Goal: Task Accomplishment & Management: Manage account settings

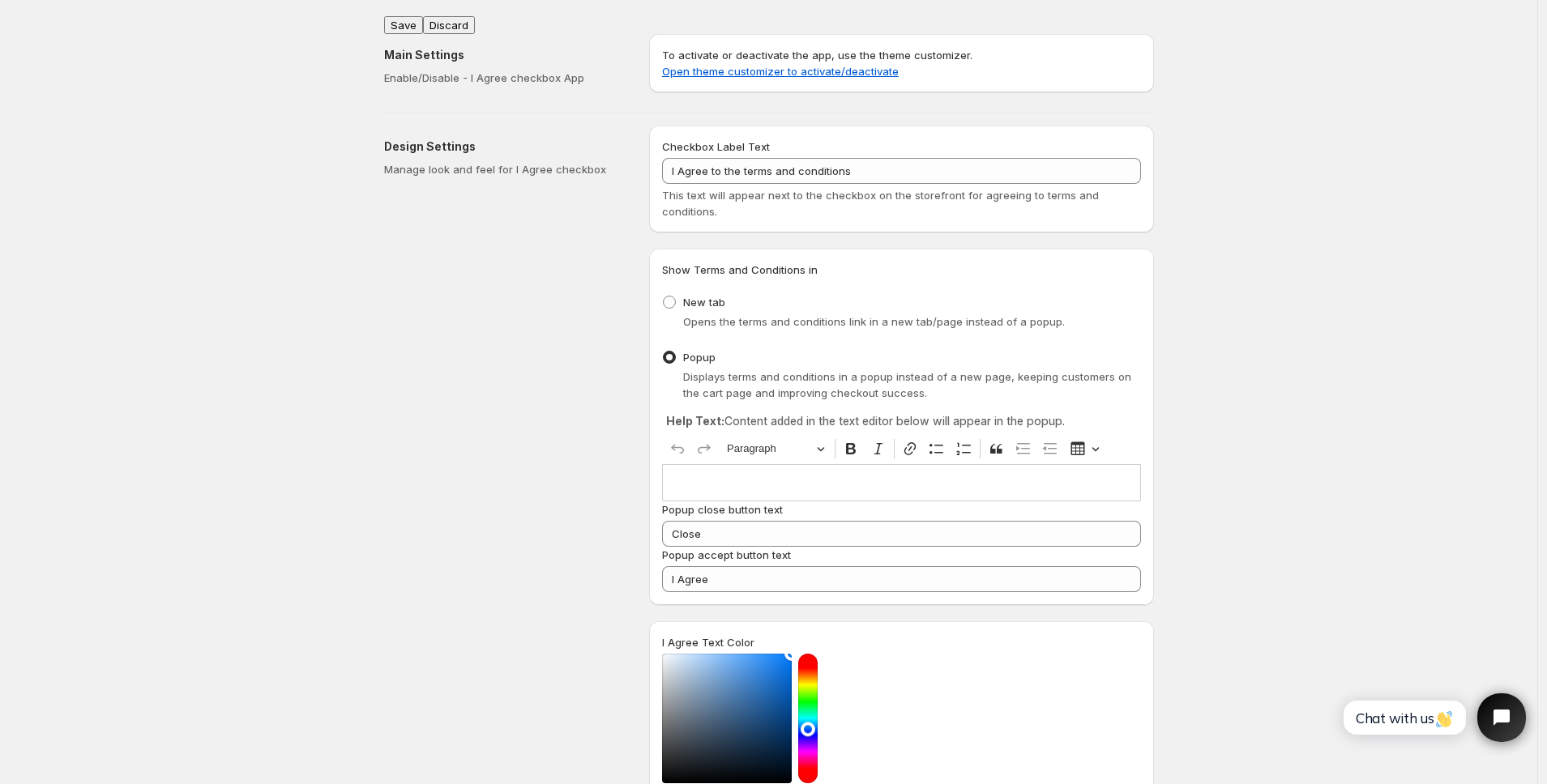
click at [698, 474] on div "Editor editing area: main. Press ⌥0 for help." at bounding box center [902, 482] width 479 height 37
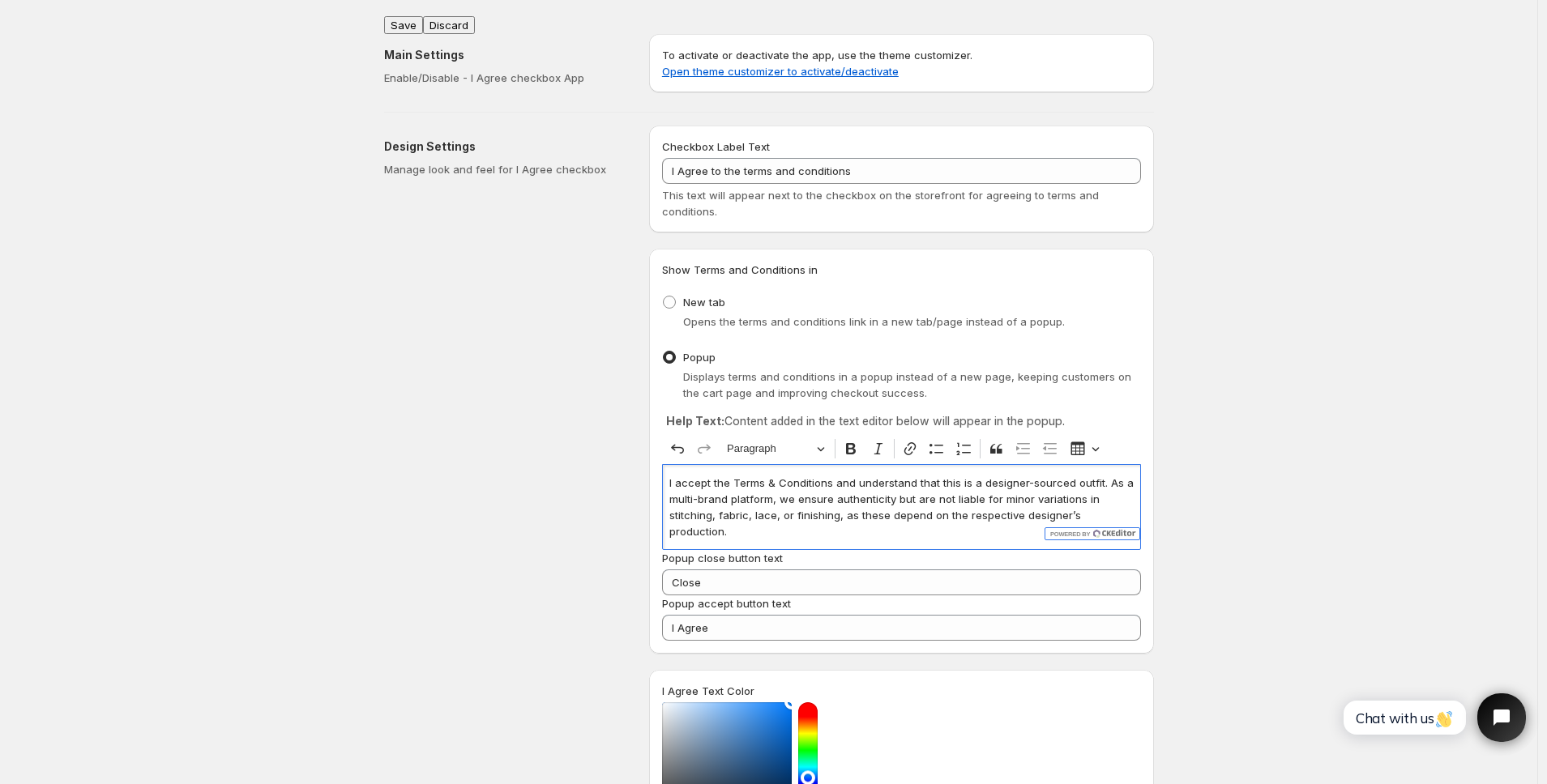
click at [411, 21] on div "Main Settings Enable/Disable - I Agree checkbox App To activate or deactivate t…" at bounding box center [763, 60] width 783 height 78
click at [414, 19] on button "Save" at bounding box center [404, 25] width 39 height 18
click at [625, 204] on div "Design Settings Manage look and feel for I Agree checkbox" at bounding box center [511, 614] width 252 height 979
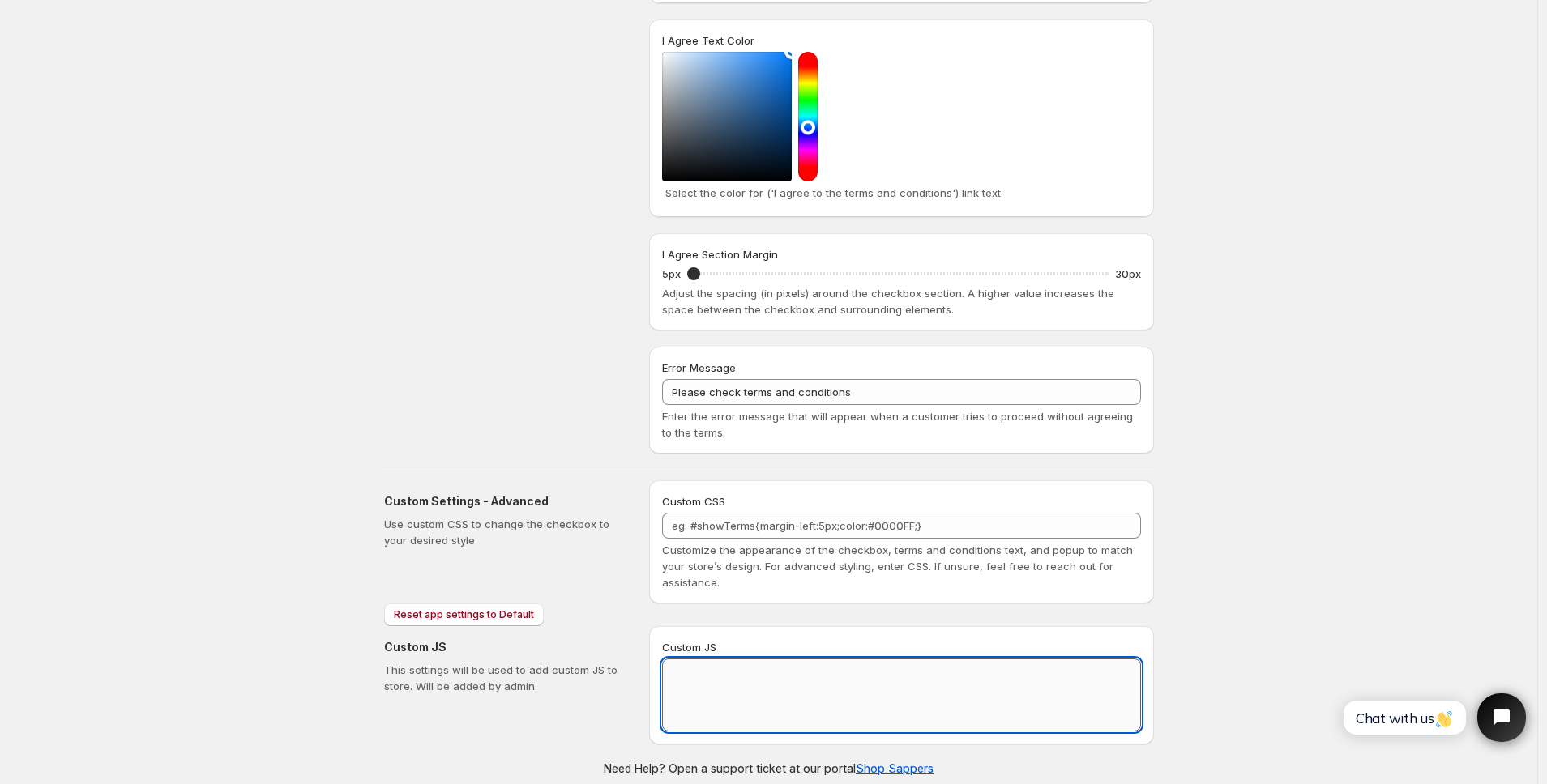
click at [816, 662] on textarea "Custom JS" at bounding box center [902, 695] width 479 height 73
paste textarea "// == Terms and Conditions Checkbox - Superior Implementation == (function () {…"
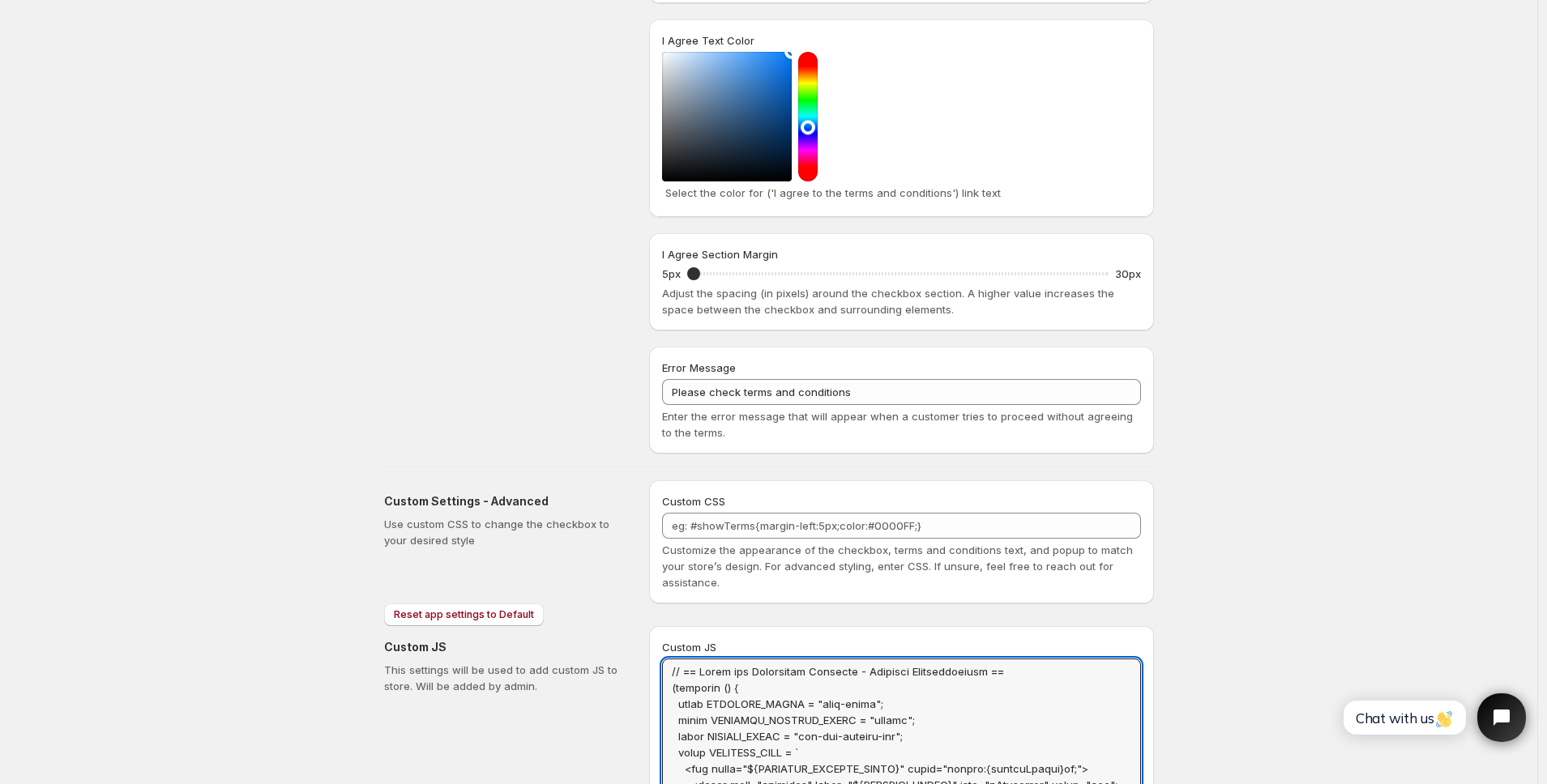
scroll to position [0, 0]
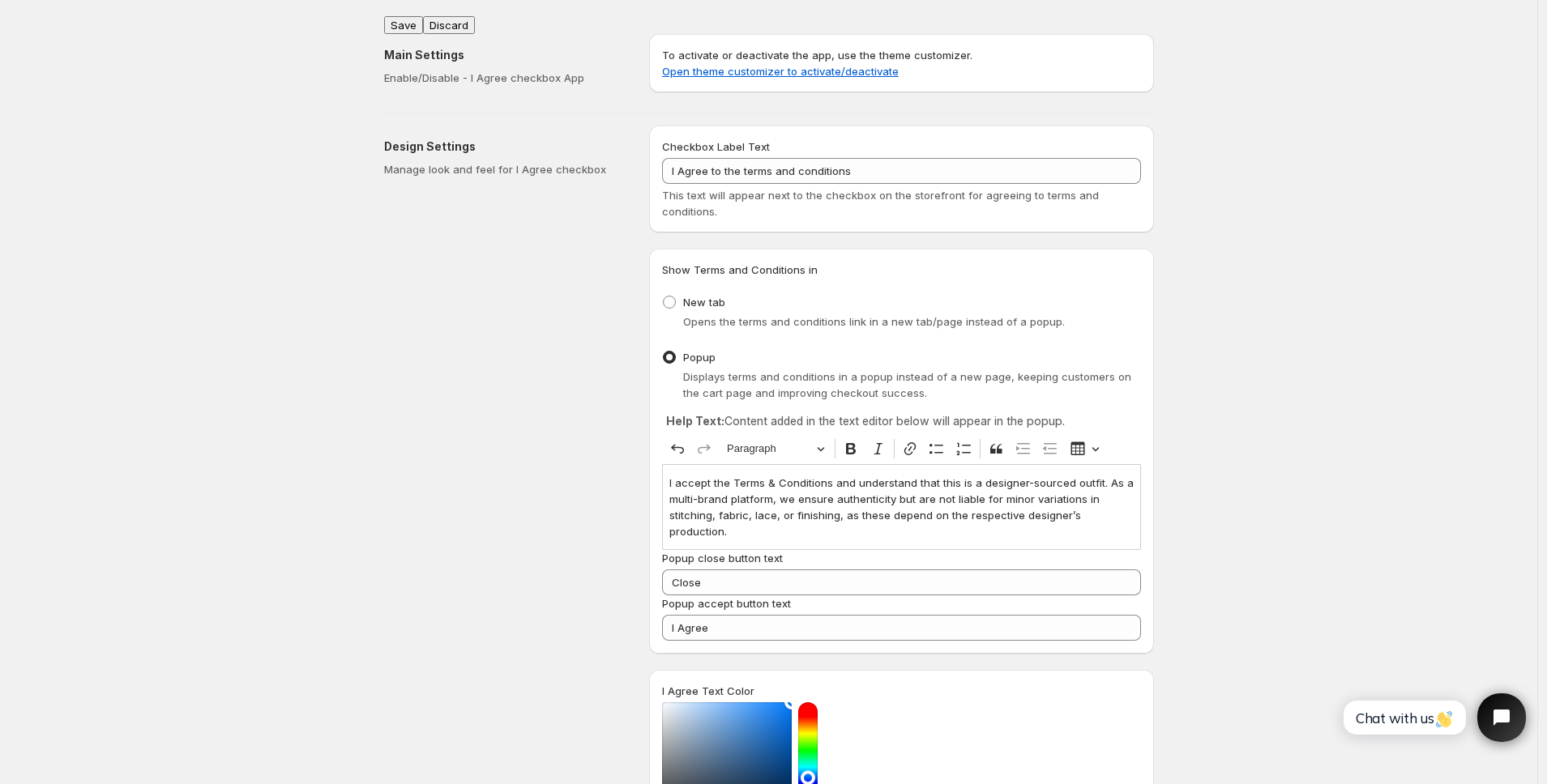
type textarea "// == Terms and Conditions Checkbox - Superior Implementation == (function () {…"
click at [407, 19] on button "Save" at bounding box center [404, 25] width 39 height 18
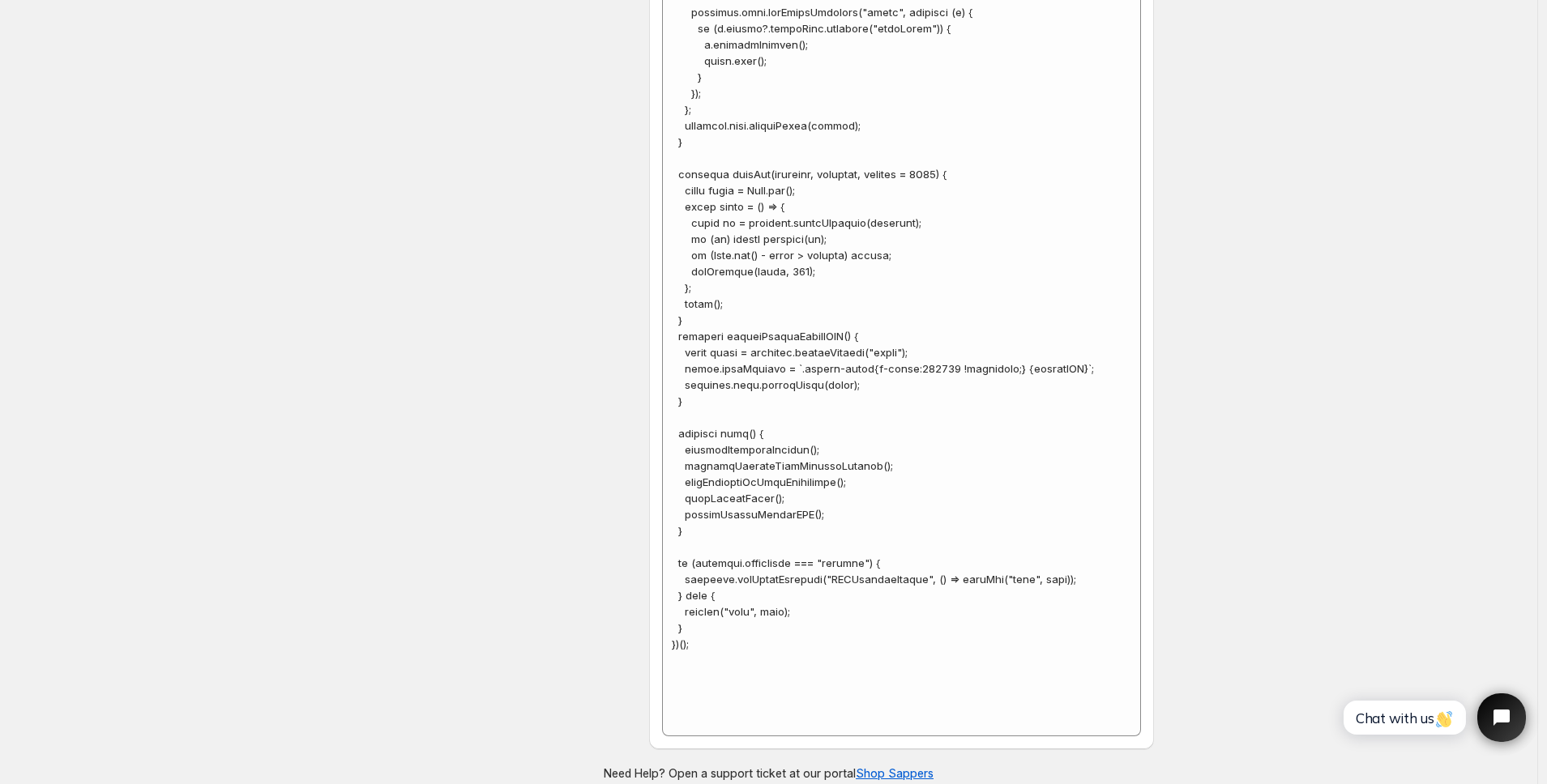
scroll to position [5059, 0]
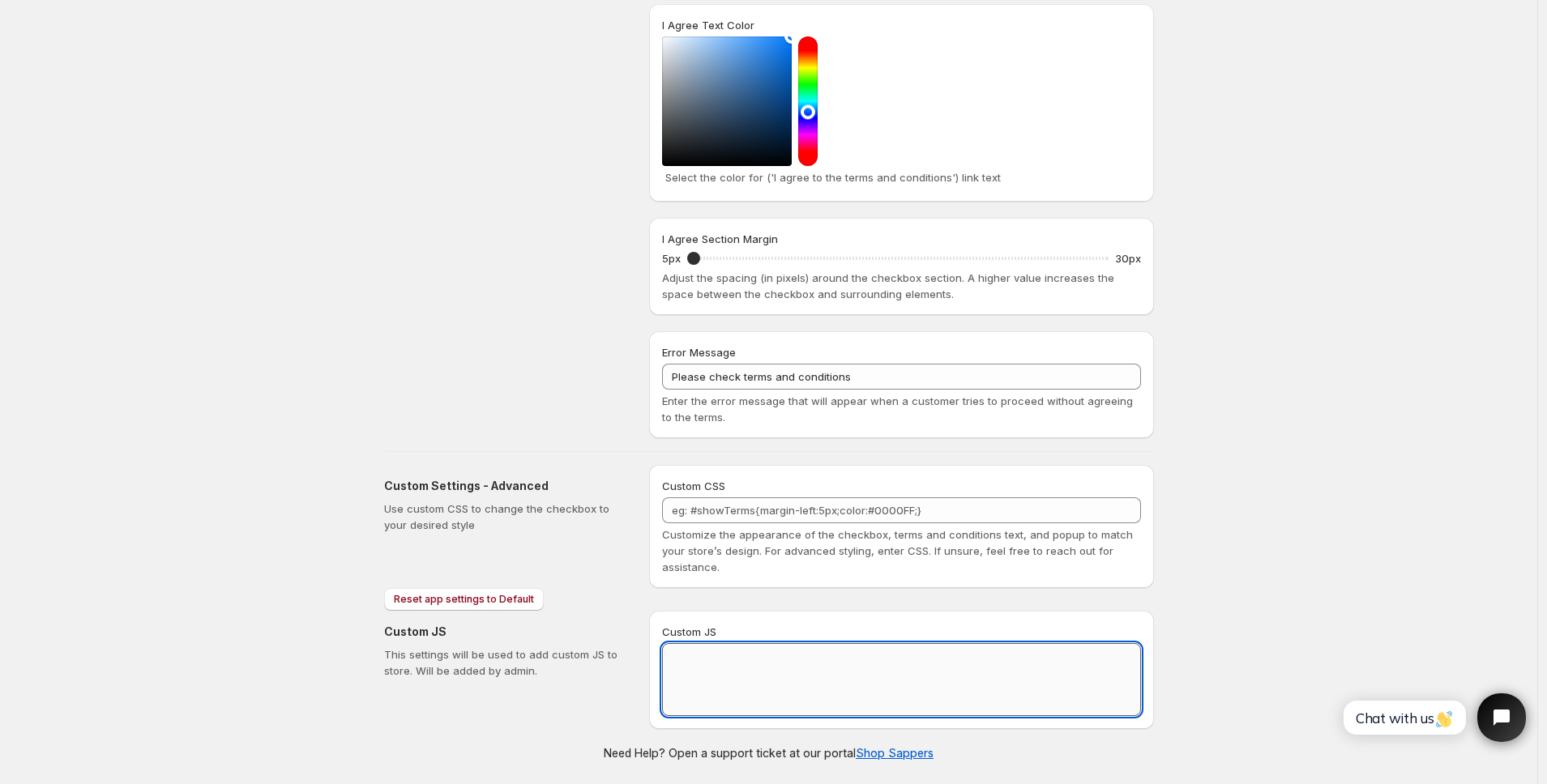
scroll to position [651, 0]
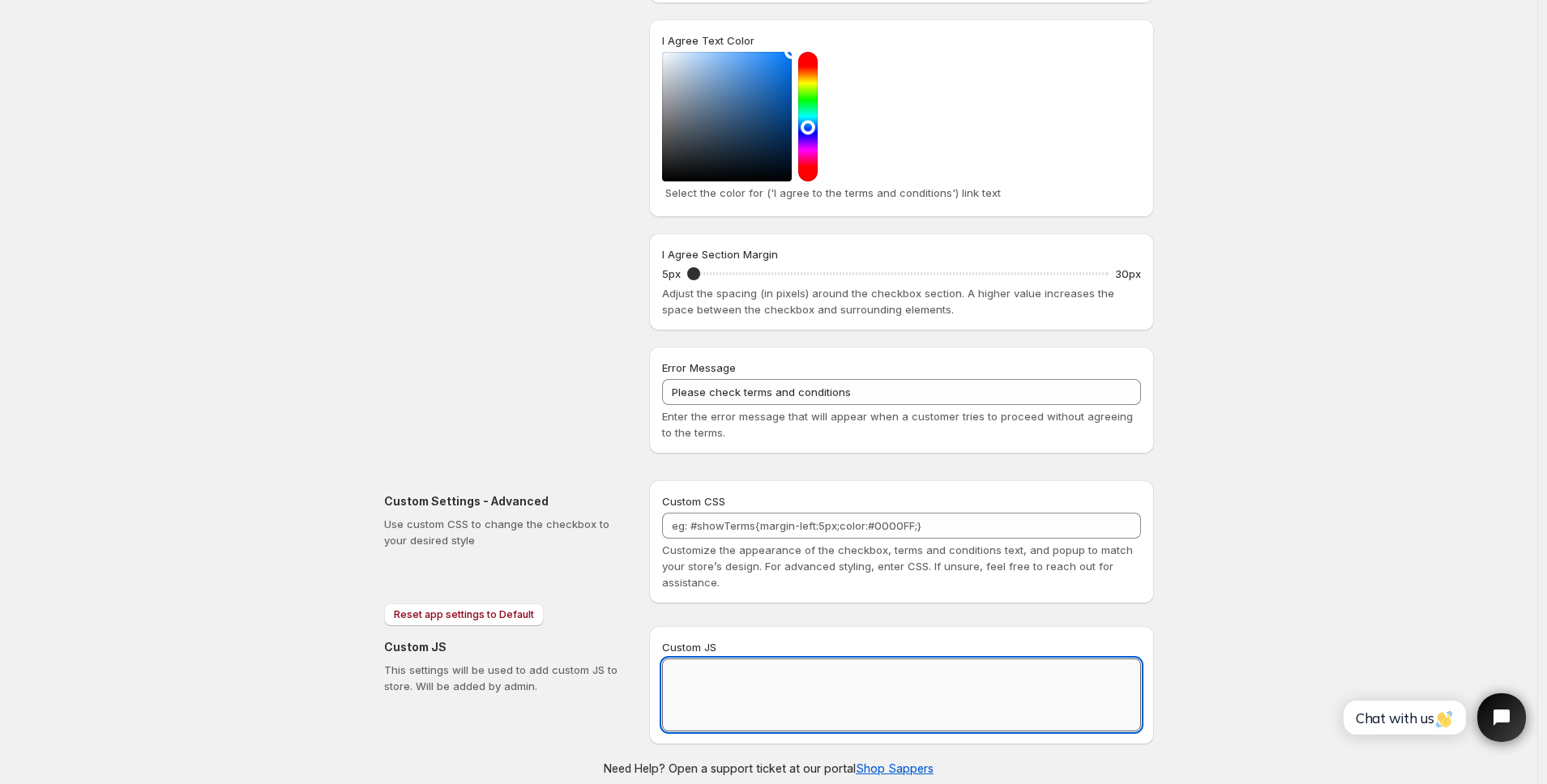
paste textarea "// == Terms and Conditions Checkbox - Superior Implementation == (function () {…"
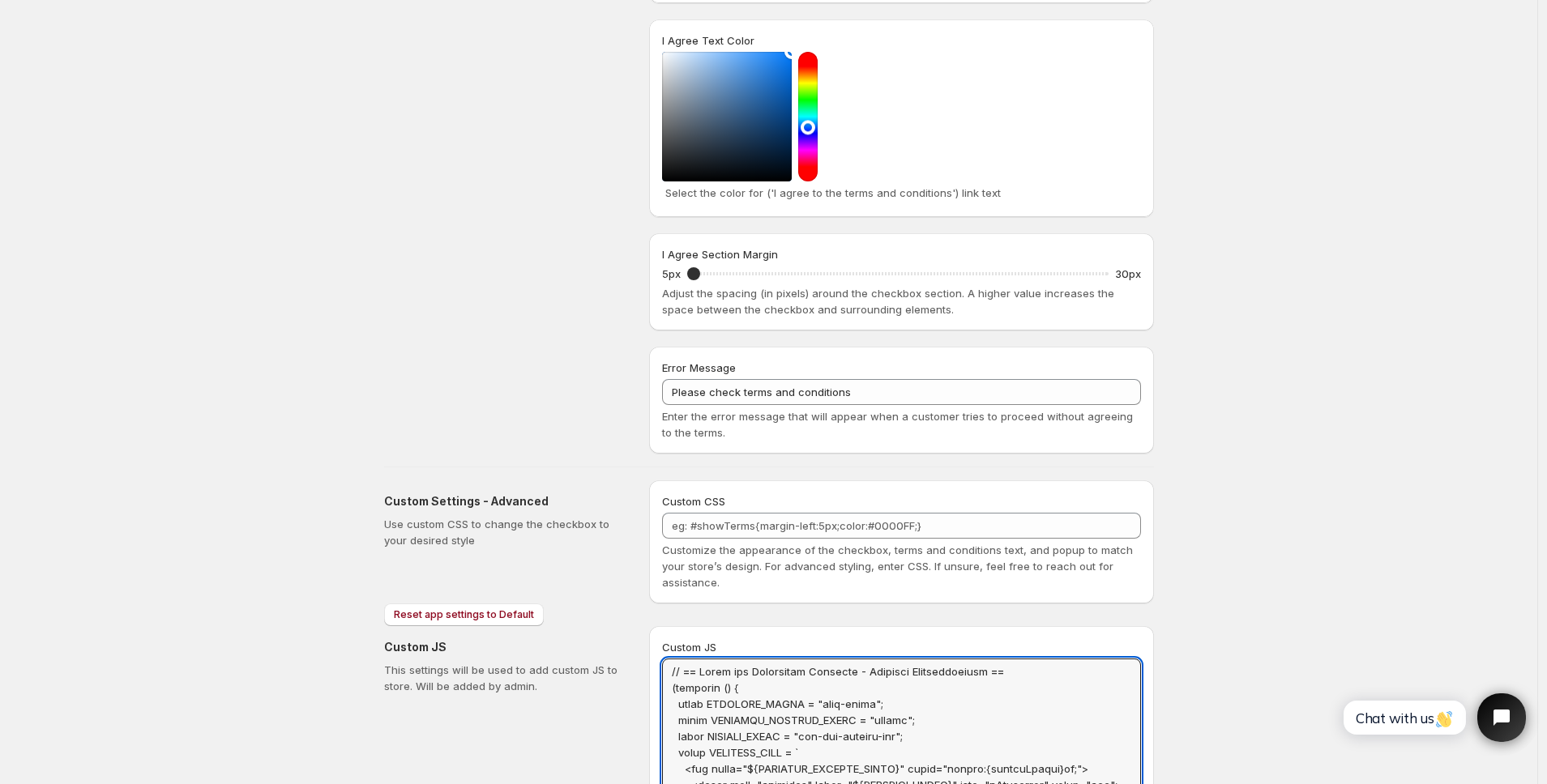
scroll to position [0, 0]
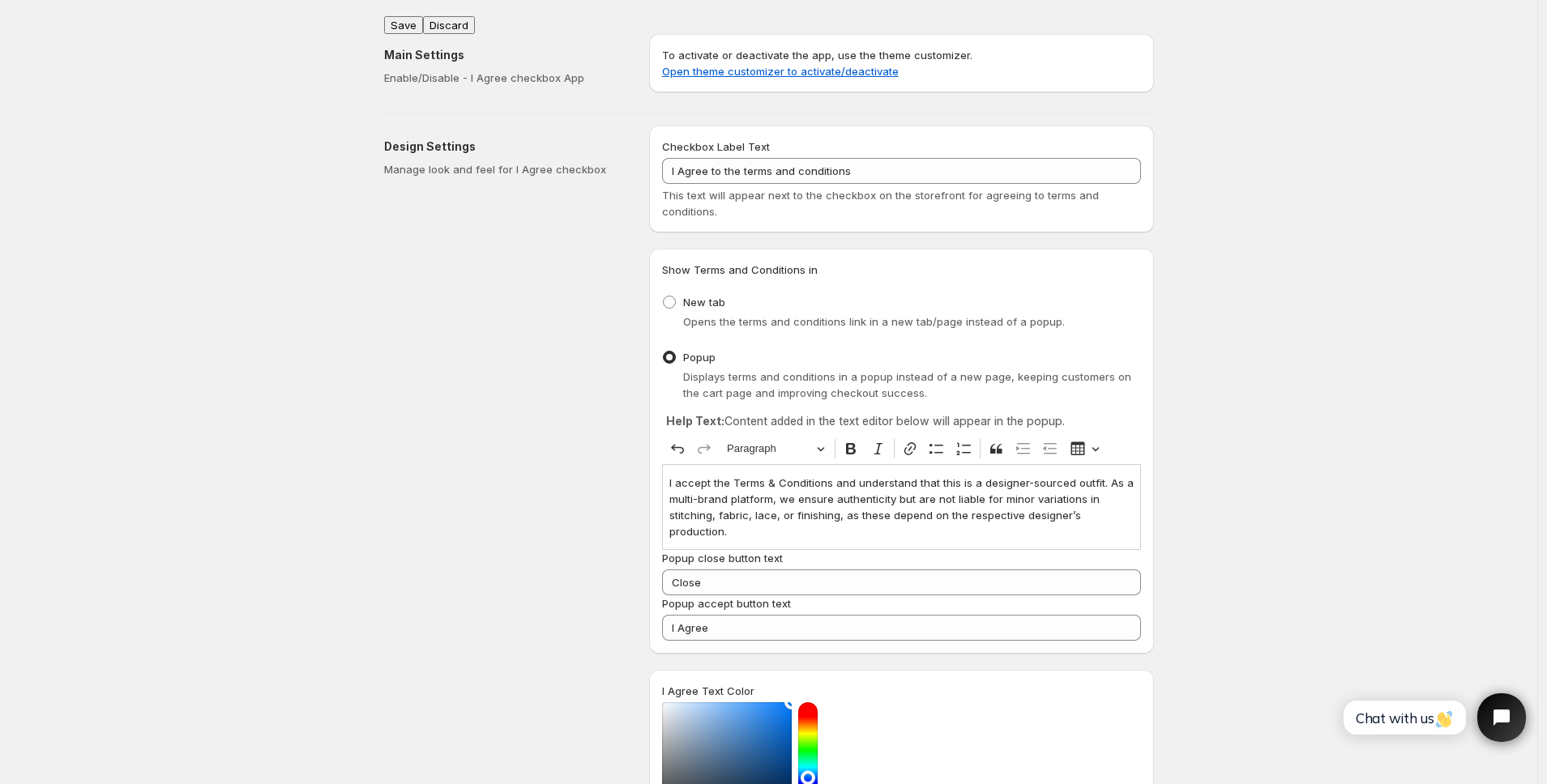
type textarea "// == Terms and Conditions Checkbox - Superior Implementation == (function () {…"
click at [411, 19] on button "Save" at bounding box center [404, 25] width 39 height 18
click at [562, 254] on div "Design Settings Manage look and feel for I Agree checkbox" at bounding box center [511, 614] width 252 height 979
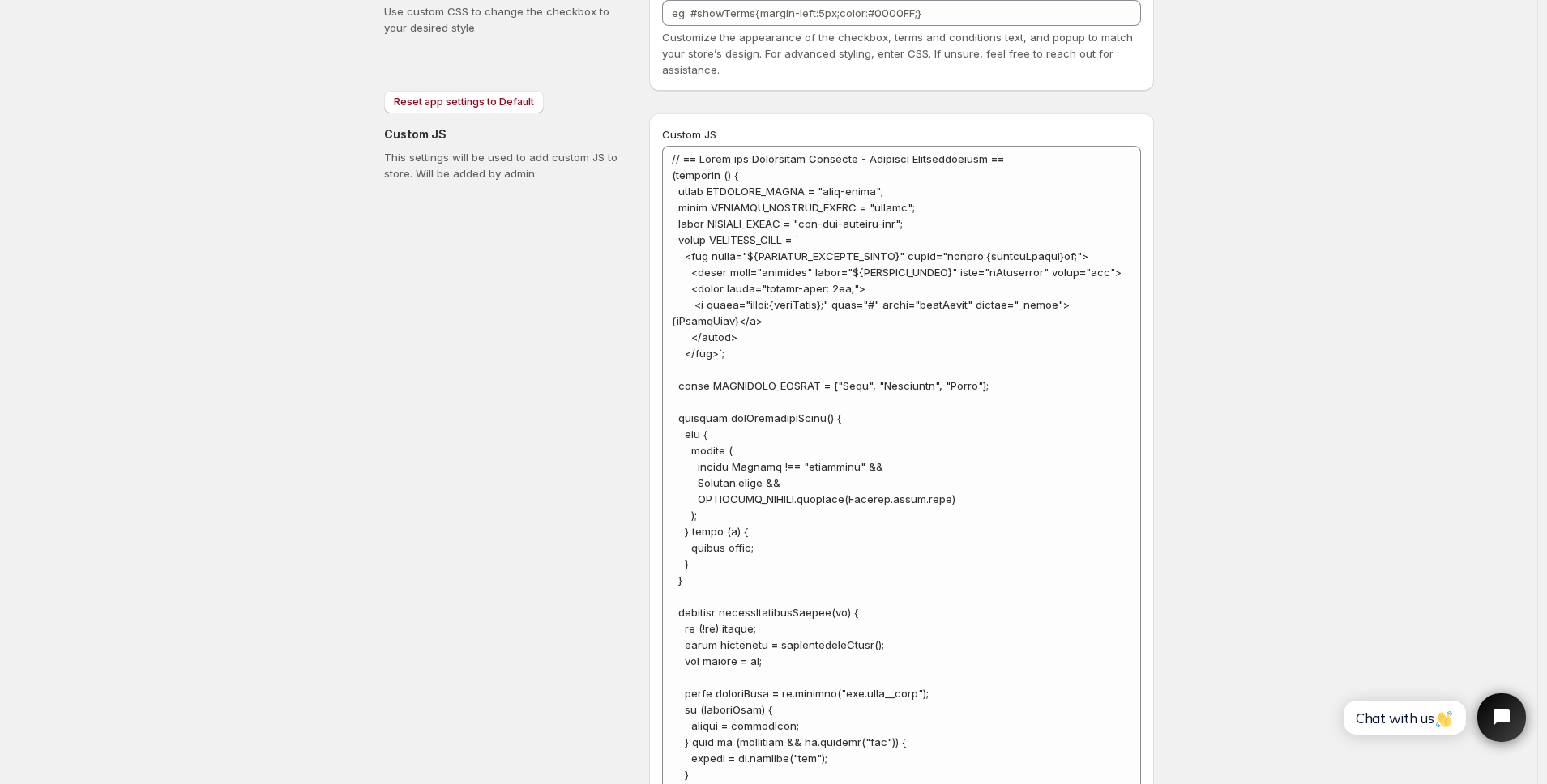
scroll to position [5318, 0]
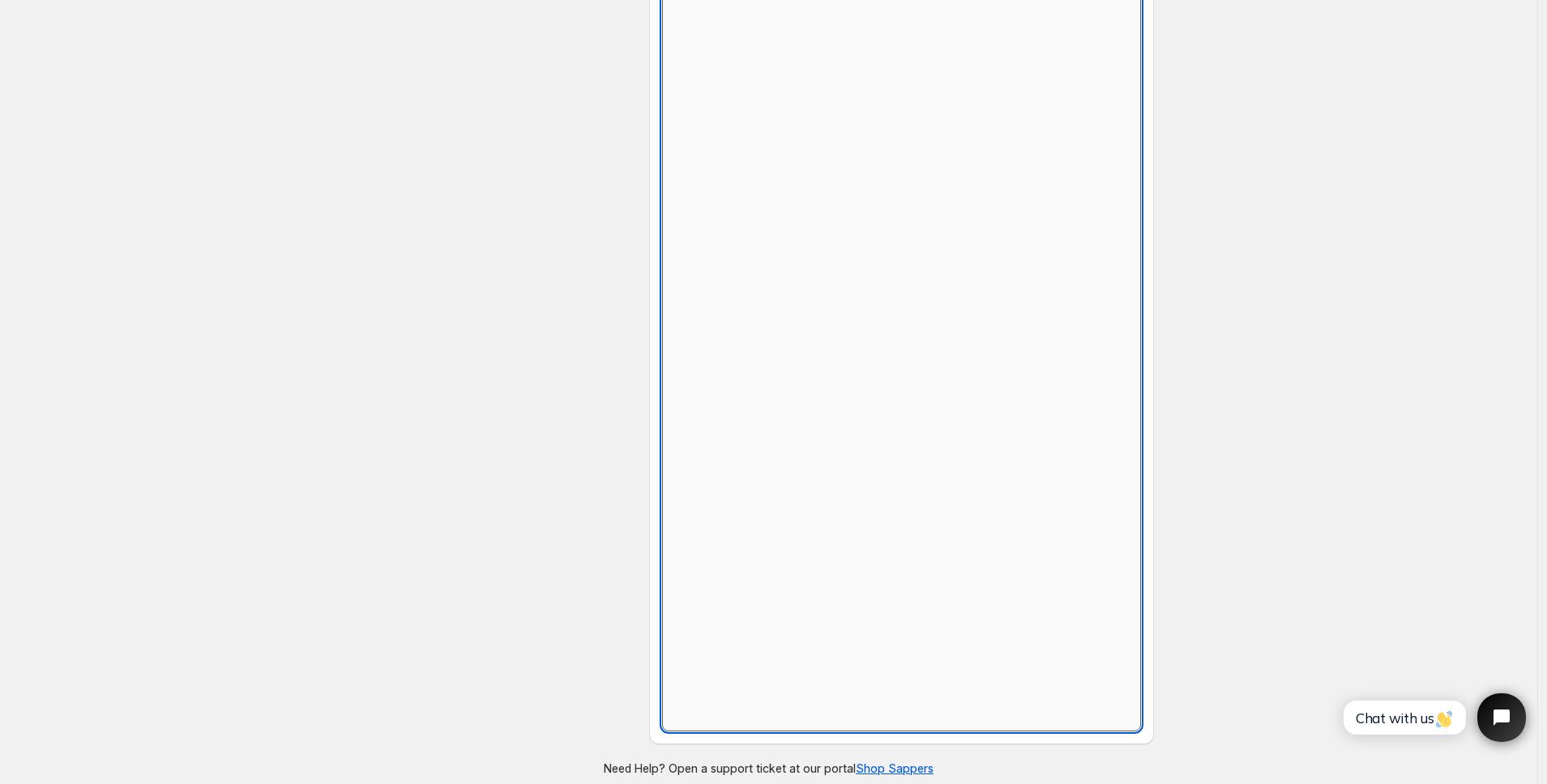
scroll to position [651, 0]
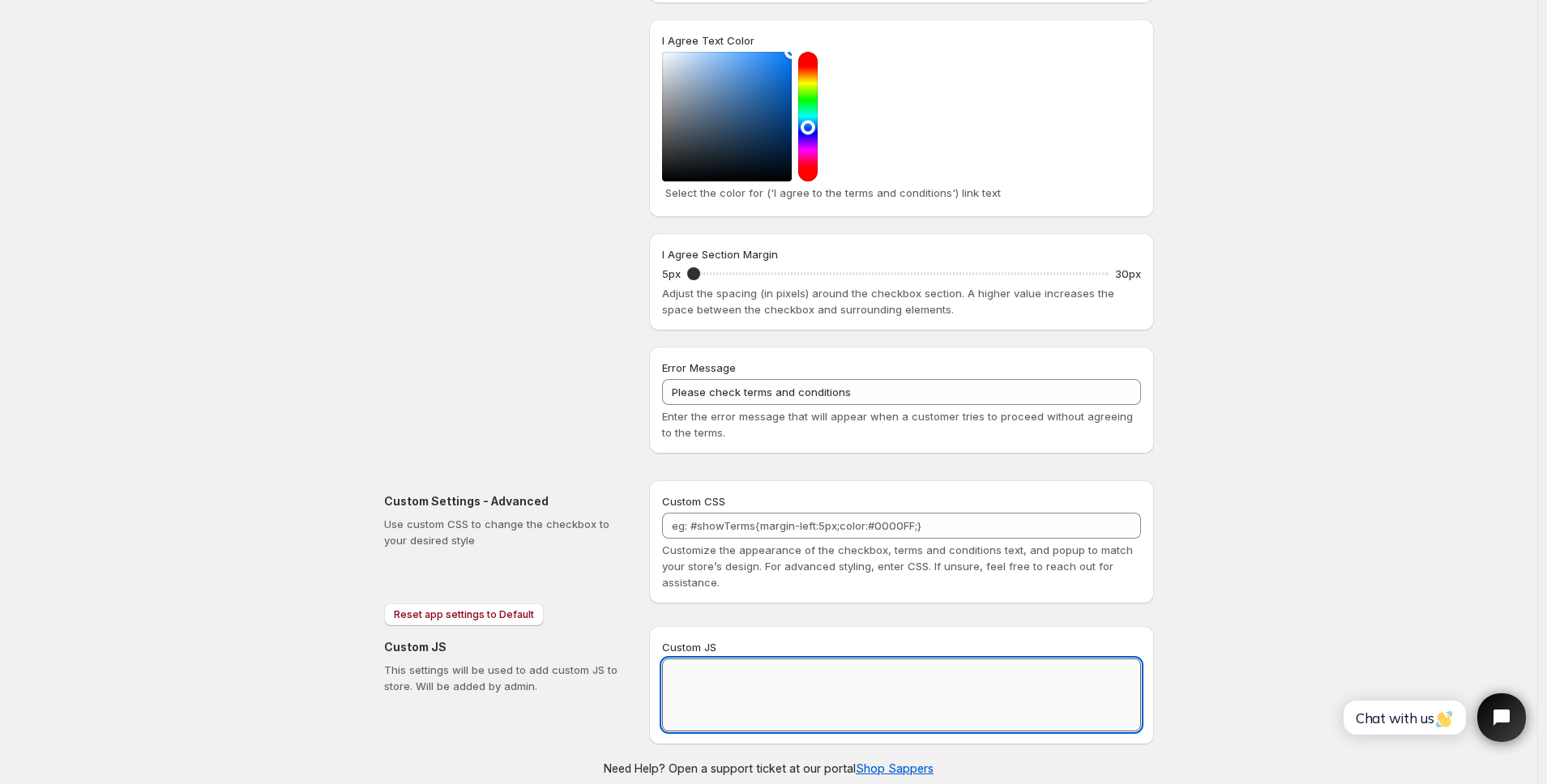
paste textarea "// == Terms and Conditions Checkbox - Superior Implementation == (function () {…"
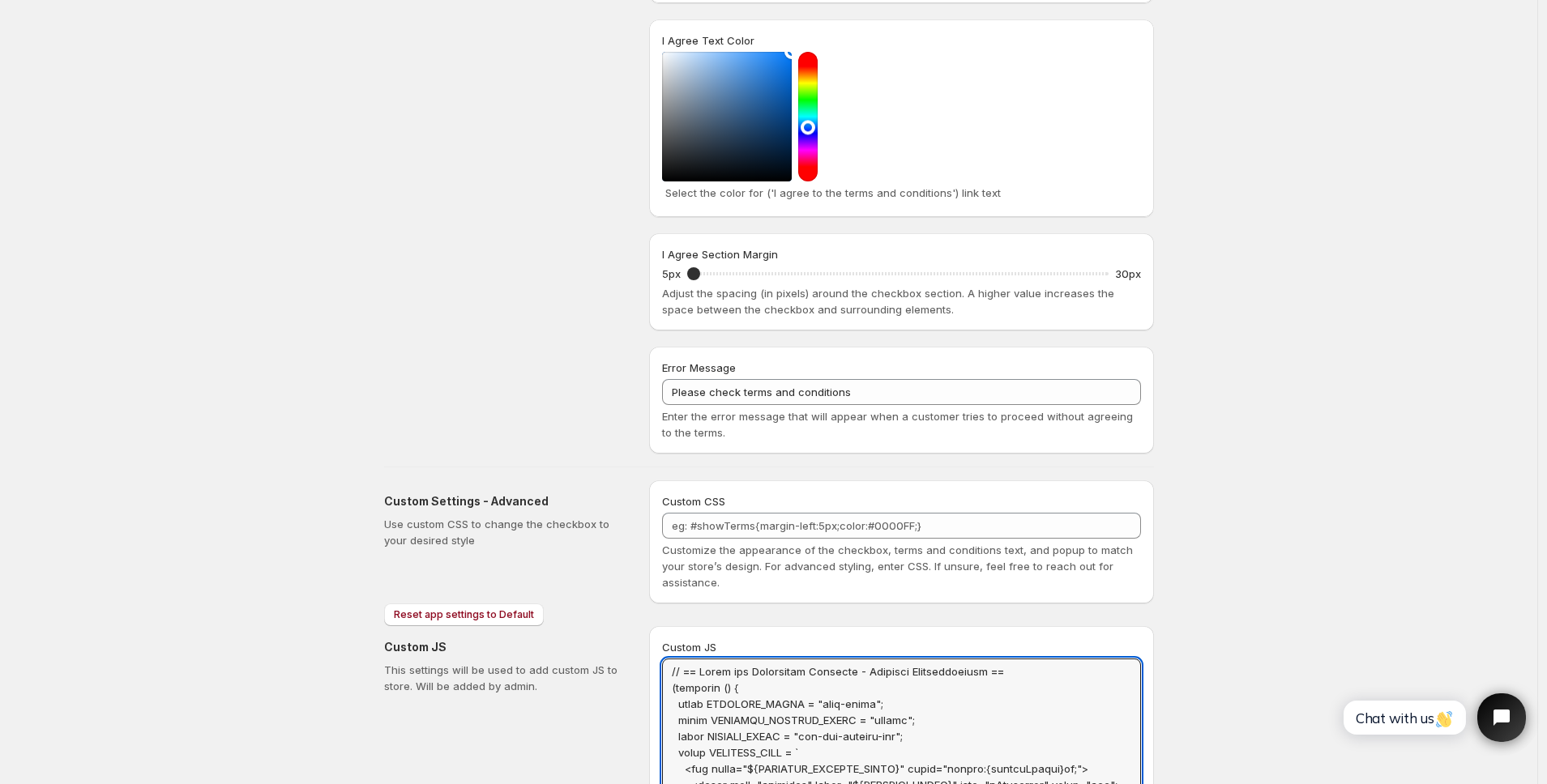
scroll to position [0, 0]
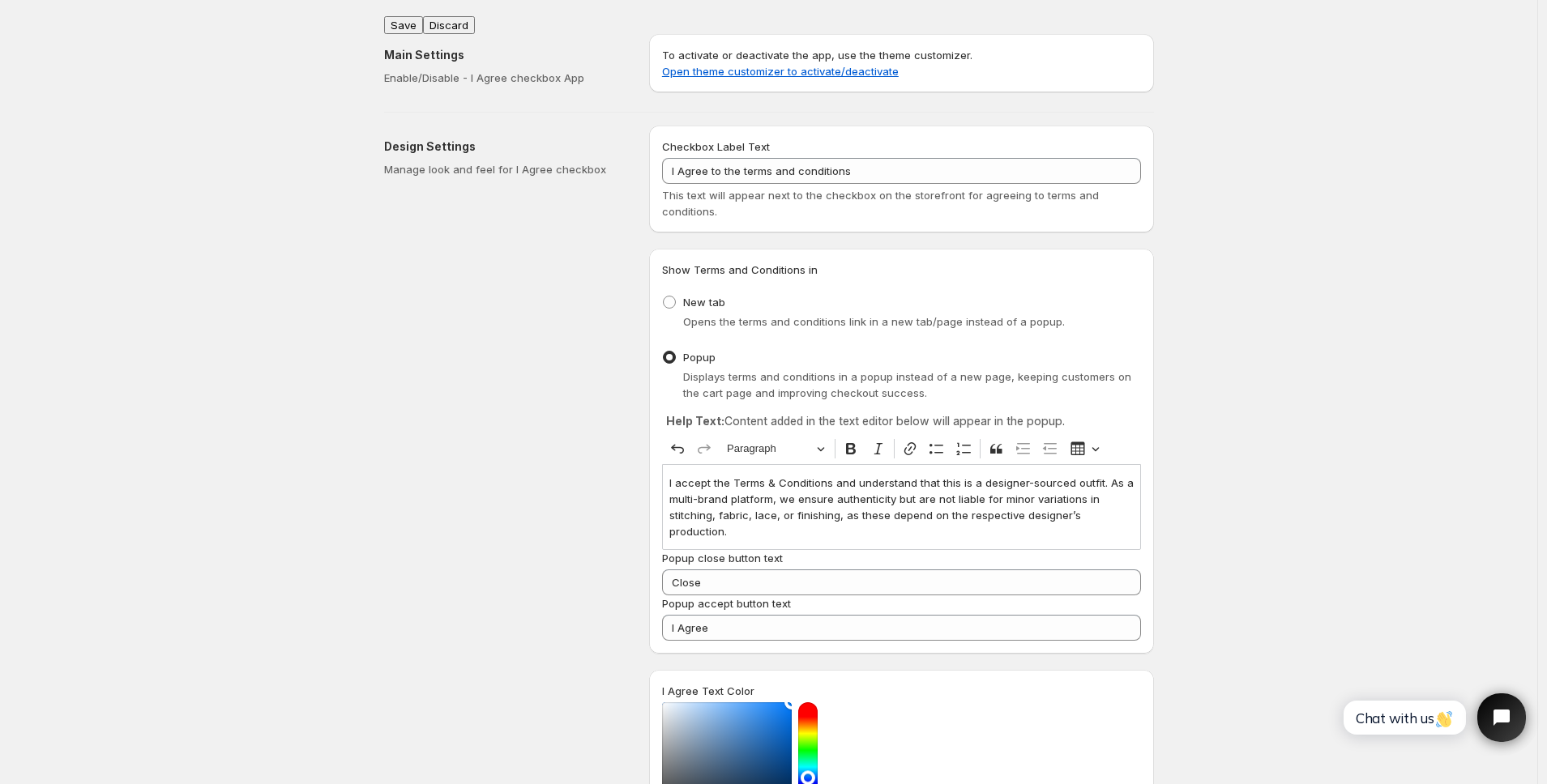
click at [395, 19] on button "Save" at bounding box center [404, 25] width 39 height 18
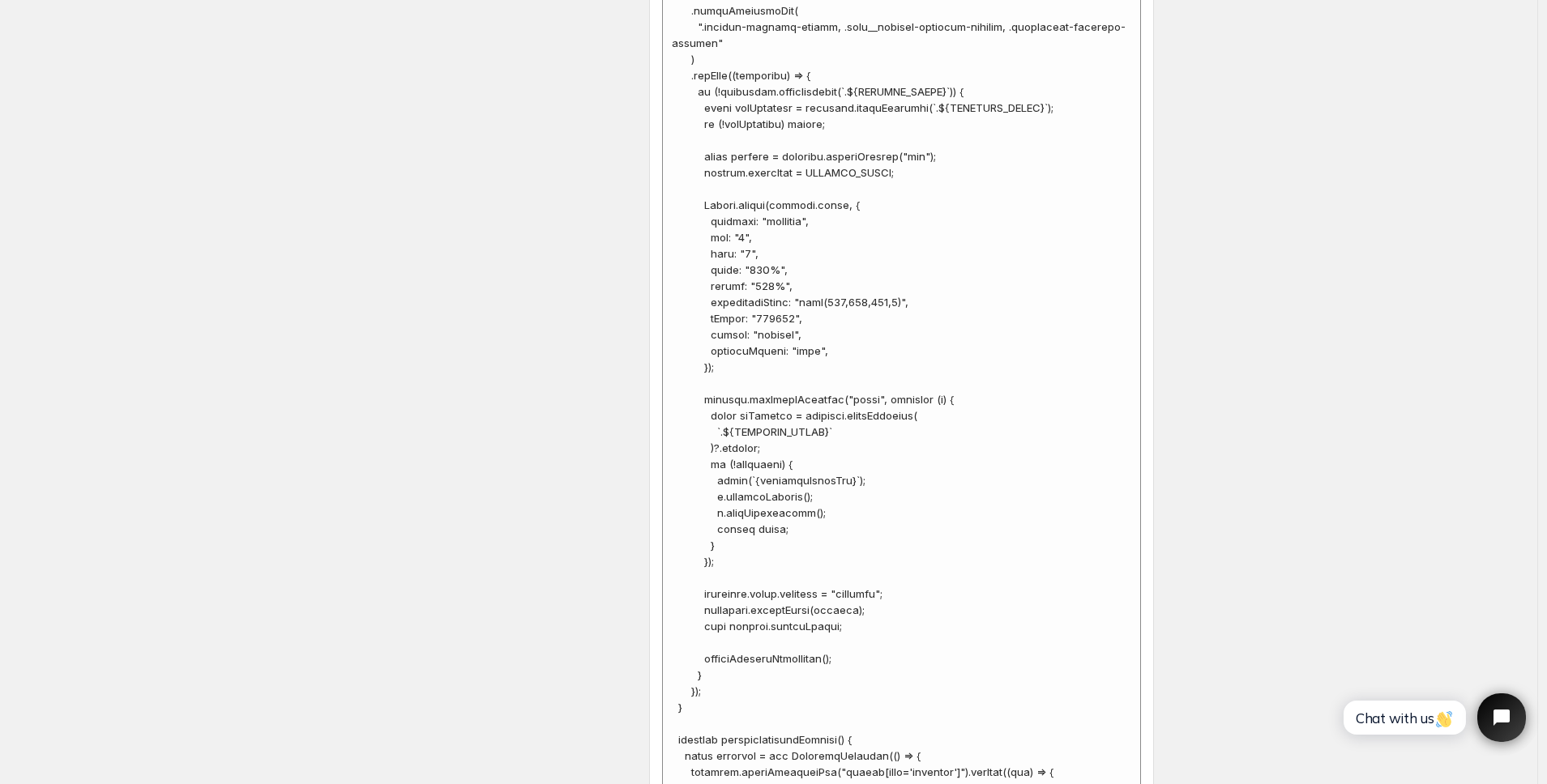
scroll to position [6031, 0]
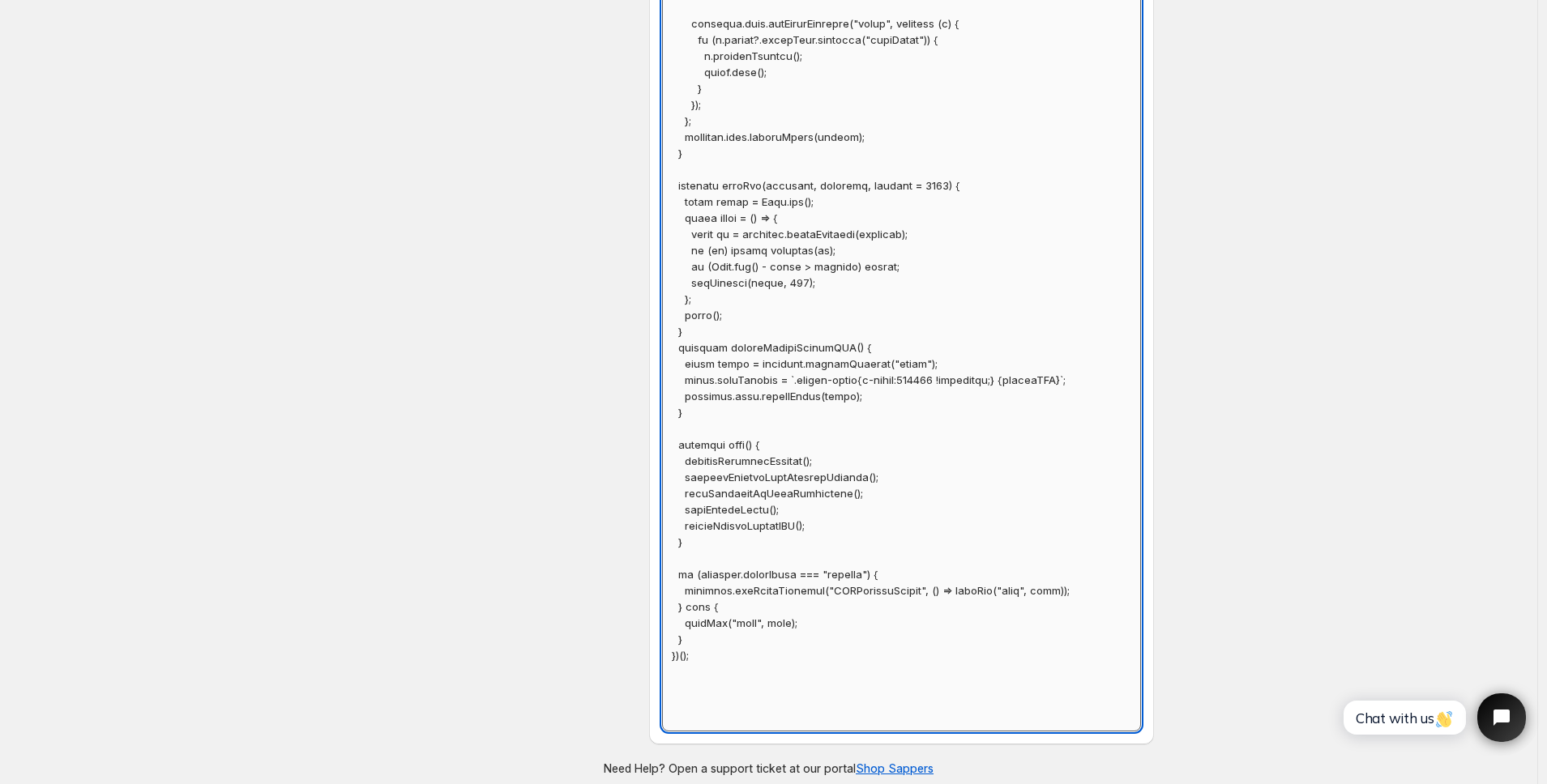
paste textarea "const opusCart = document.querySelector("#opus-shadow-container") const opusCar…"
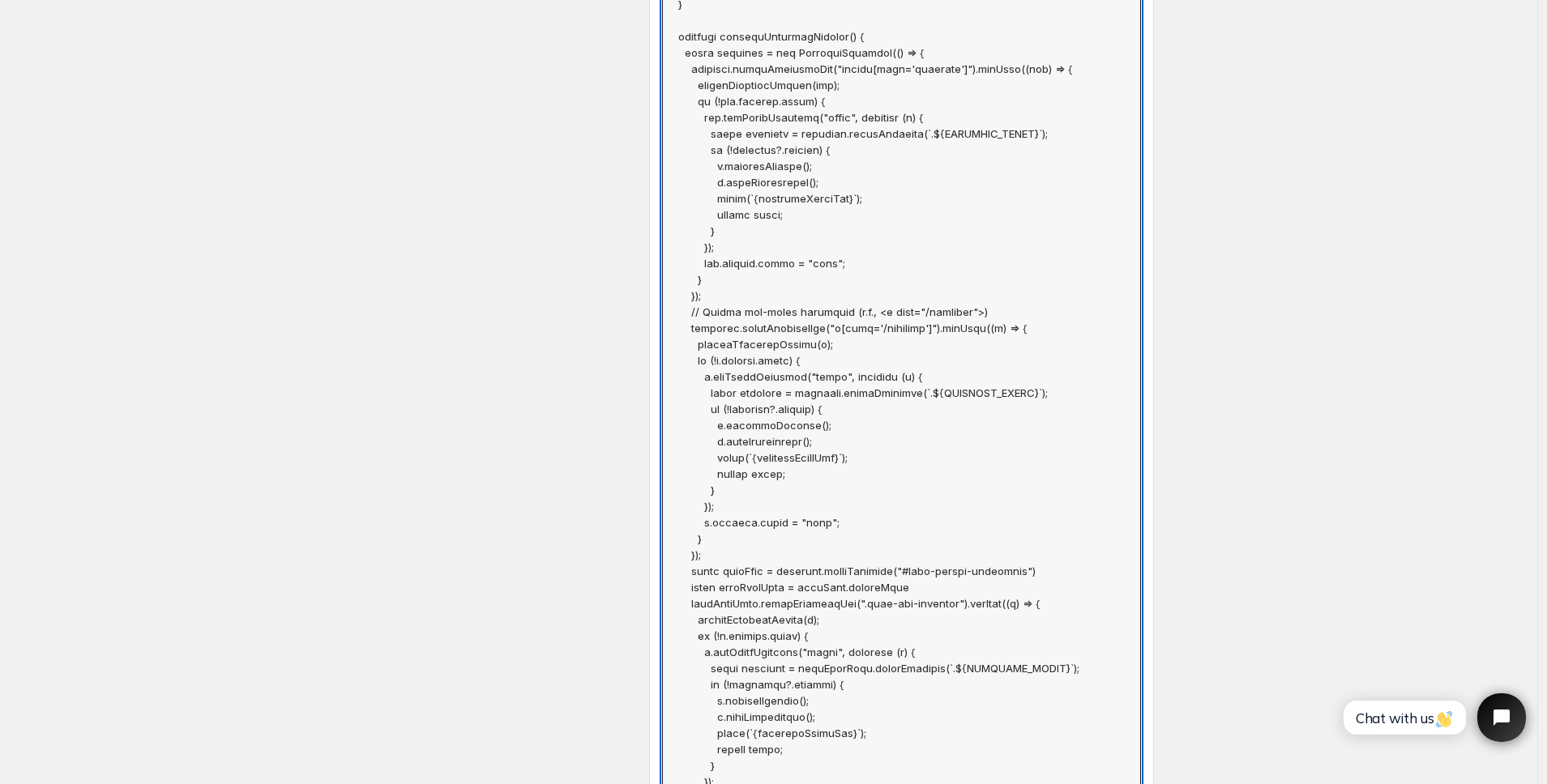
scroll to position [0, 0]
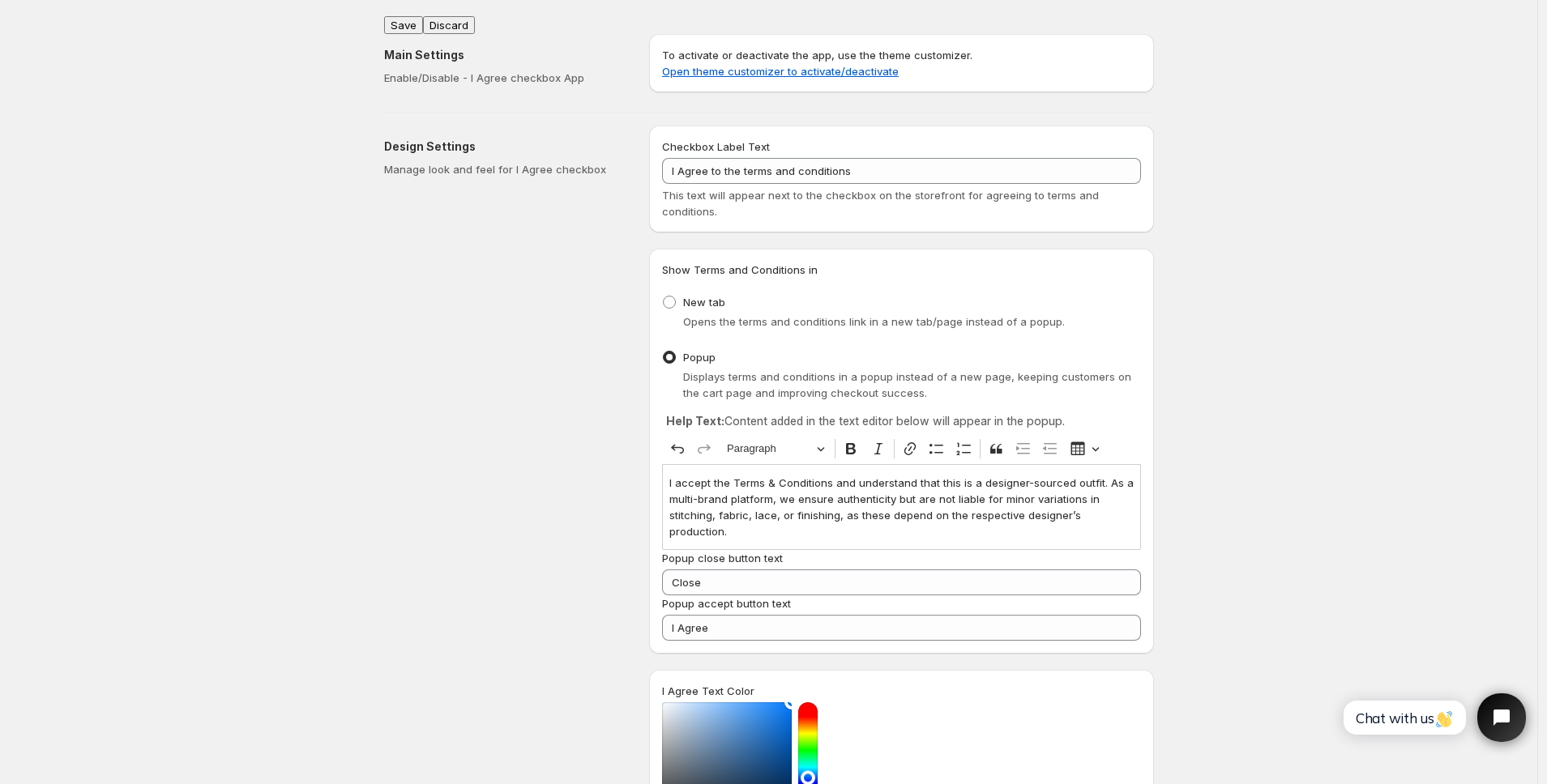
click at [409, 18] on button "Save" at bounding box center [404, 25] width 39 height 18
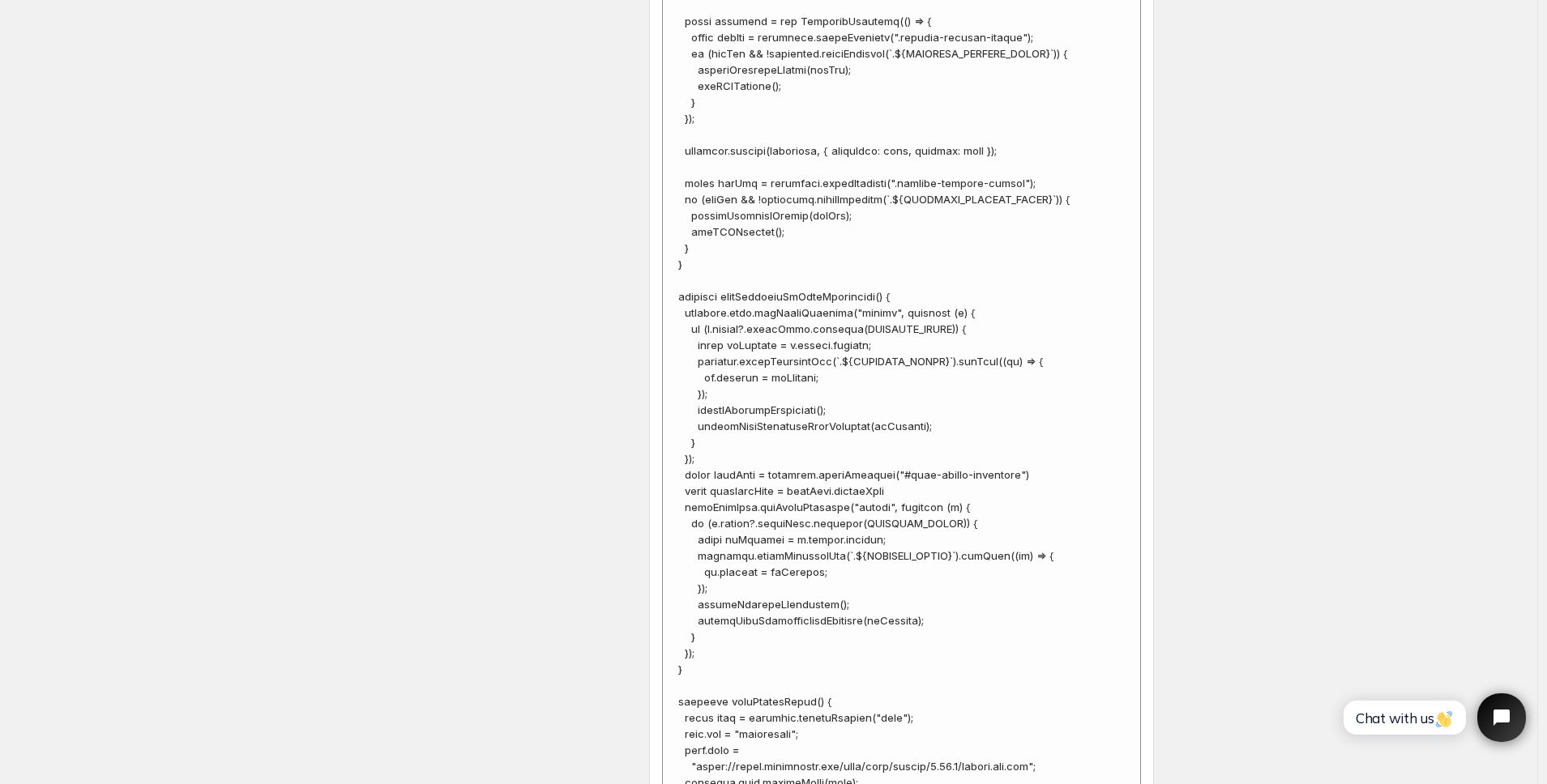
scroll to position [6274, 0]
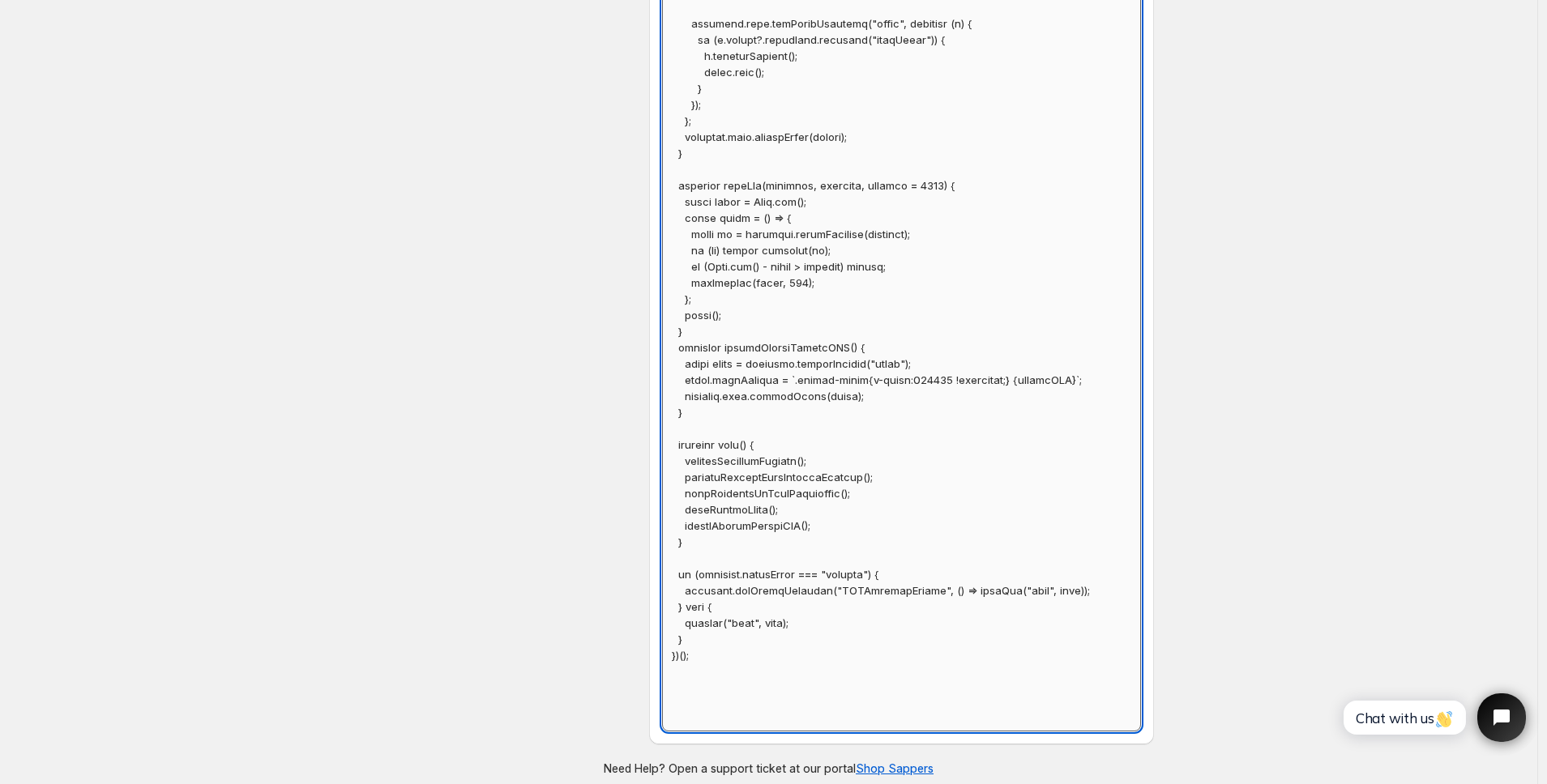
type textarea "// == Terms and Conditions Checkbox - Superior Implementation == (function () {…"
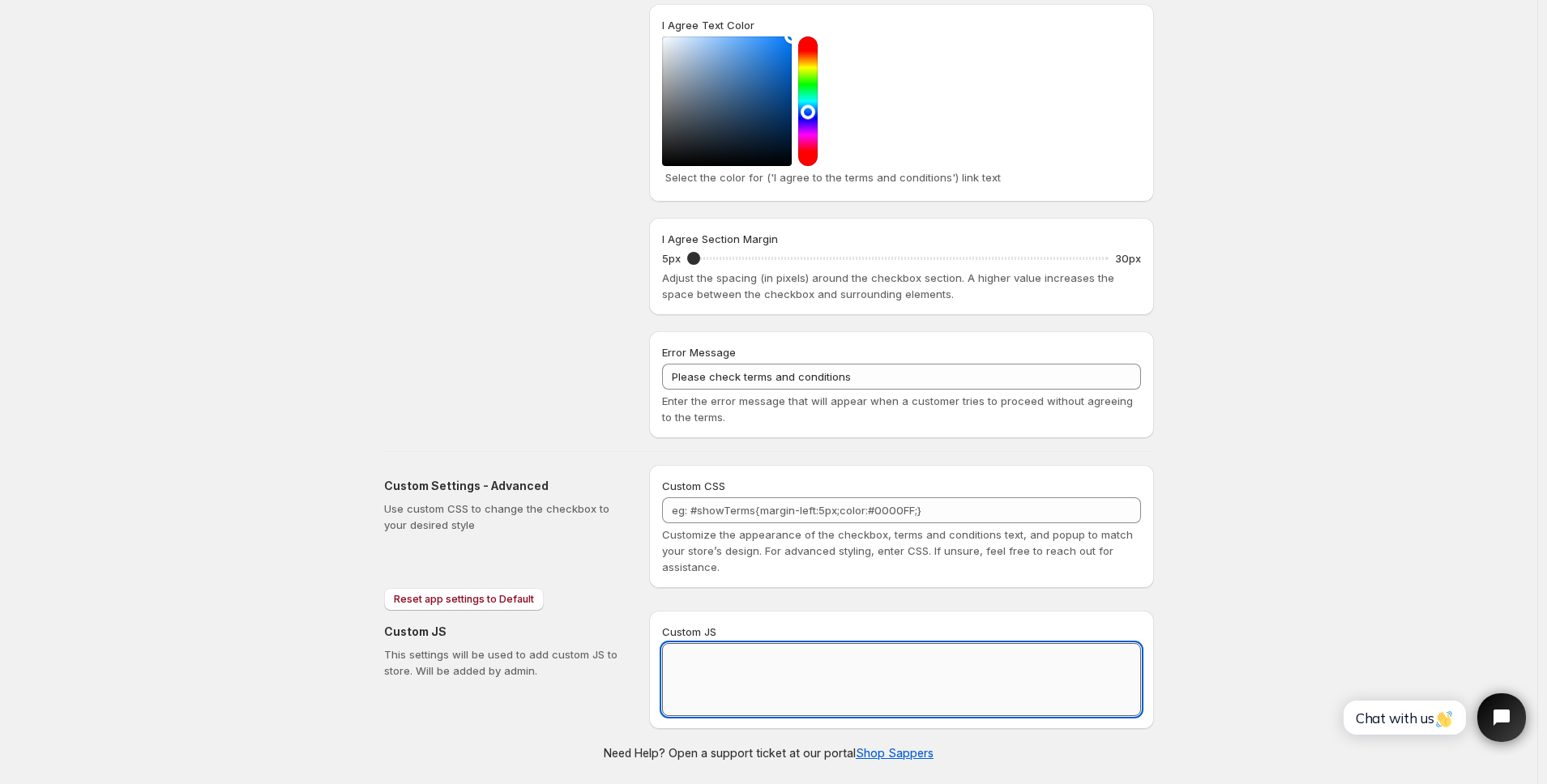
scroll to position [651, 0]
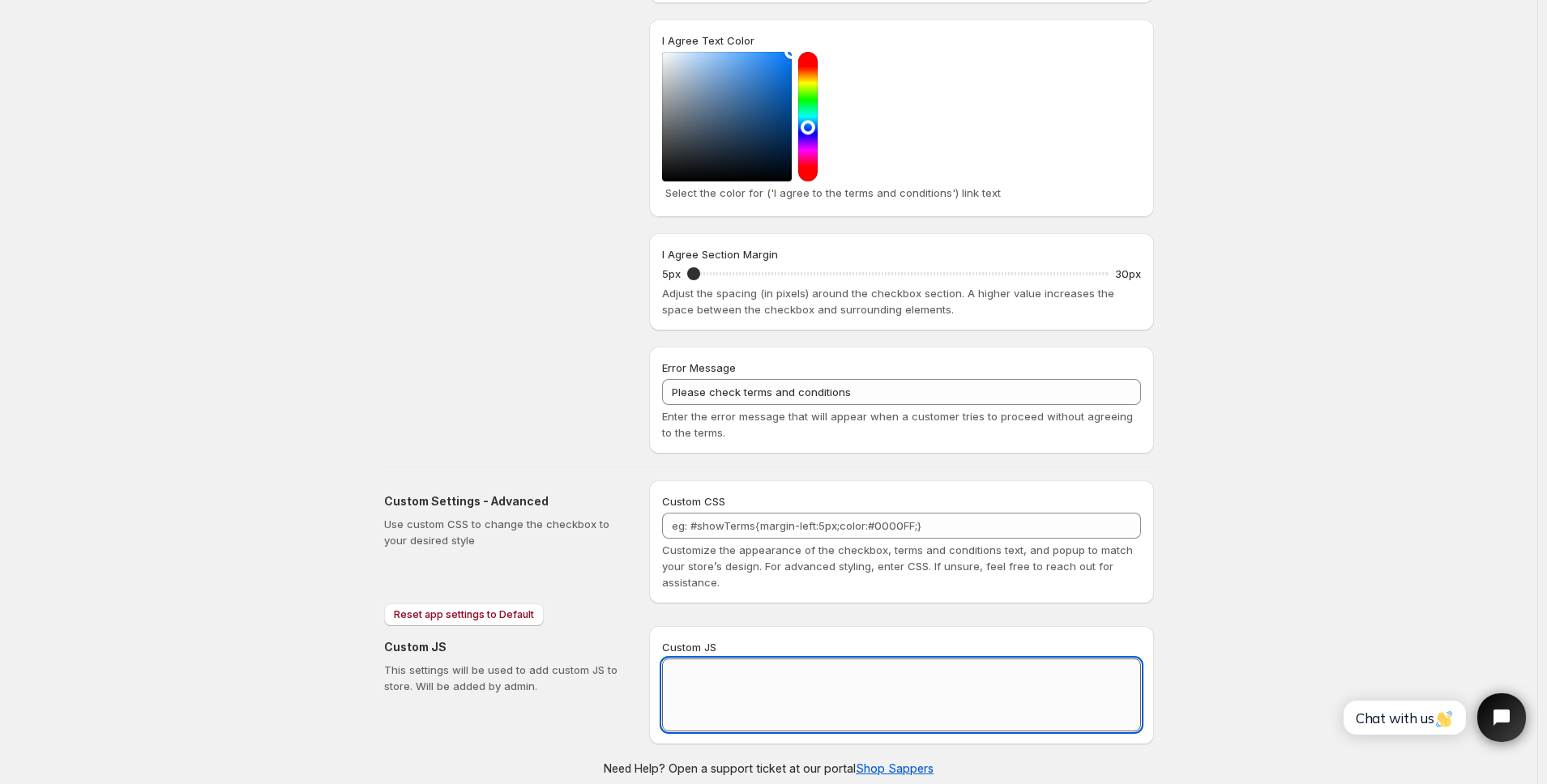
paste textarea "// == Terms and Conditions Checkbox - Superior Implementation == (function () {…"
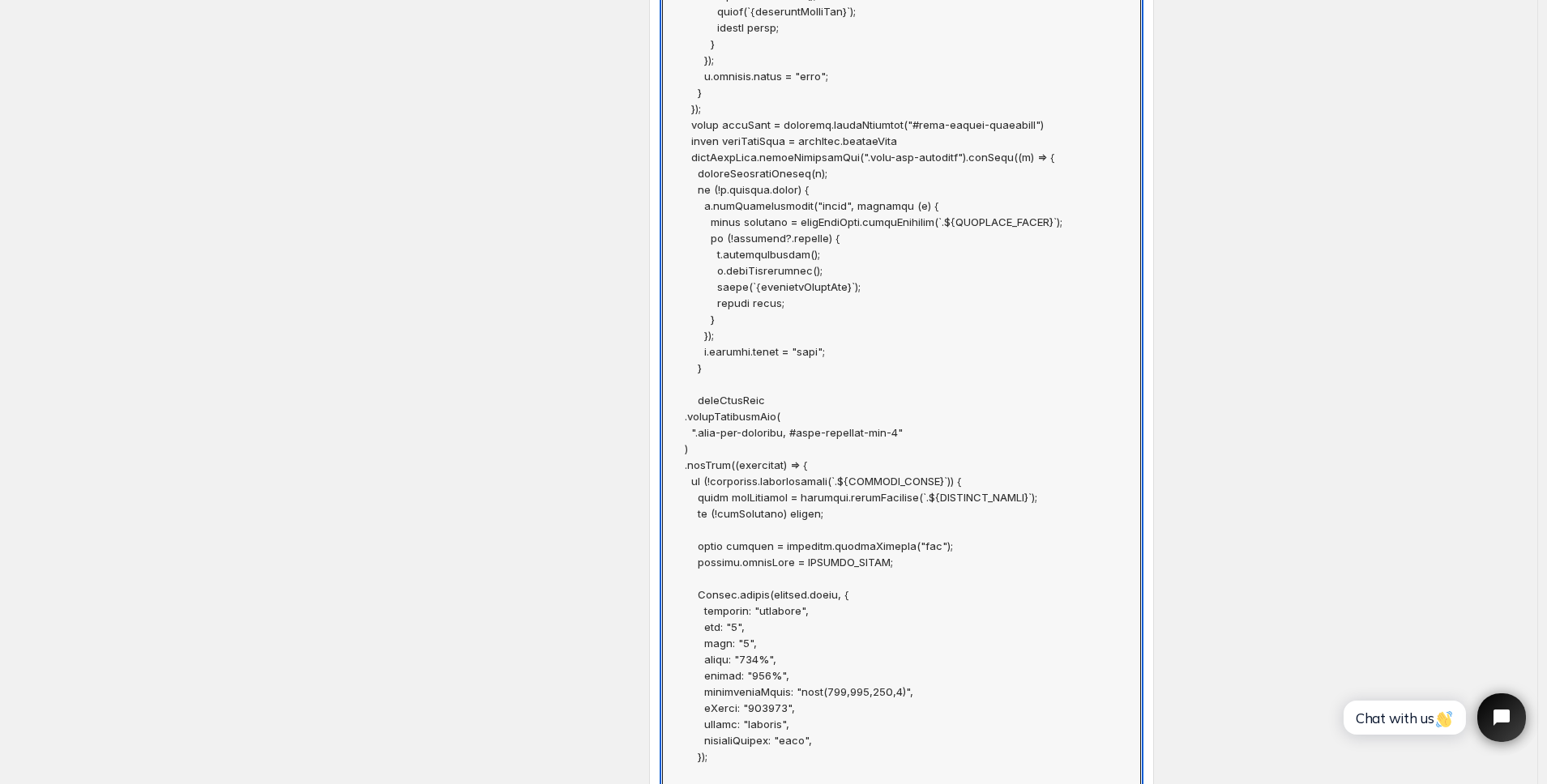
scroll to position [0, 0]
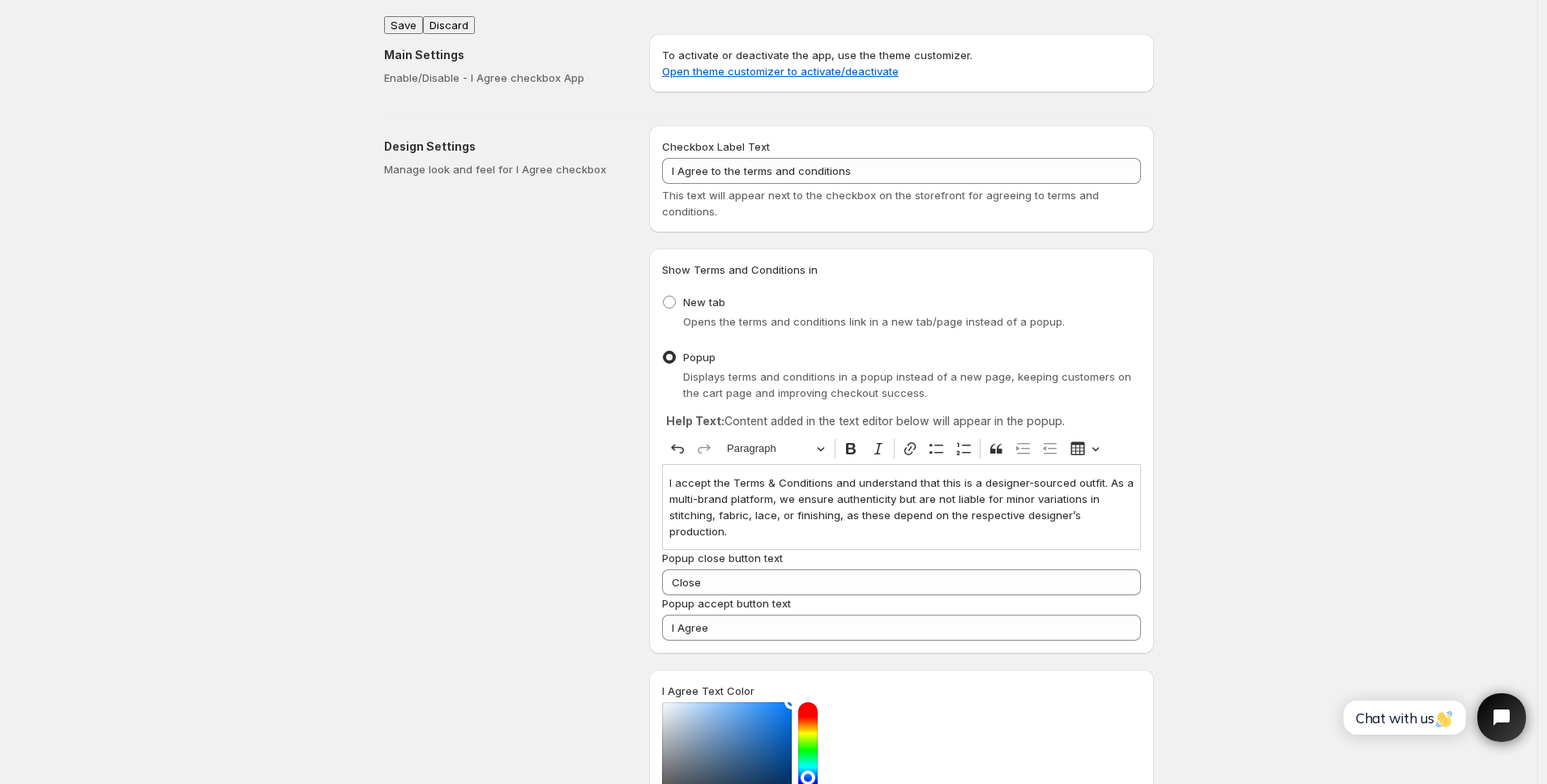
type textarea "// == Terms and Conditions Checkbox - Superior Implementation == (function () {…"
click at [411, 19] on button "Save" at bounding box center [404, 25] width 39 height 18
click at [596, 314] on div "Design Settings Manage look and feel for I Agree checkbox" at bounding box center [511, 614] width 252 height 979
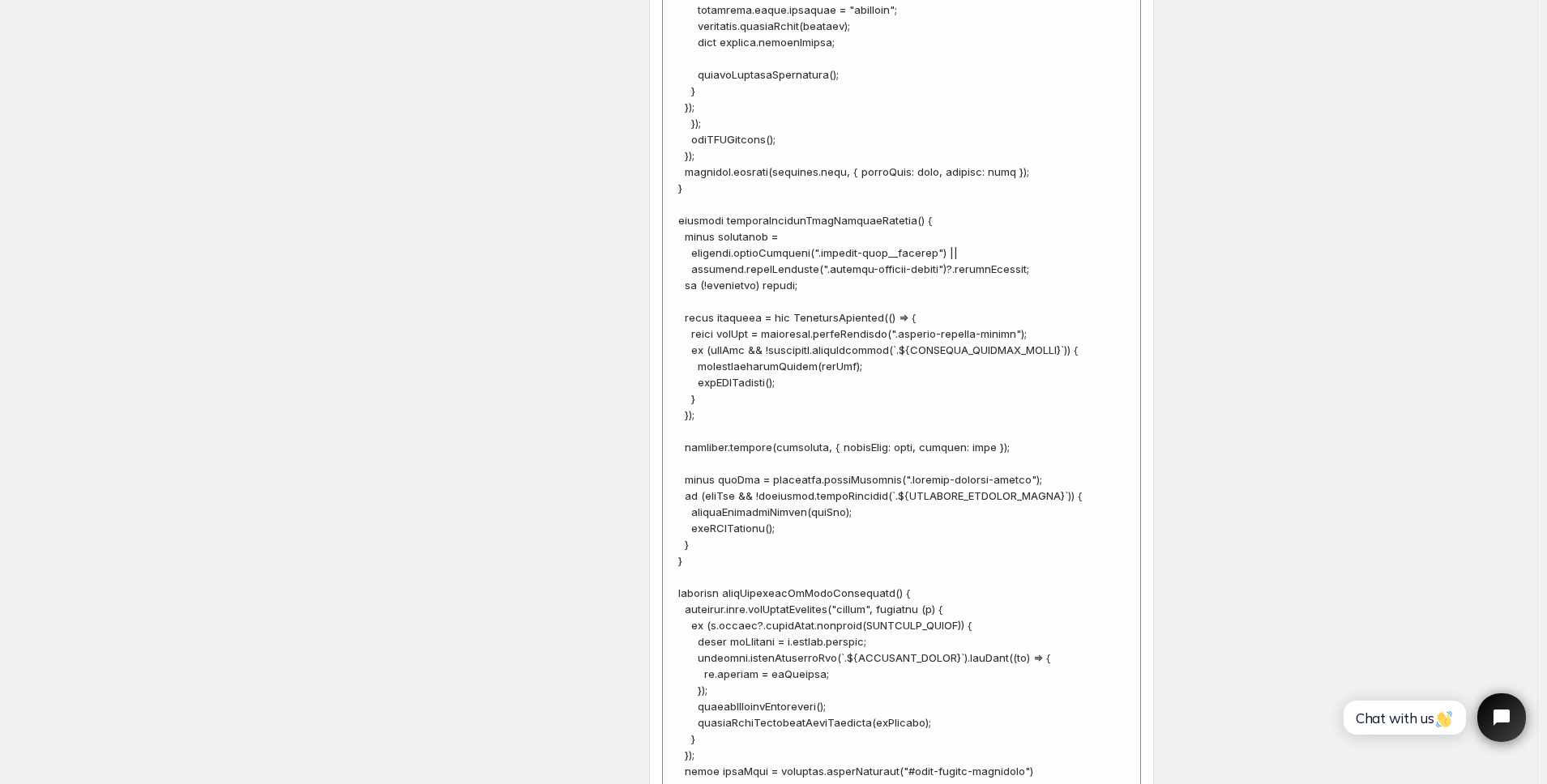
scroll to position [6323, 0]
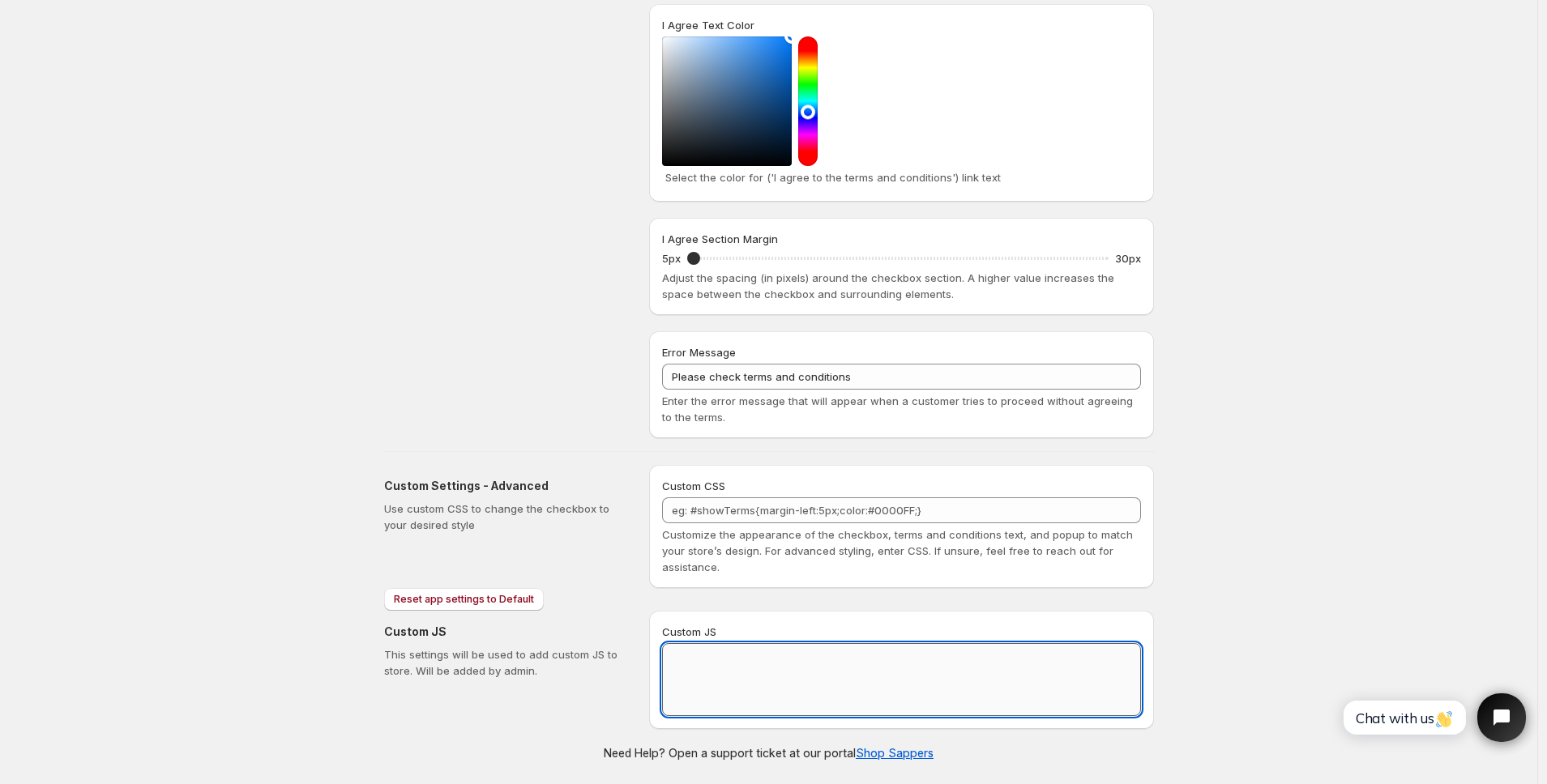
scroll to position [651, 0]
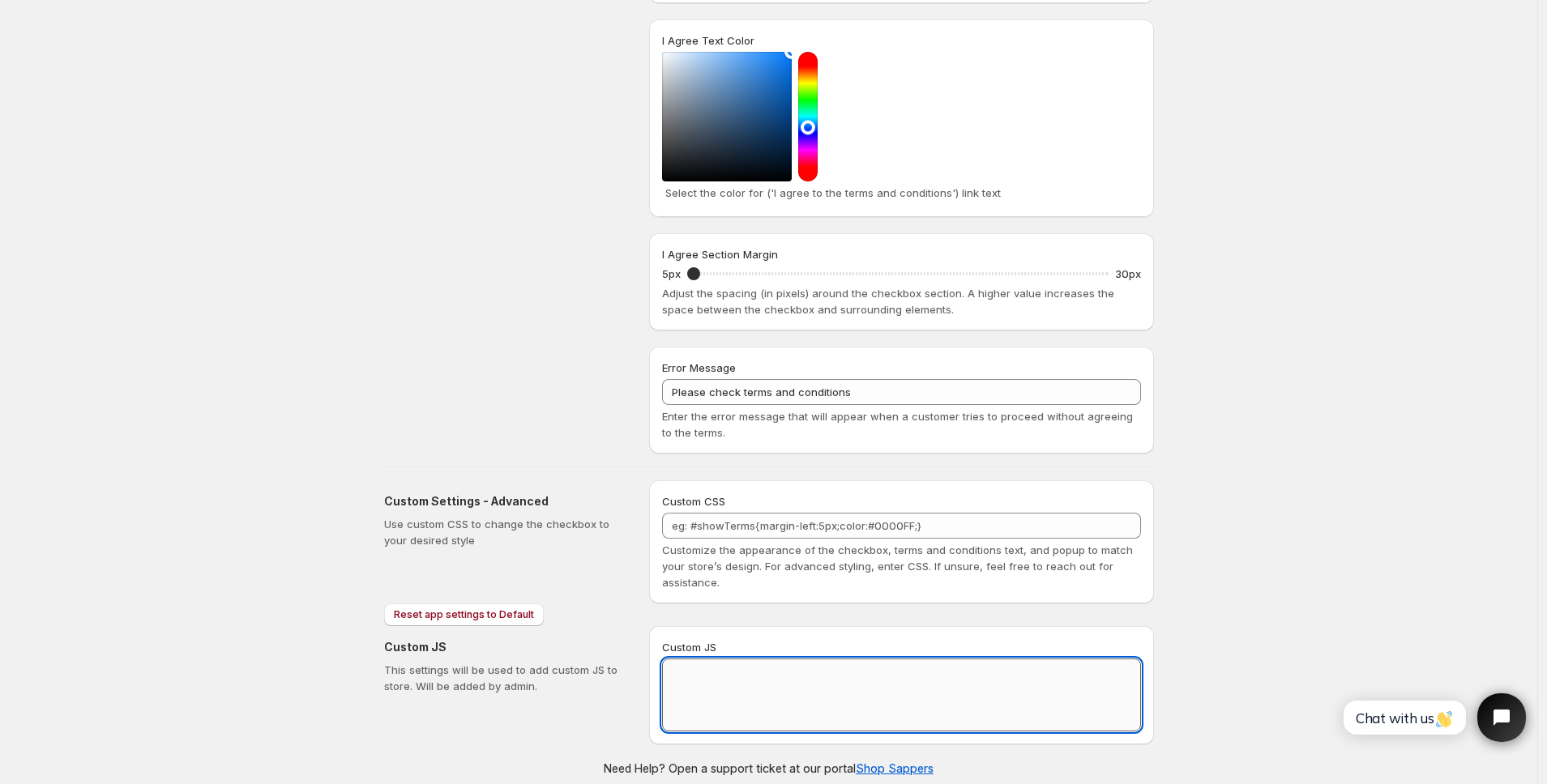
paste textarea "// == Terms and Conditions Checkbox - Superior Implementation == (function () {…"
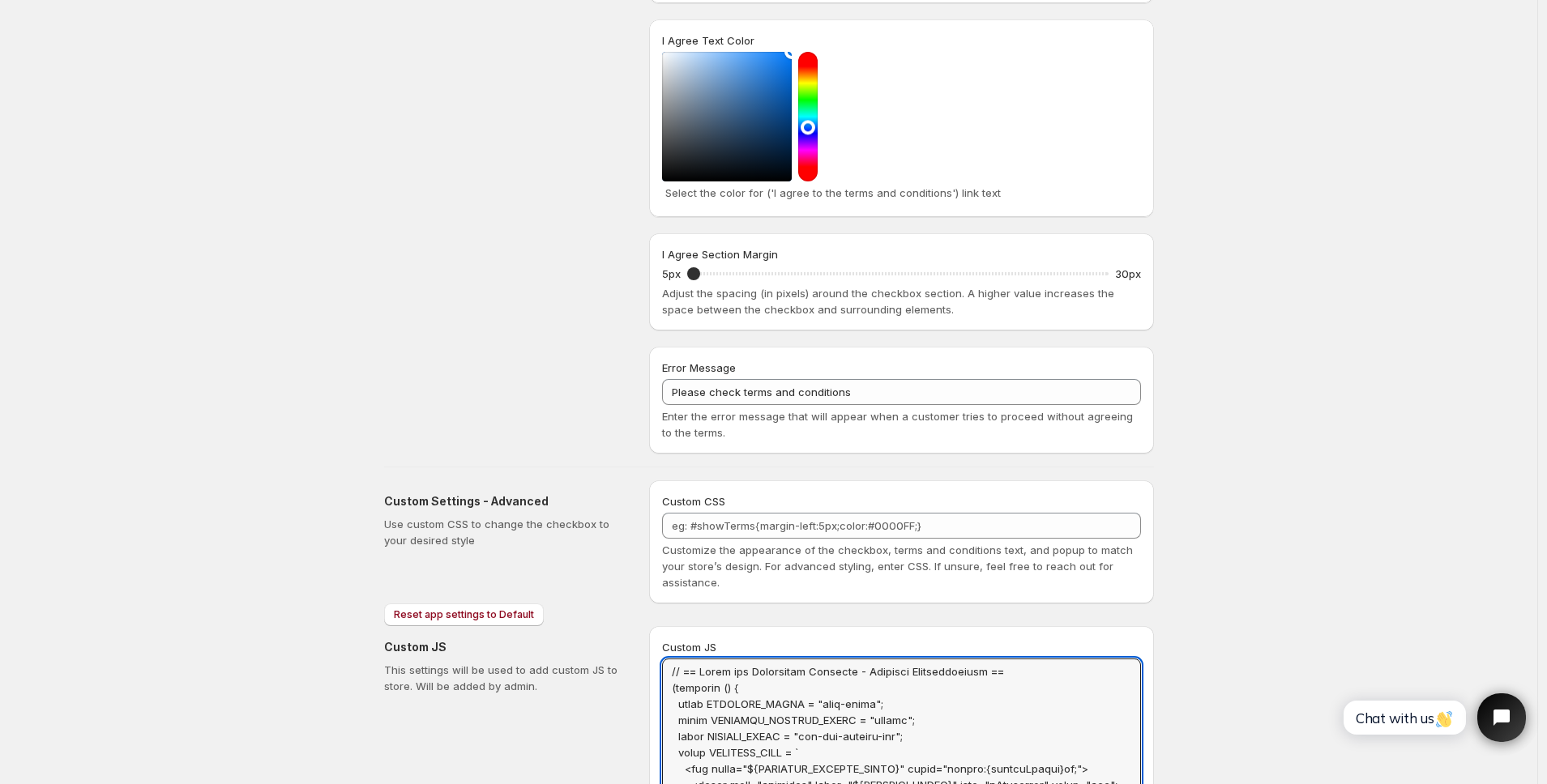
scroll to position [0, 0]
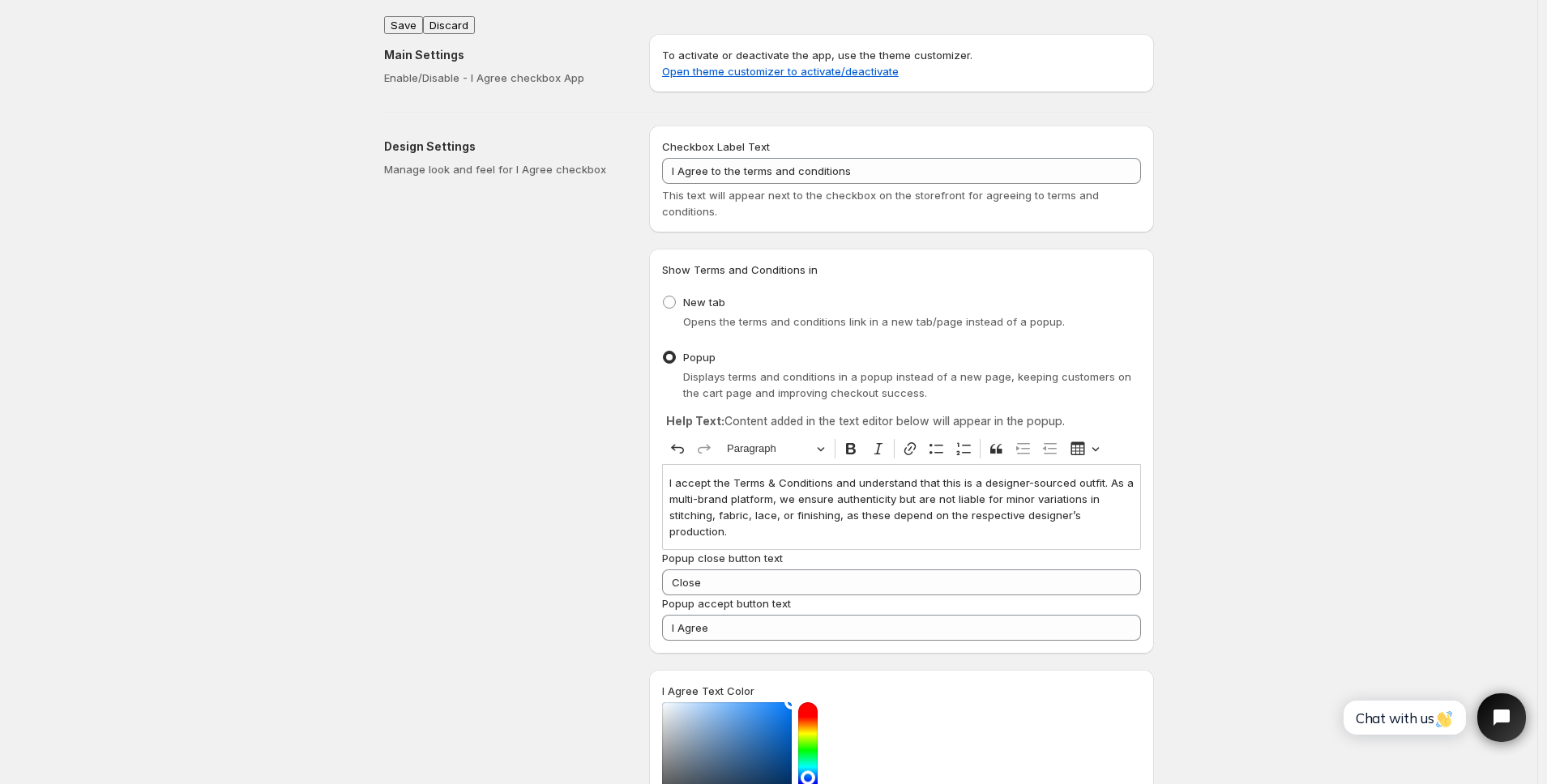
type textarea "// == Terms and Conditions Checkbox - Superior Implementation == (function () {…"
click at [409, 16] on button "Save" at bounding box center [404, 25] width 39 height 18
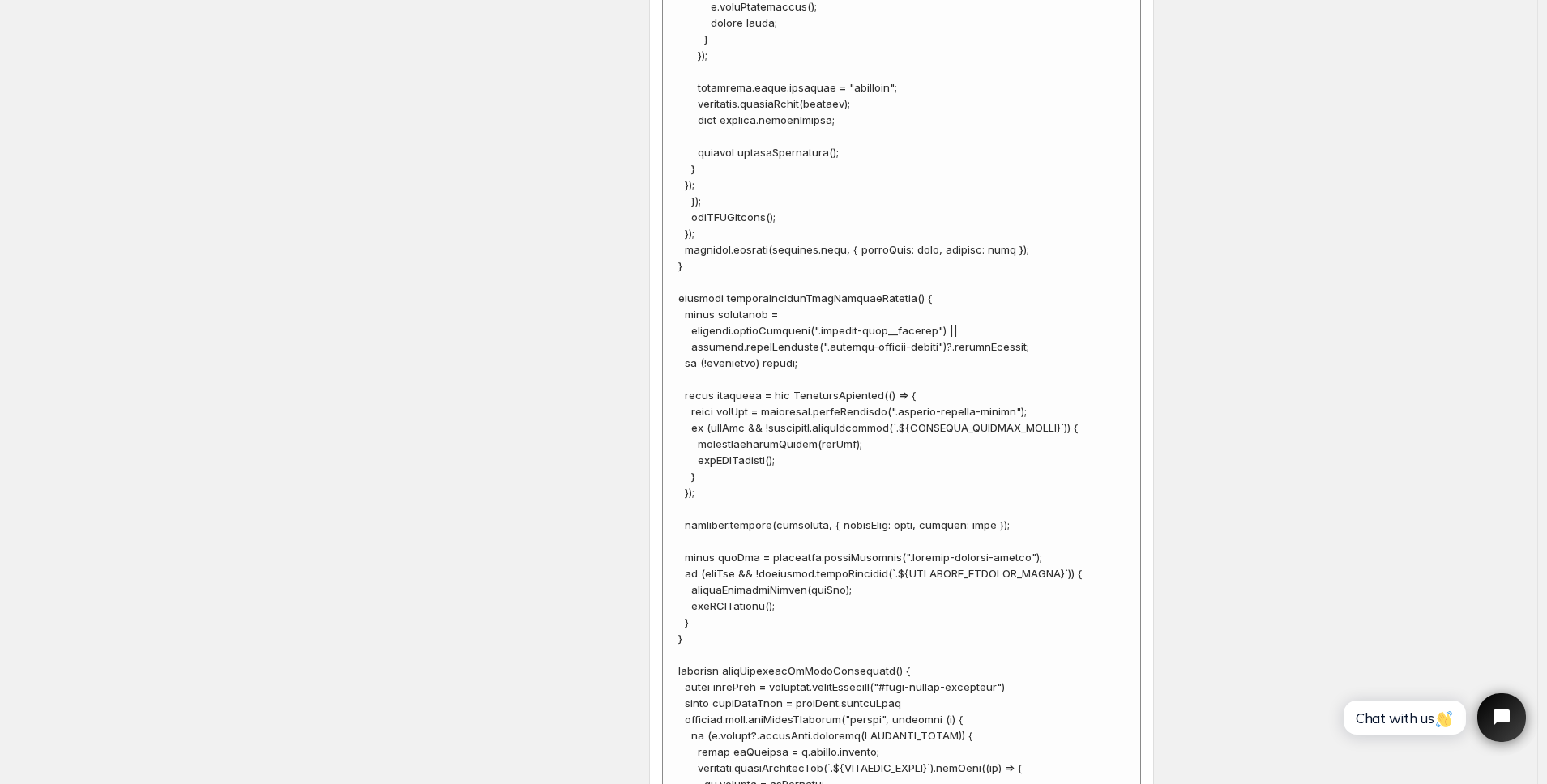
scroll to position [6387, 0]
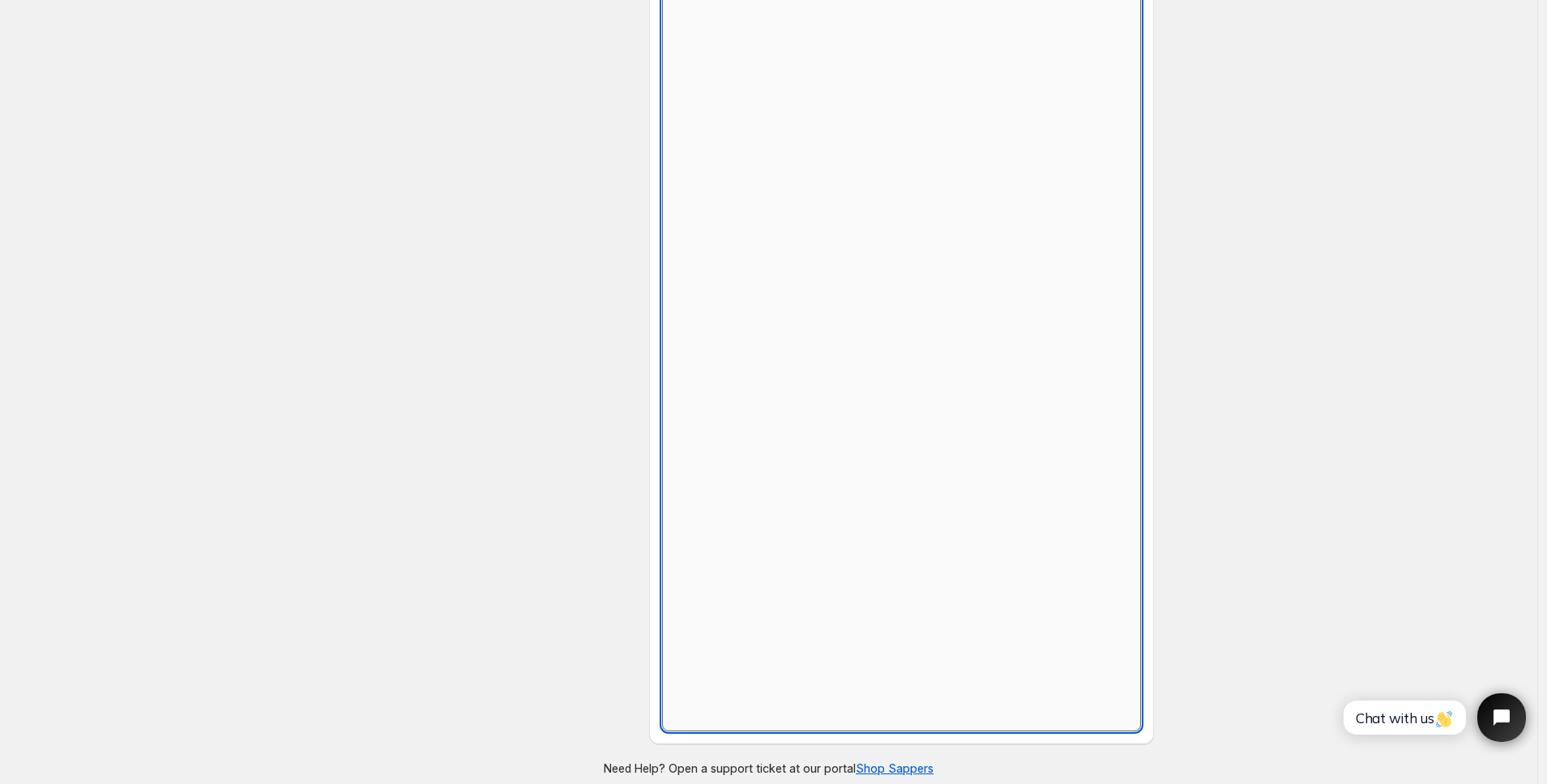
scroll to position [651, 0]
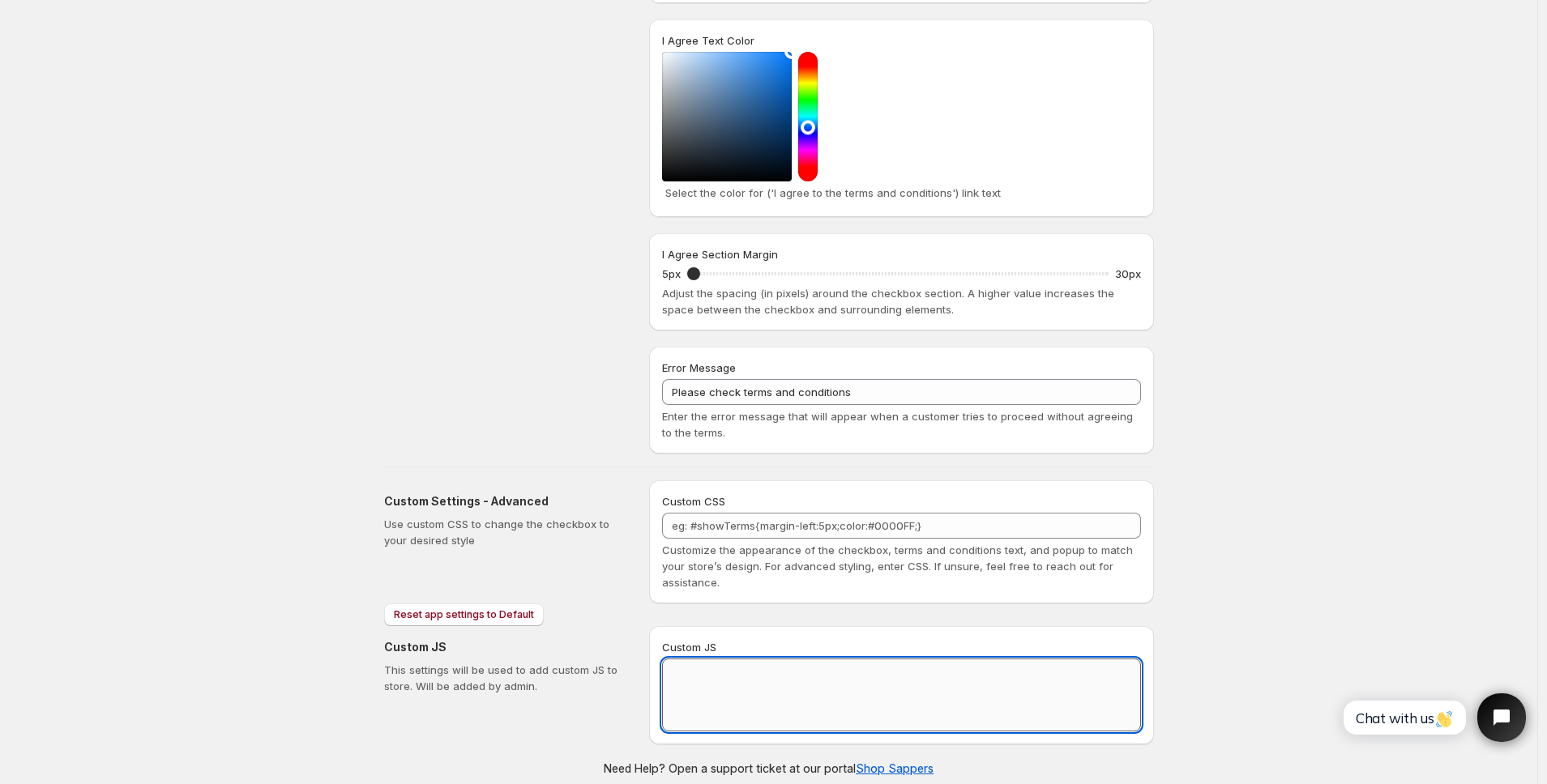
paste textarea "// == Terms and Conditions Checkbox - Superior Implementation == (function () {…"
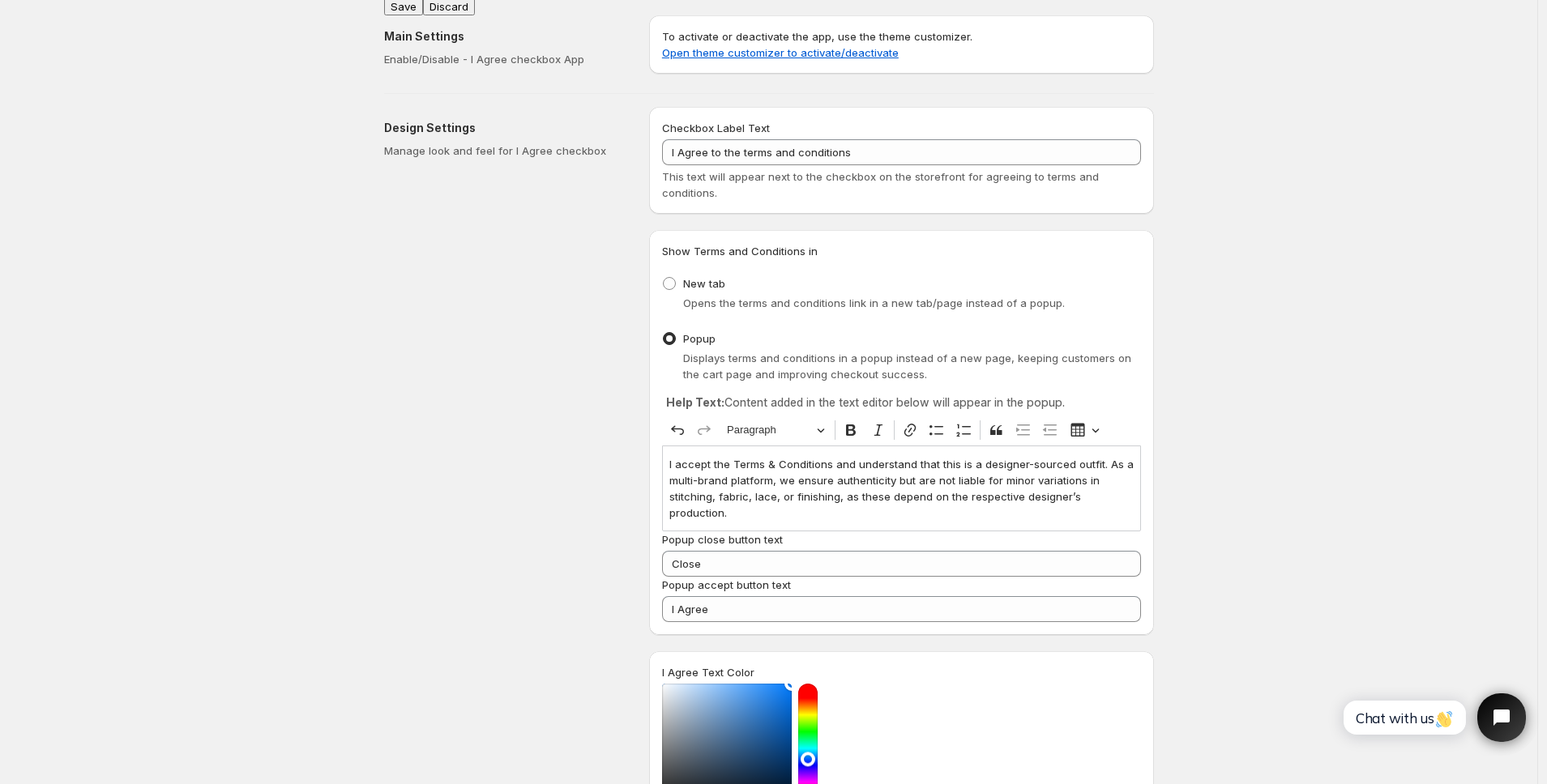
scroll to position [0, 0]
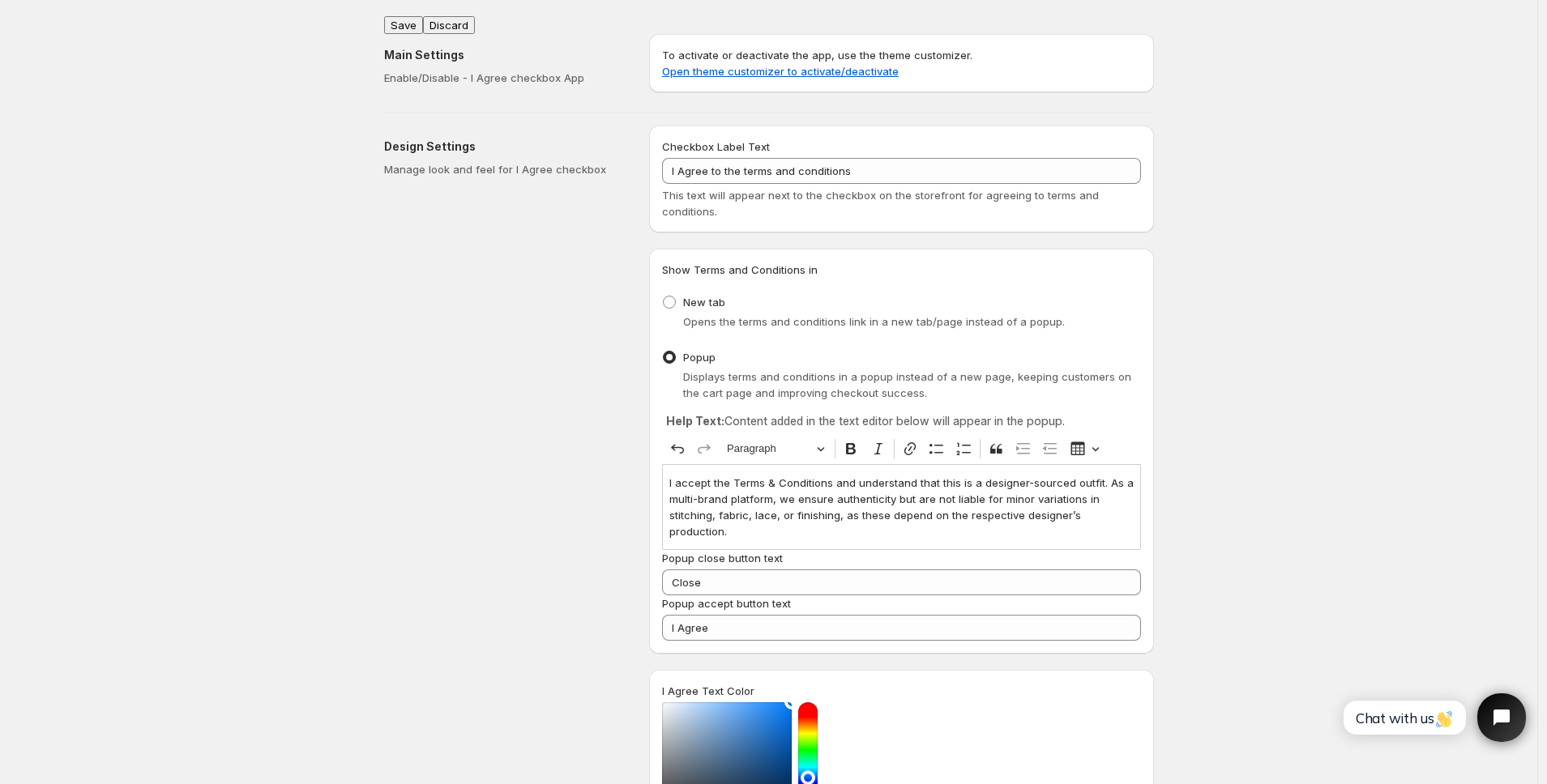
type textarea "// == Terms and Conditions Checkbox - Superior Implementation == (function () {…"
click at [408, 16] on button "Save" at bounding box center [404, 25] width 39 height 18
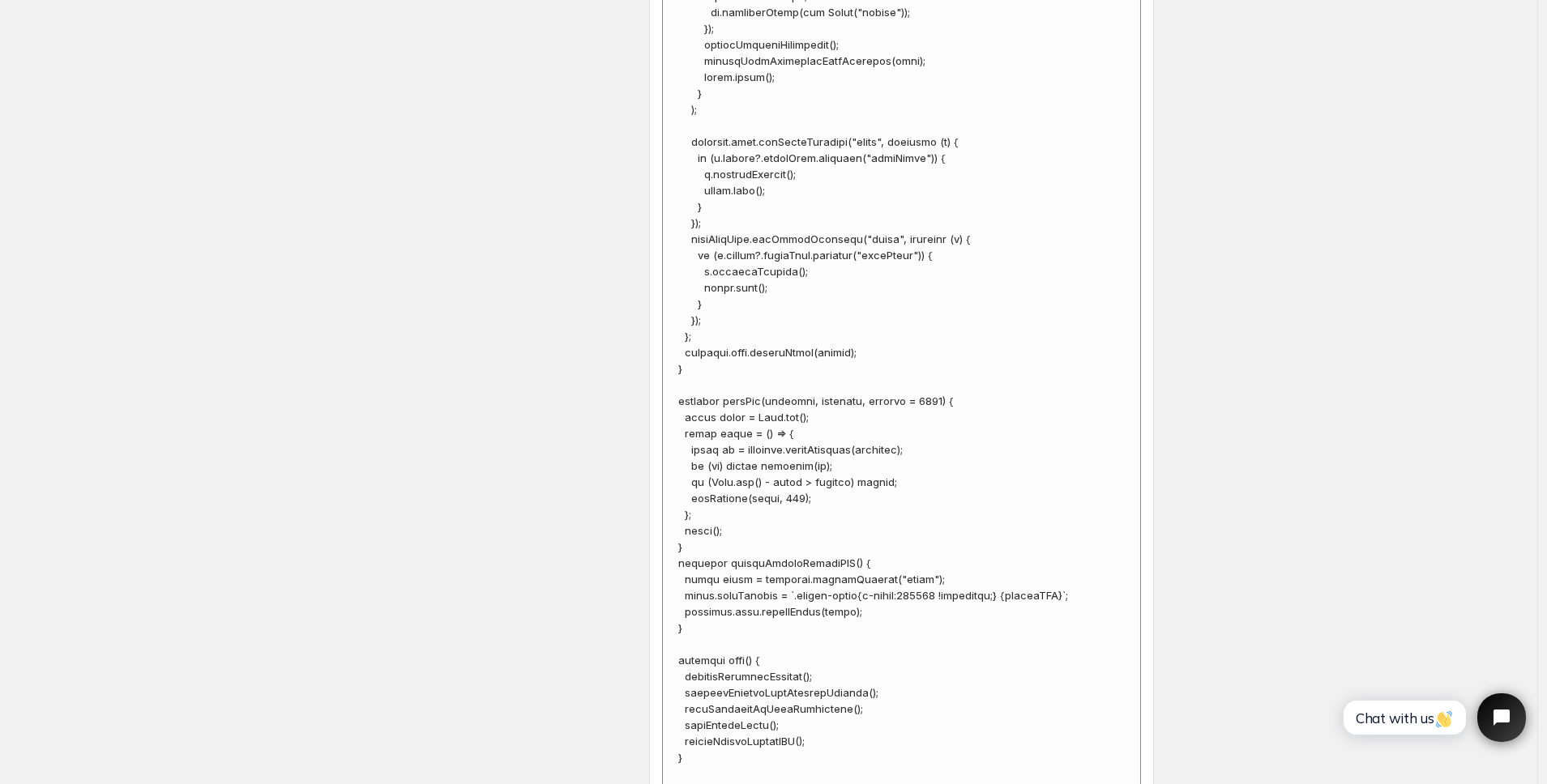
scroll to position [6582, 0]
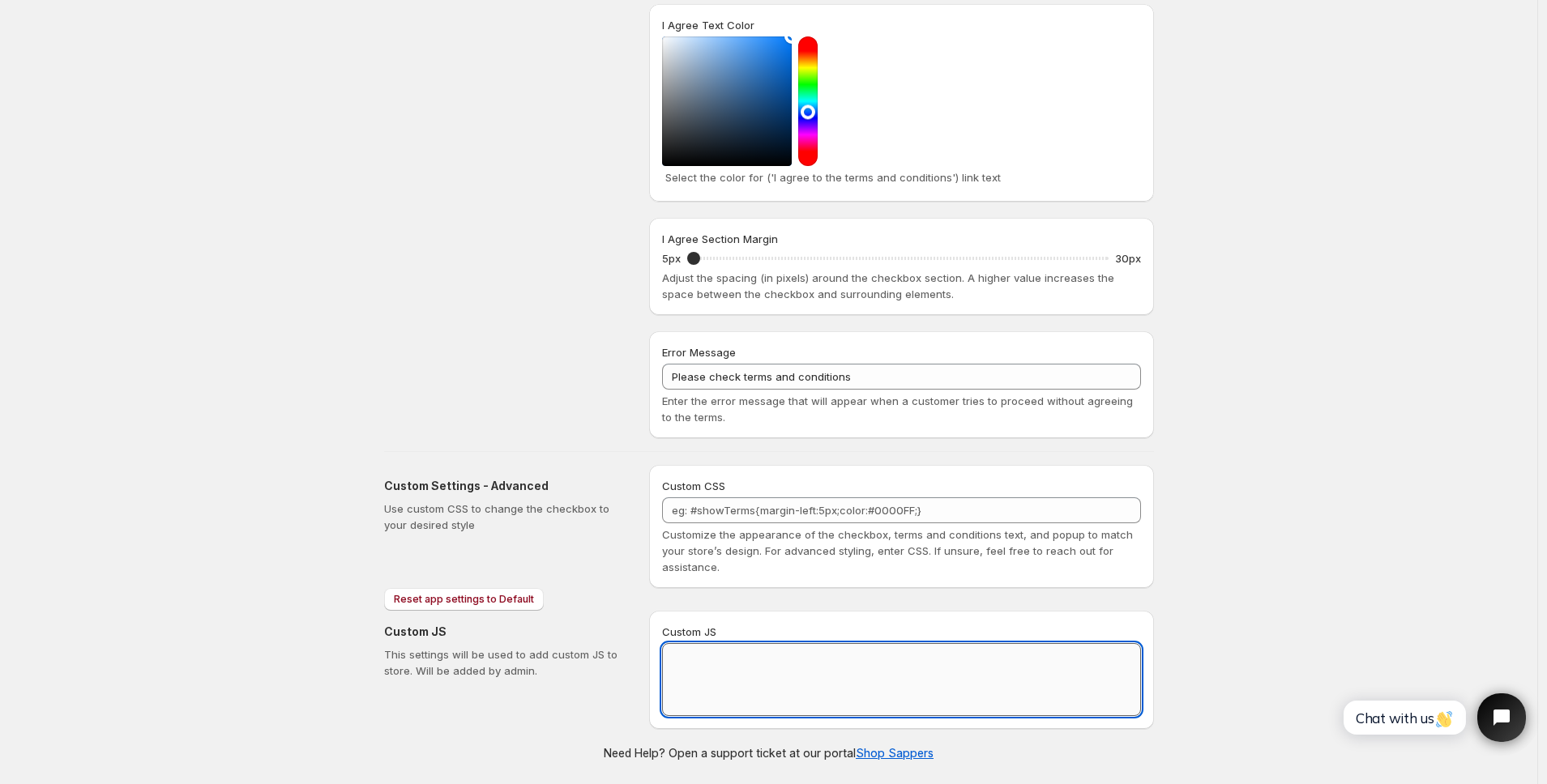
scroll to position [651, 0]
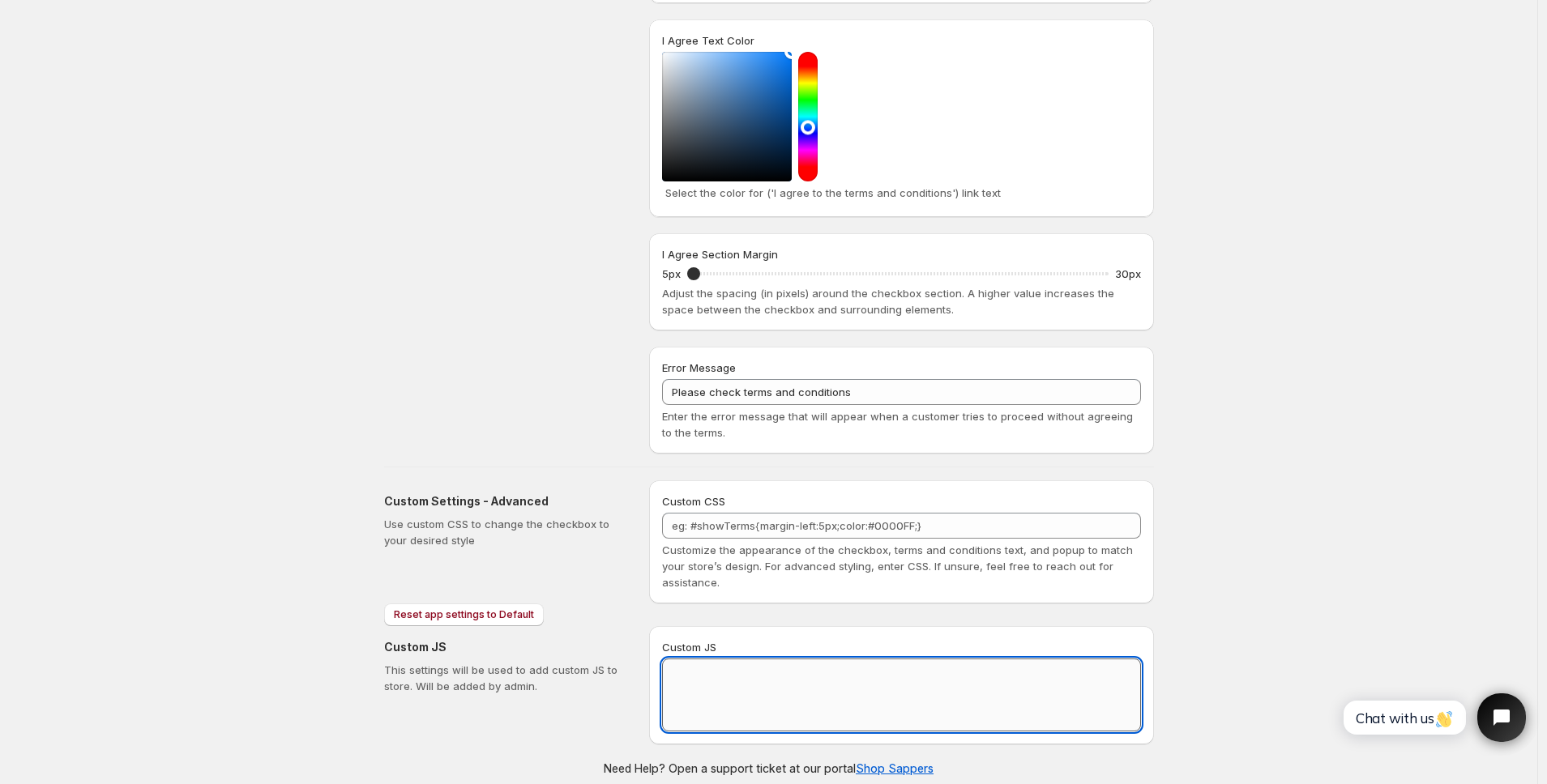
paste textarea "// == Terms and Conditions Checkbox - Superior Implementation == (function () {…"
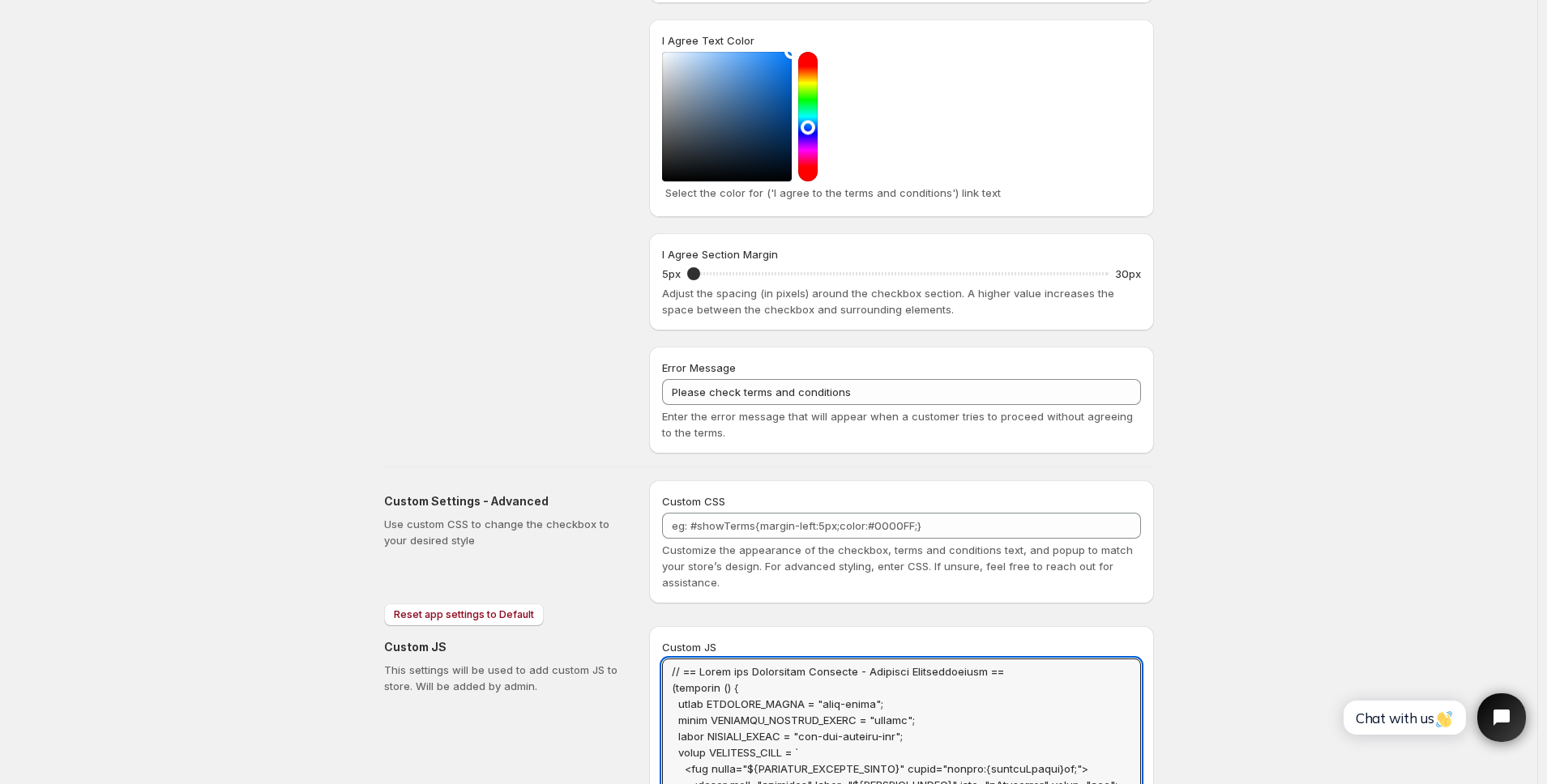
scroll to position [0, 0]
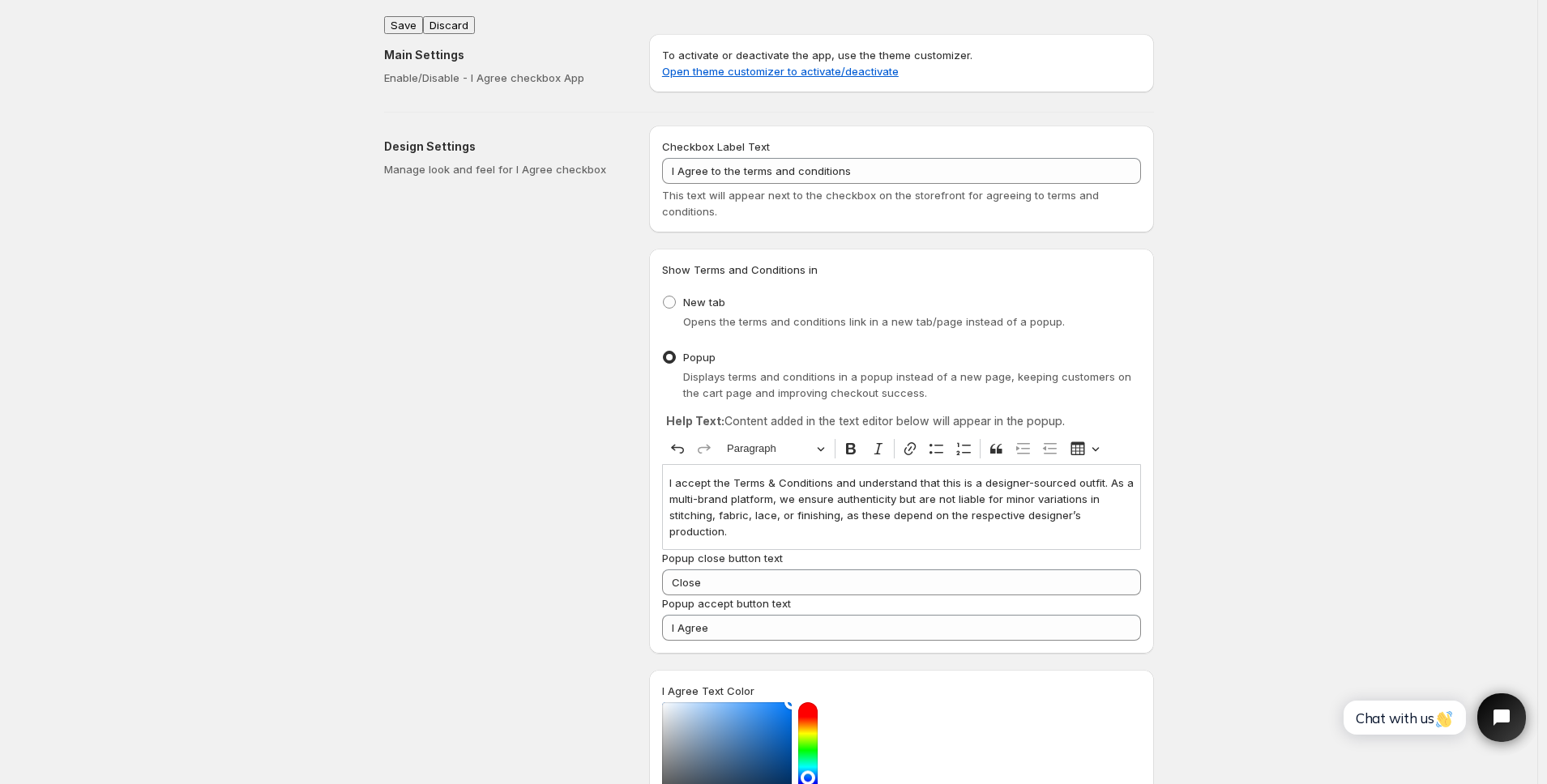
type textarea "// == Terms and Conditions Checkbox - Superior Implementation == (function () {…"
click at [406, 18] on button "Save" at bounding box center [404, 25] width 39 height 18
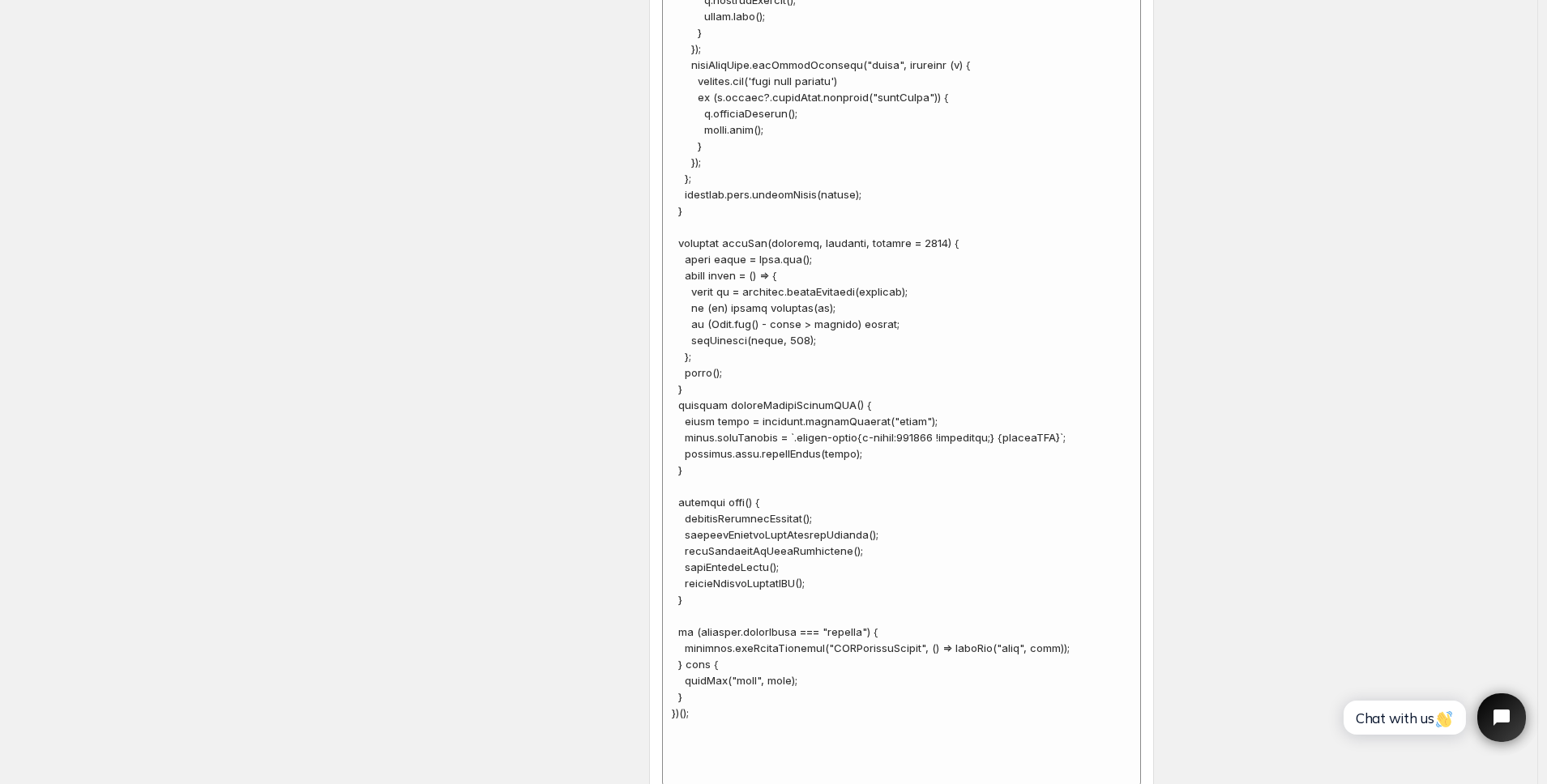
scroll to position [6598, 0]
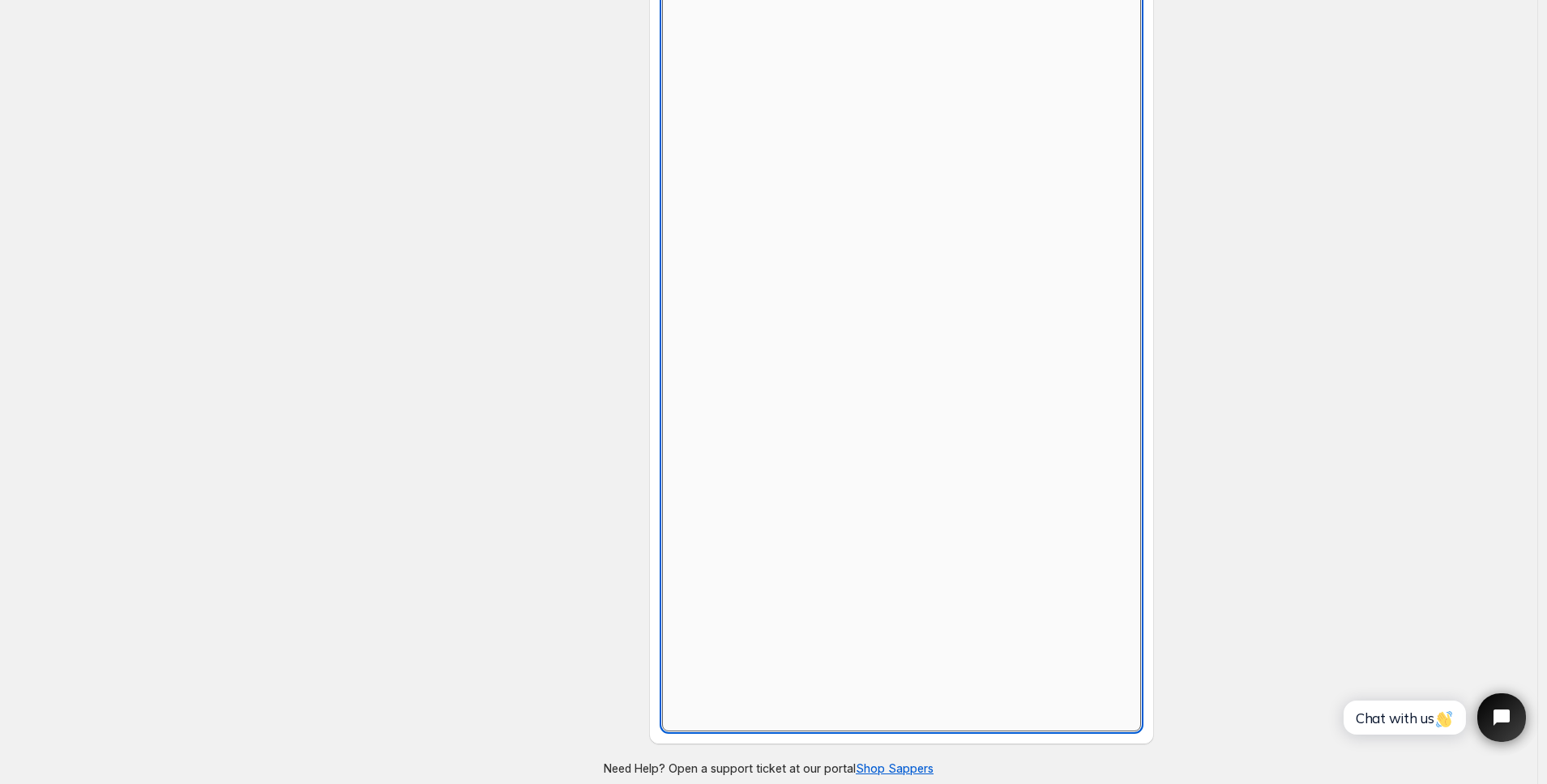
scroll to position [651, 0]
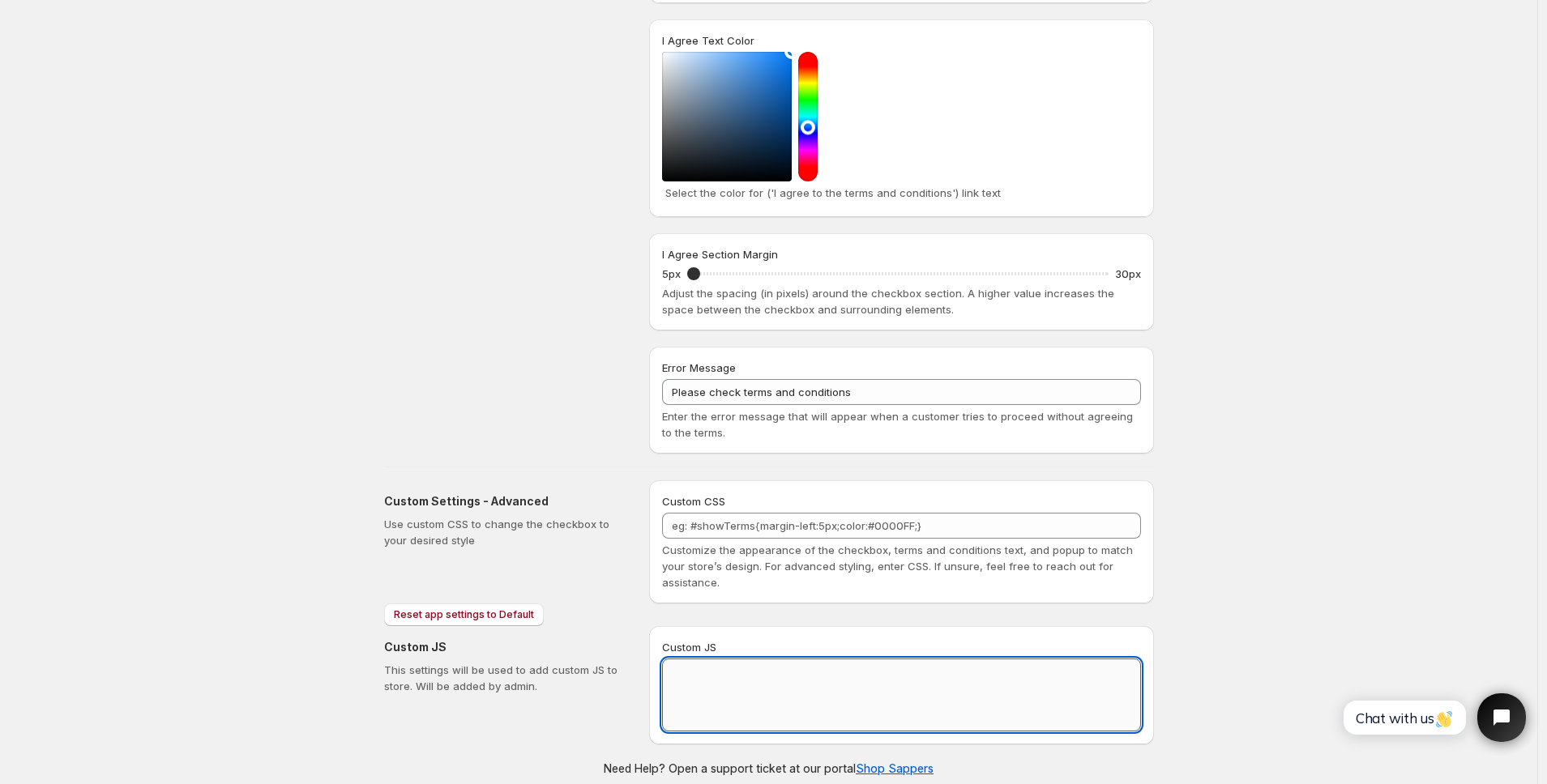
paste textarea "// == Terms and Conditions Checkbox - Superior Implementation == (function () {…"
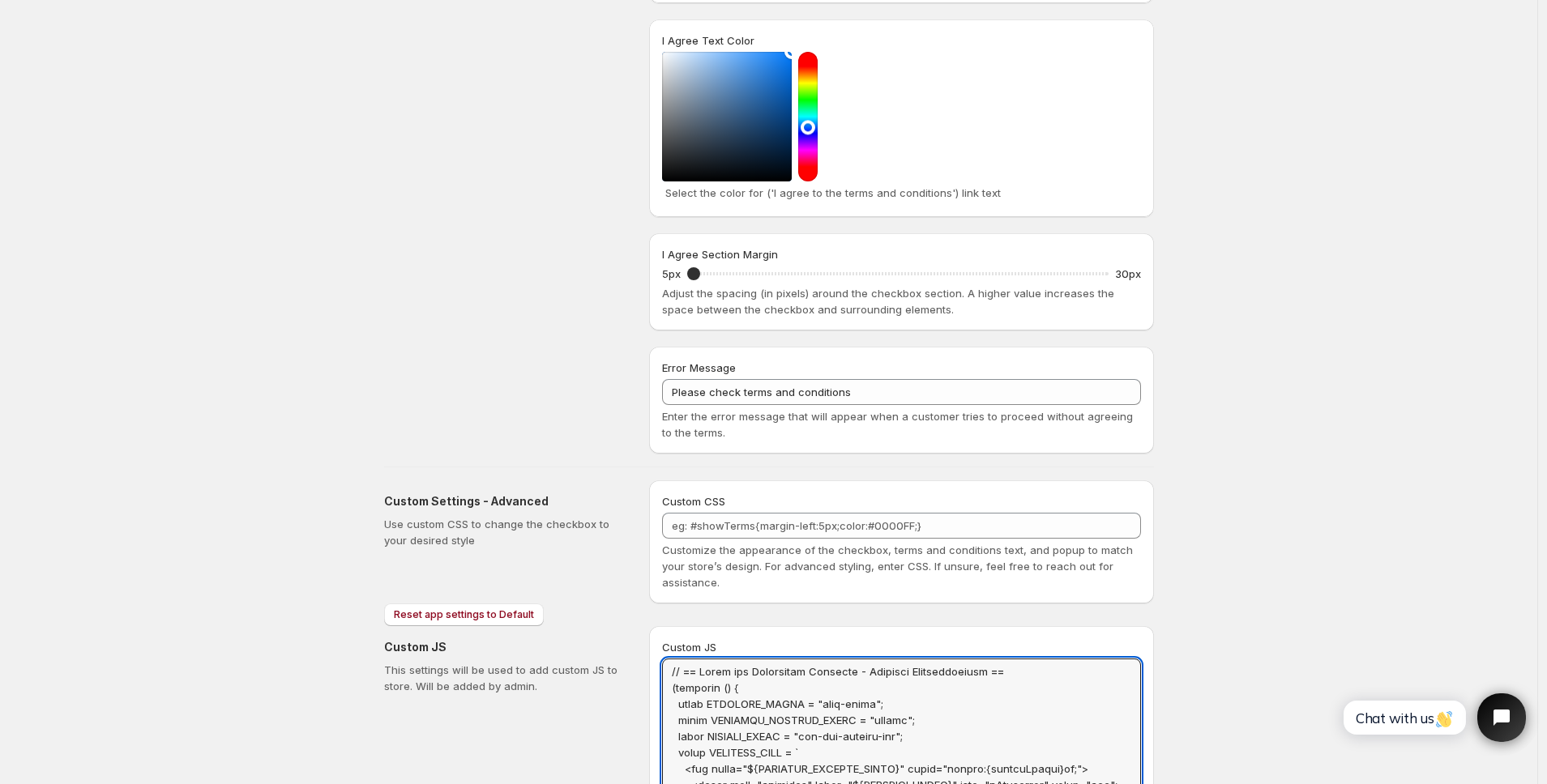
scroll to position [0, 0]
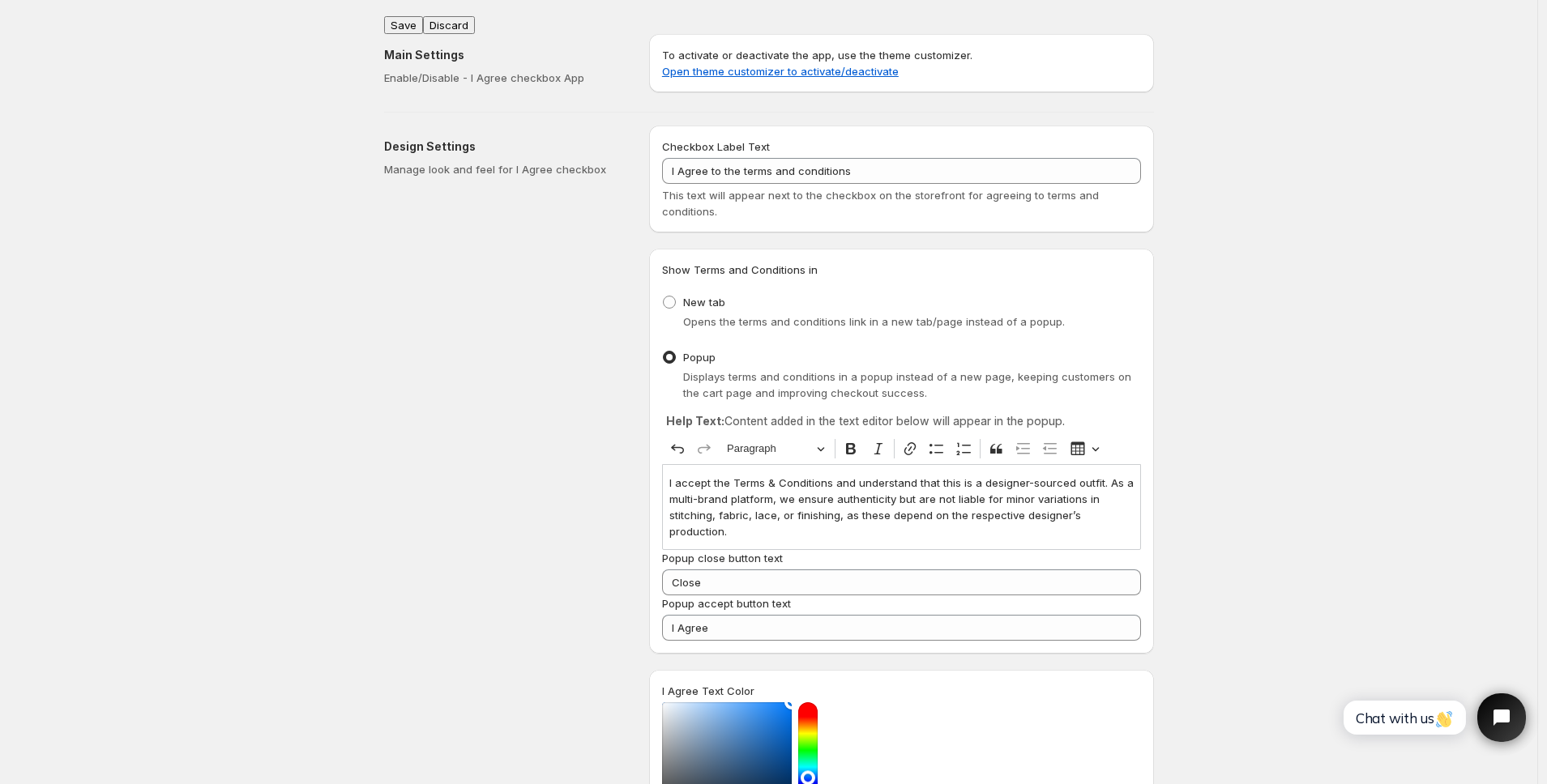
type textarea "// == Terms and Conditions Checkbox - Superior Implementation == (function () {…"
click at [405, 16] on button "Save" at bounding box center [404, 25] width 39 height 18
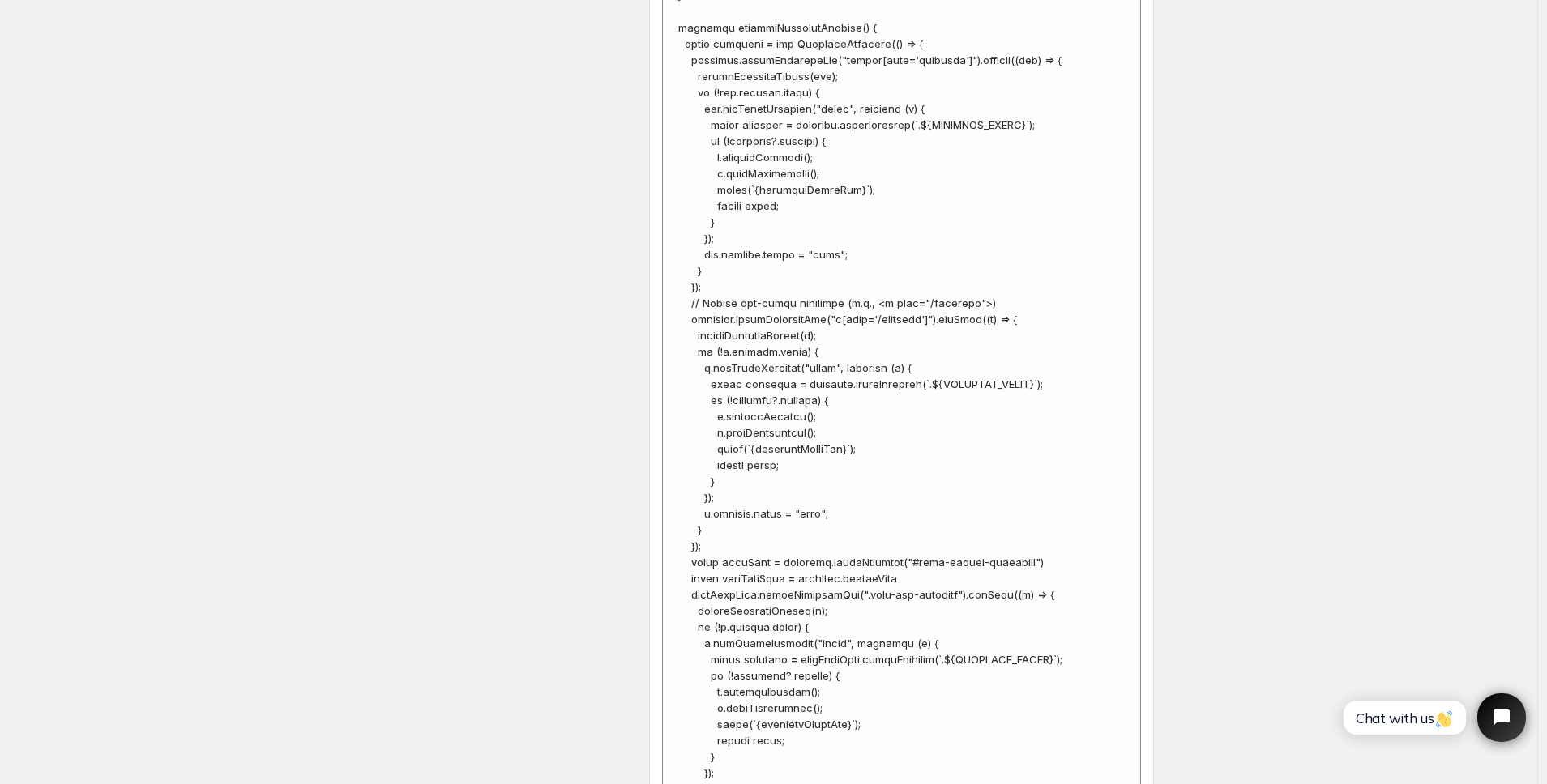
scroll to position [6533, 0]
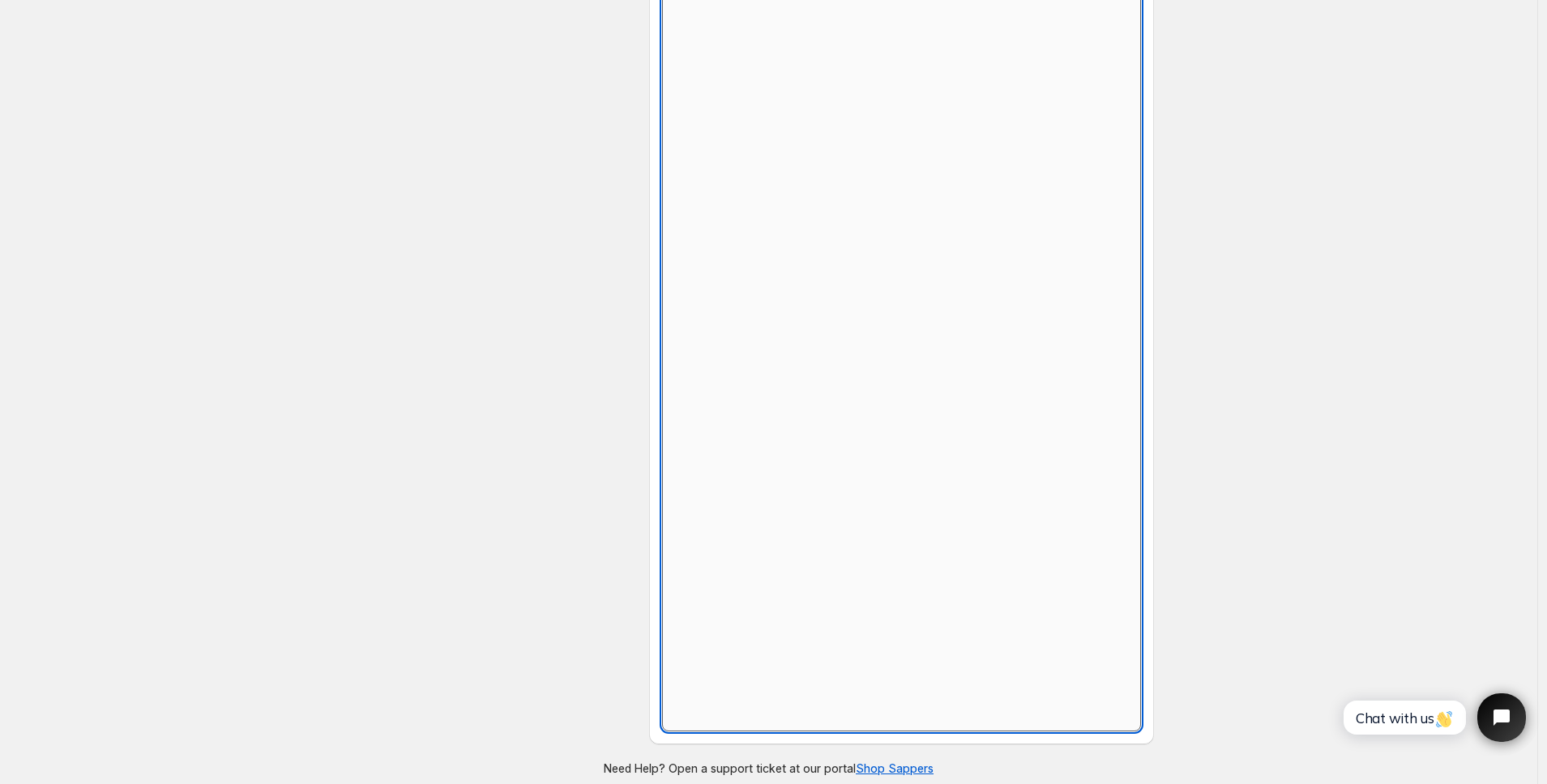
scroll to position [651, 0]
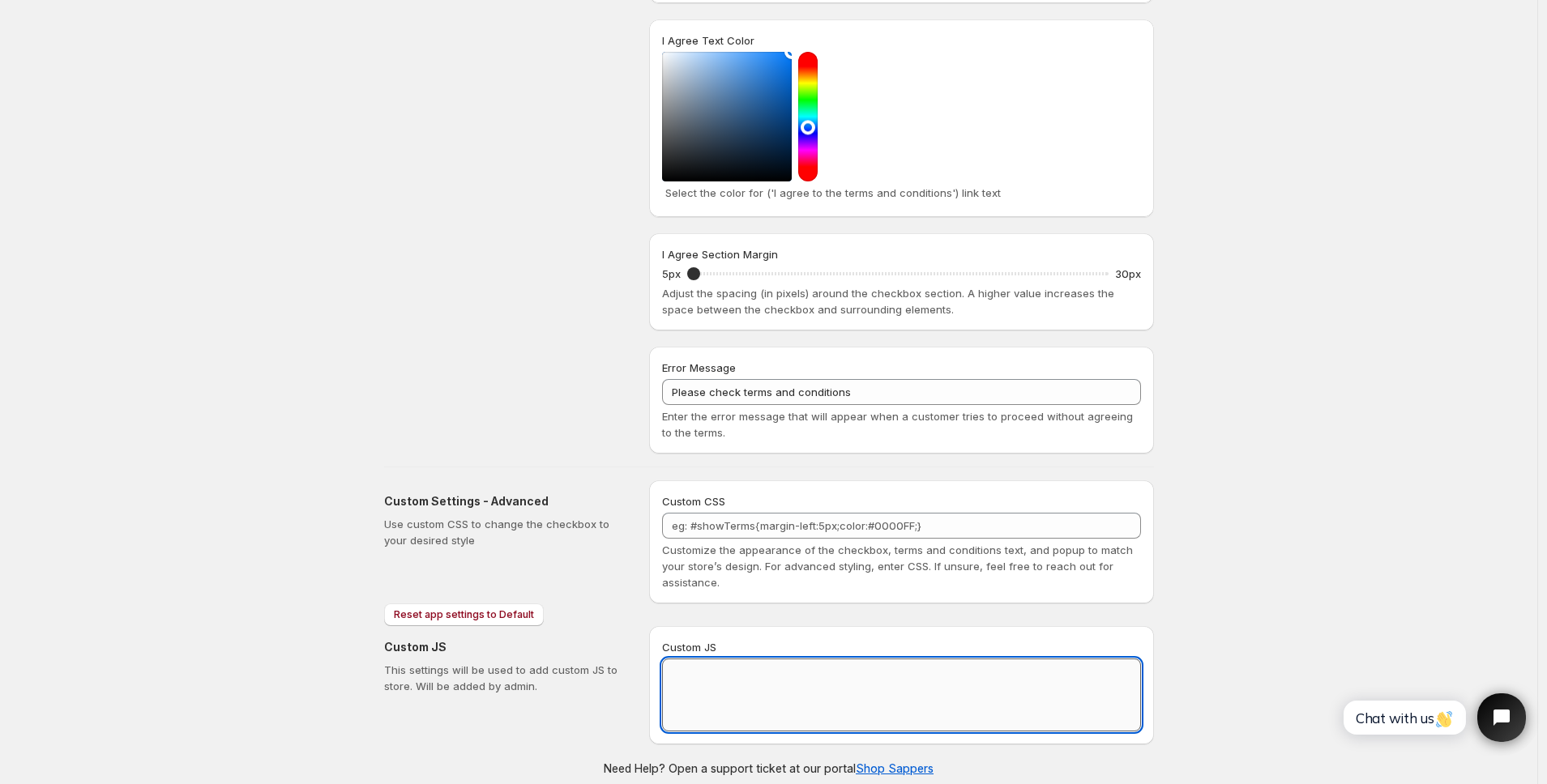
paste textarea "// == Terms and Conditions Checkbox - Superior Implementation == (function () {…"
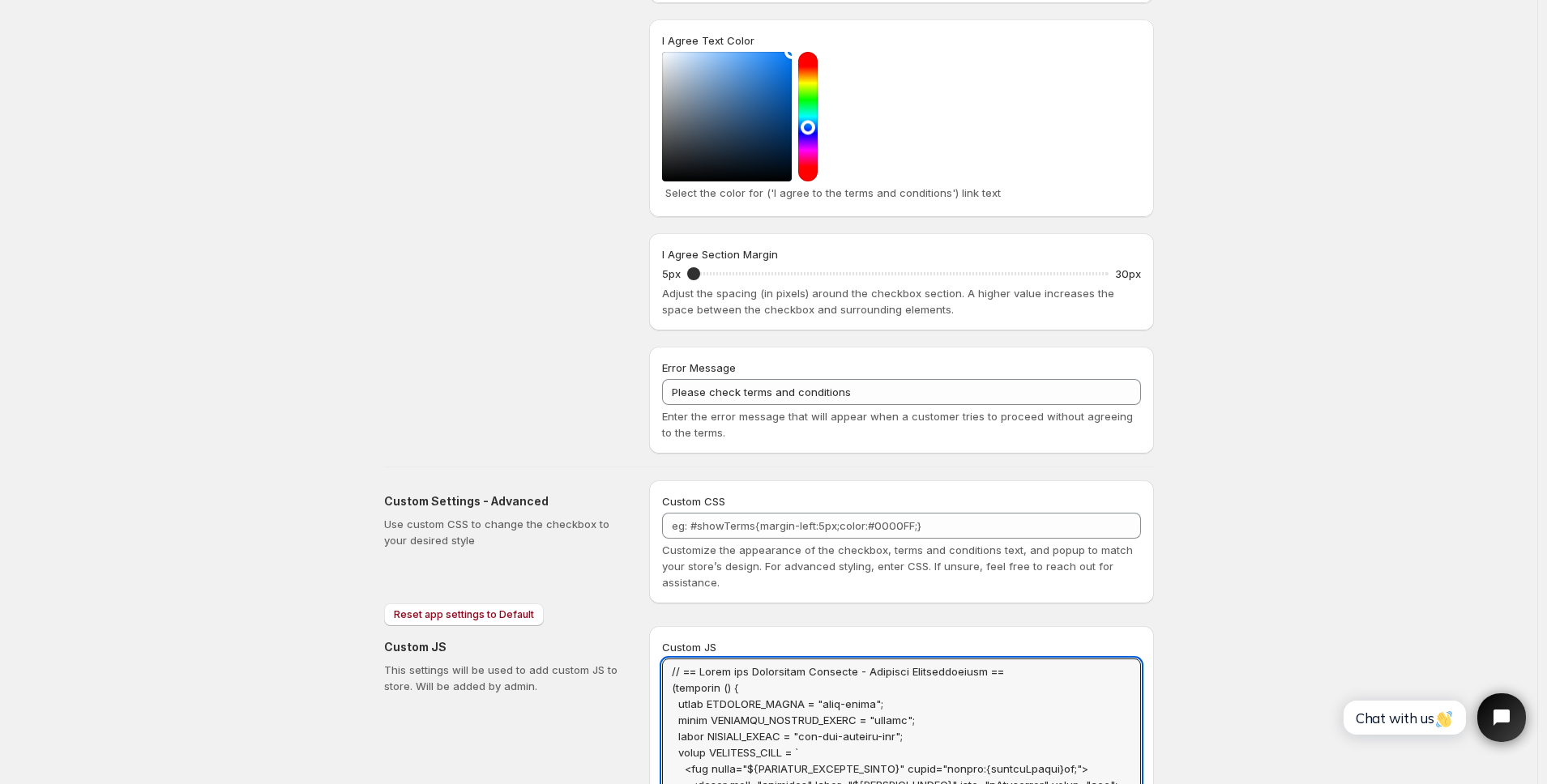
scroll to position [0, 0]
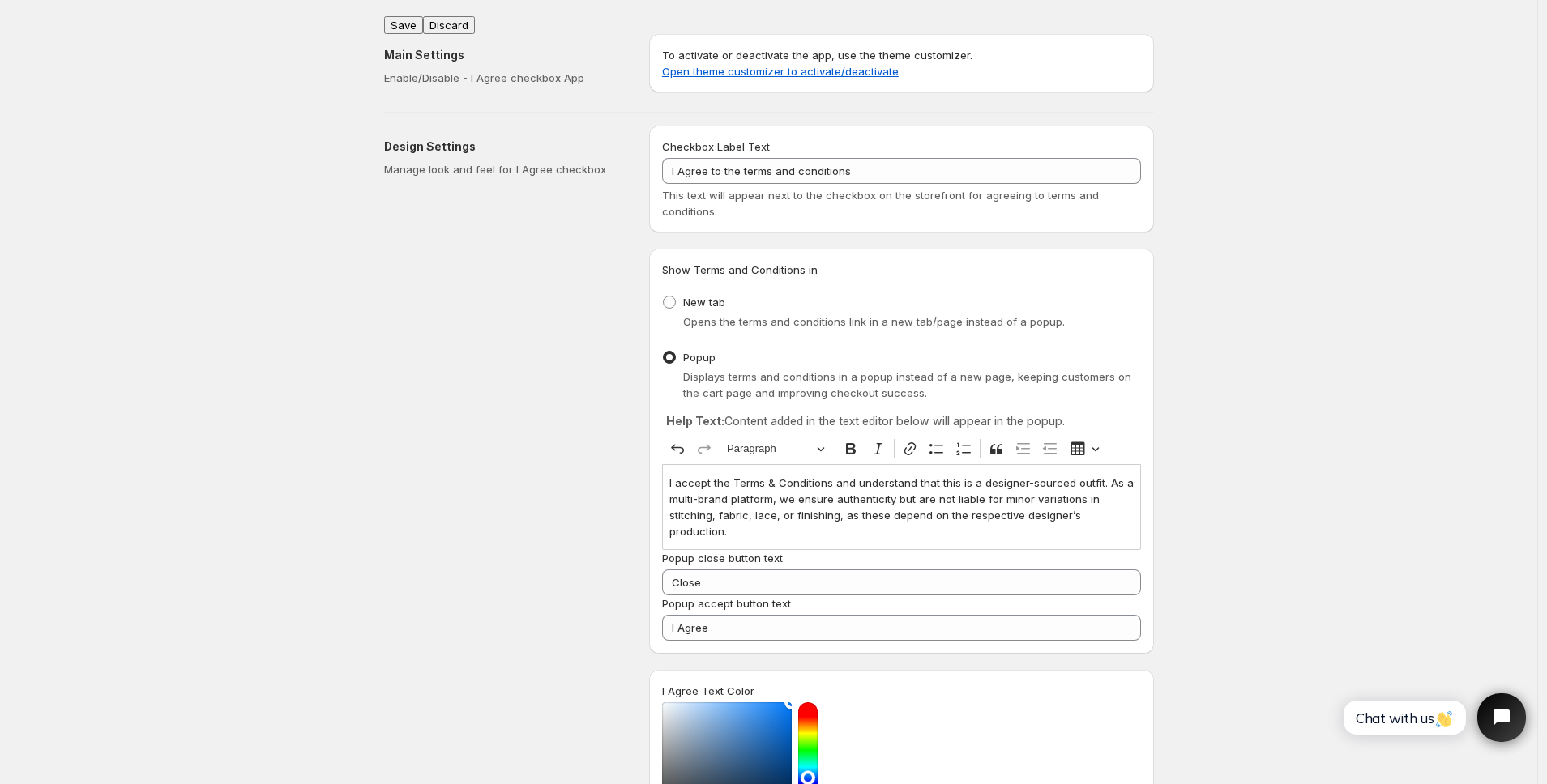
type textarea "// == Terms and Conditions Checkbox - Superior Implementation == (function () {…"
click at [402, 21] on div "Main Settings Enable/Disable - I Agree checkbox App To activate or deactivate t…" at bounding box center [763, 60] width 783 height 78
click at [405, 18] on button "Save" at bounding box center [404, 25] width 39 height 18
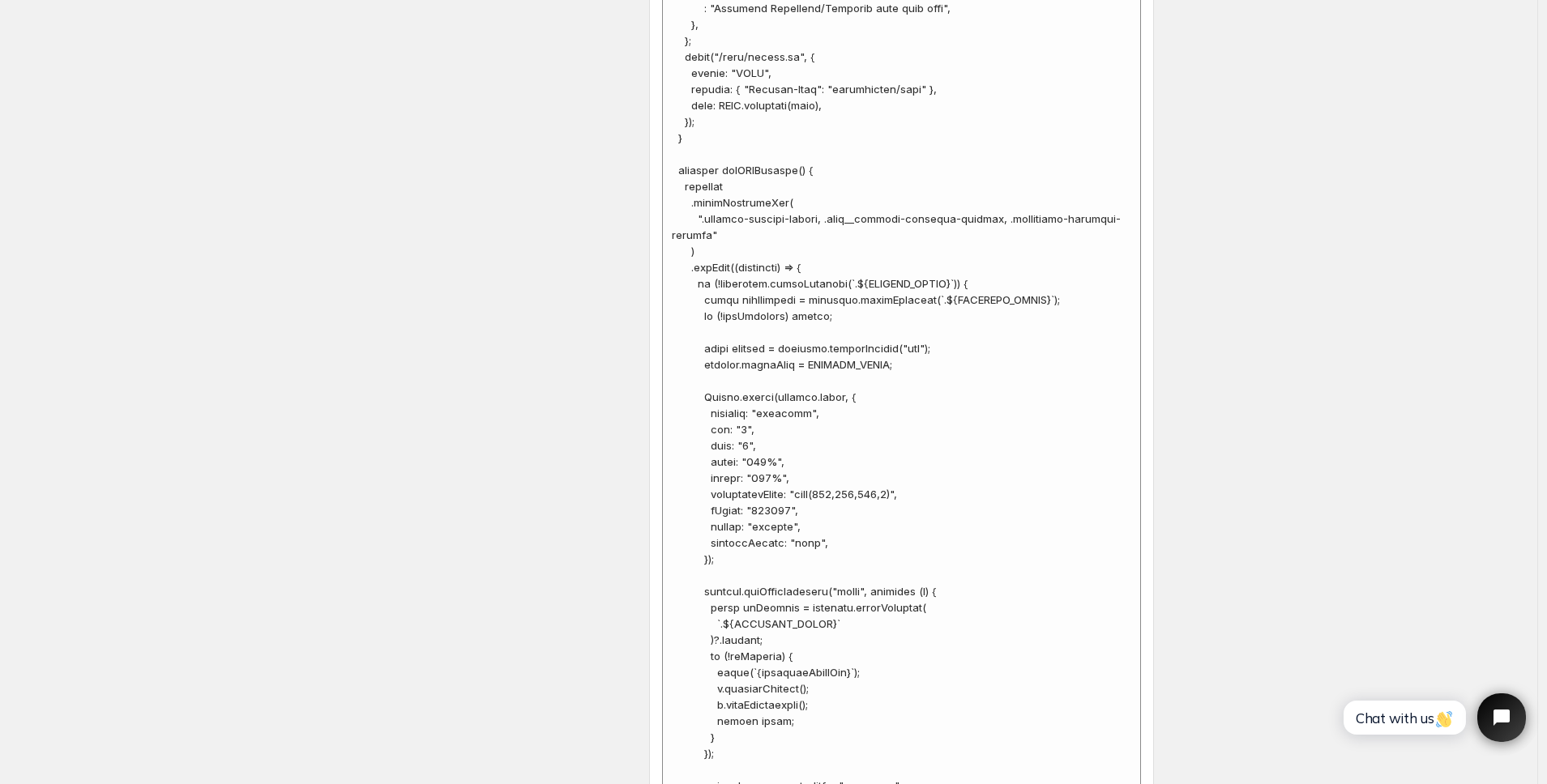
scroll to position [6517, 0]
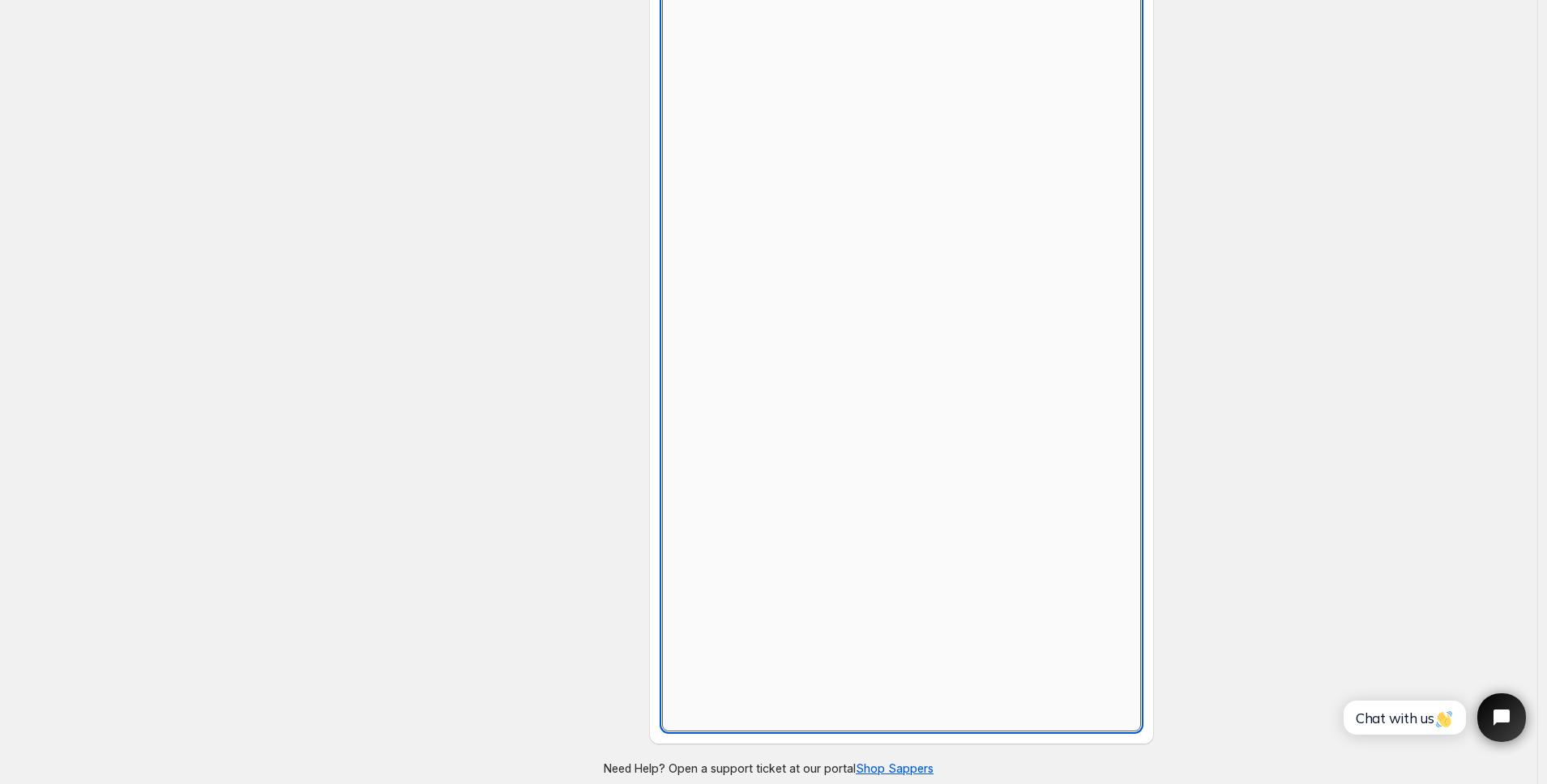
scroll to position [651, 0]
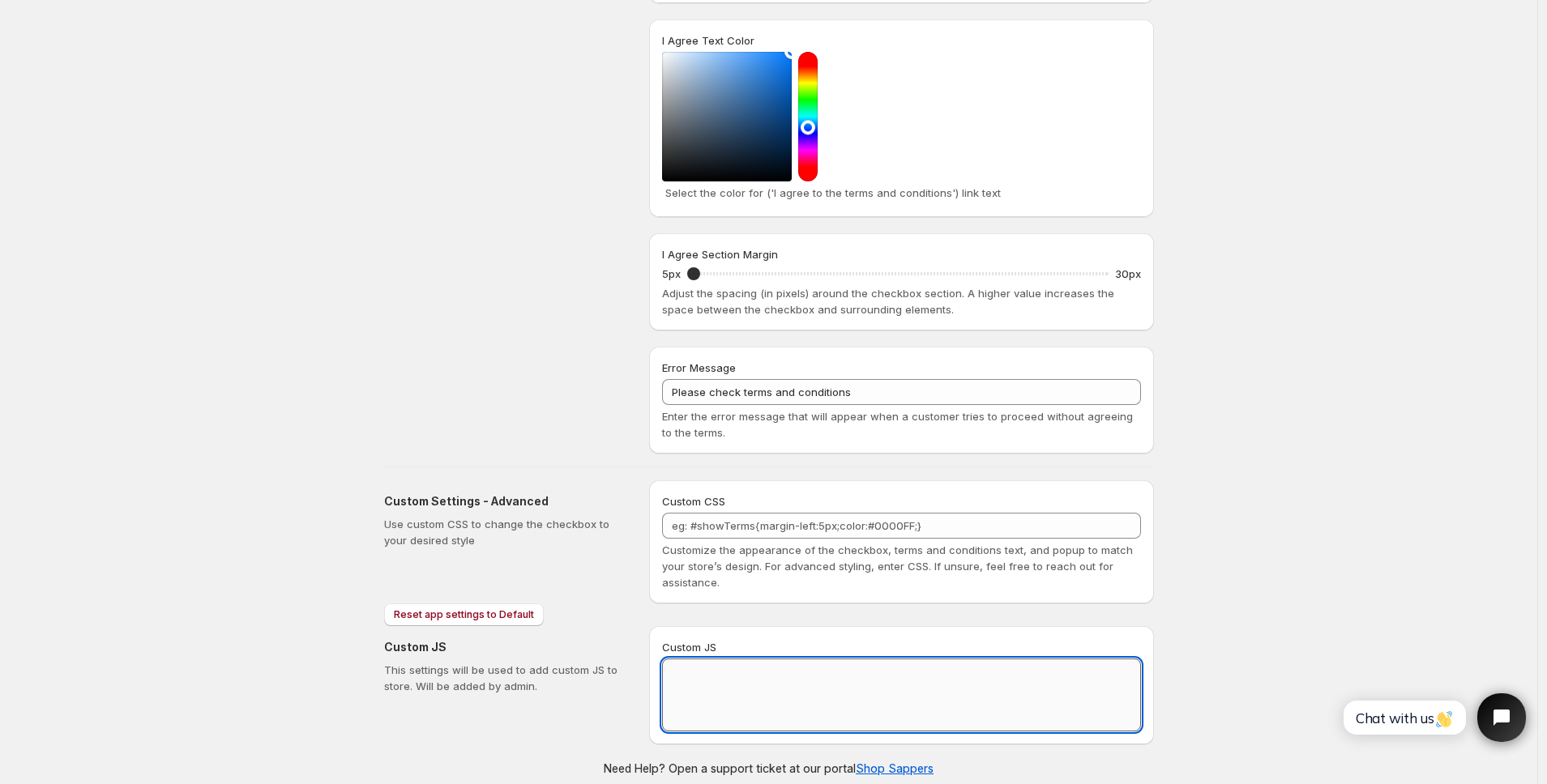
paste textarea "// == Terms and Conditions Checkbox - Superior Implementation == (function () {…"
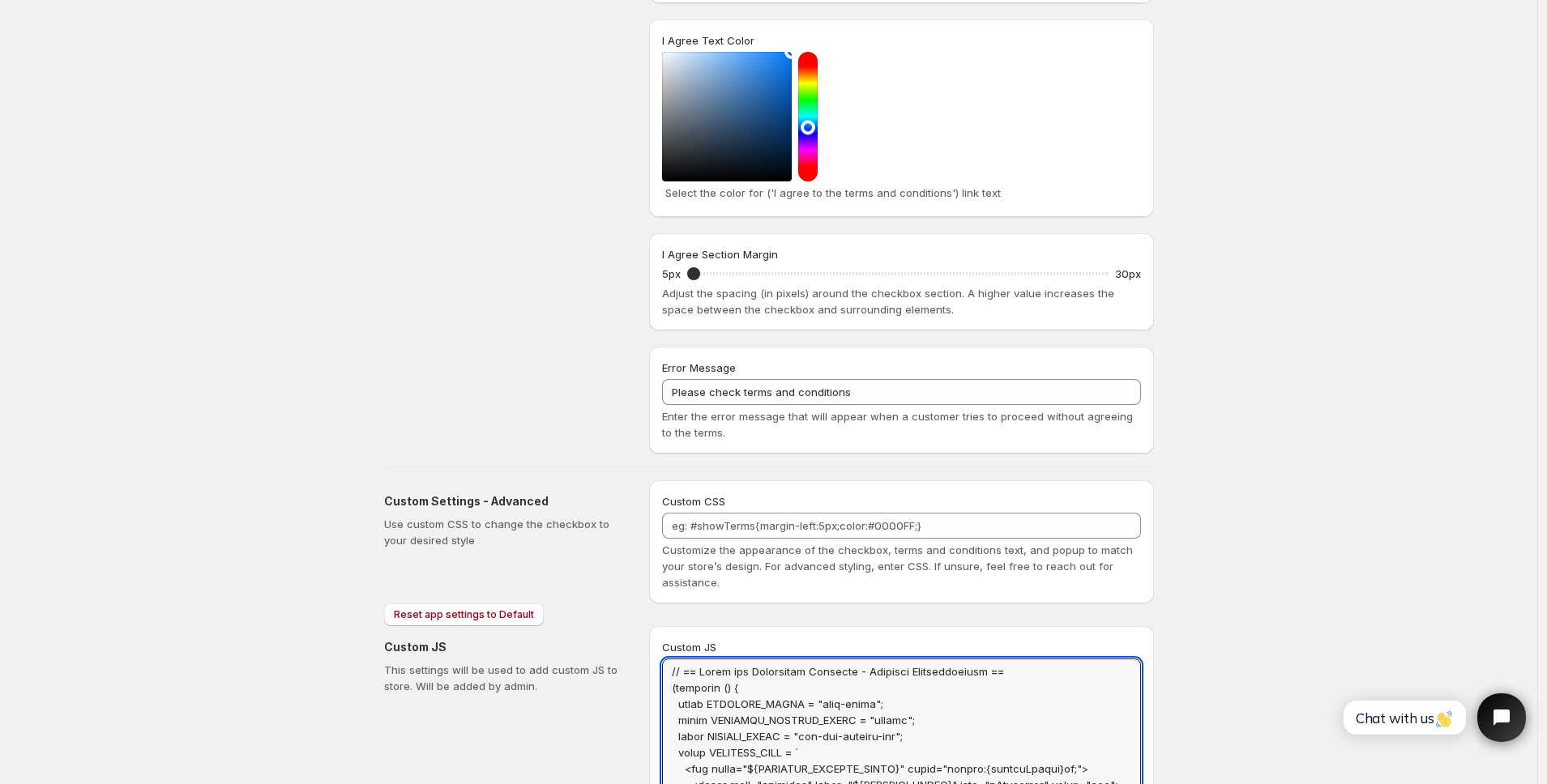
scroll to position [0, 0]
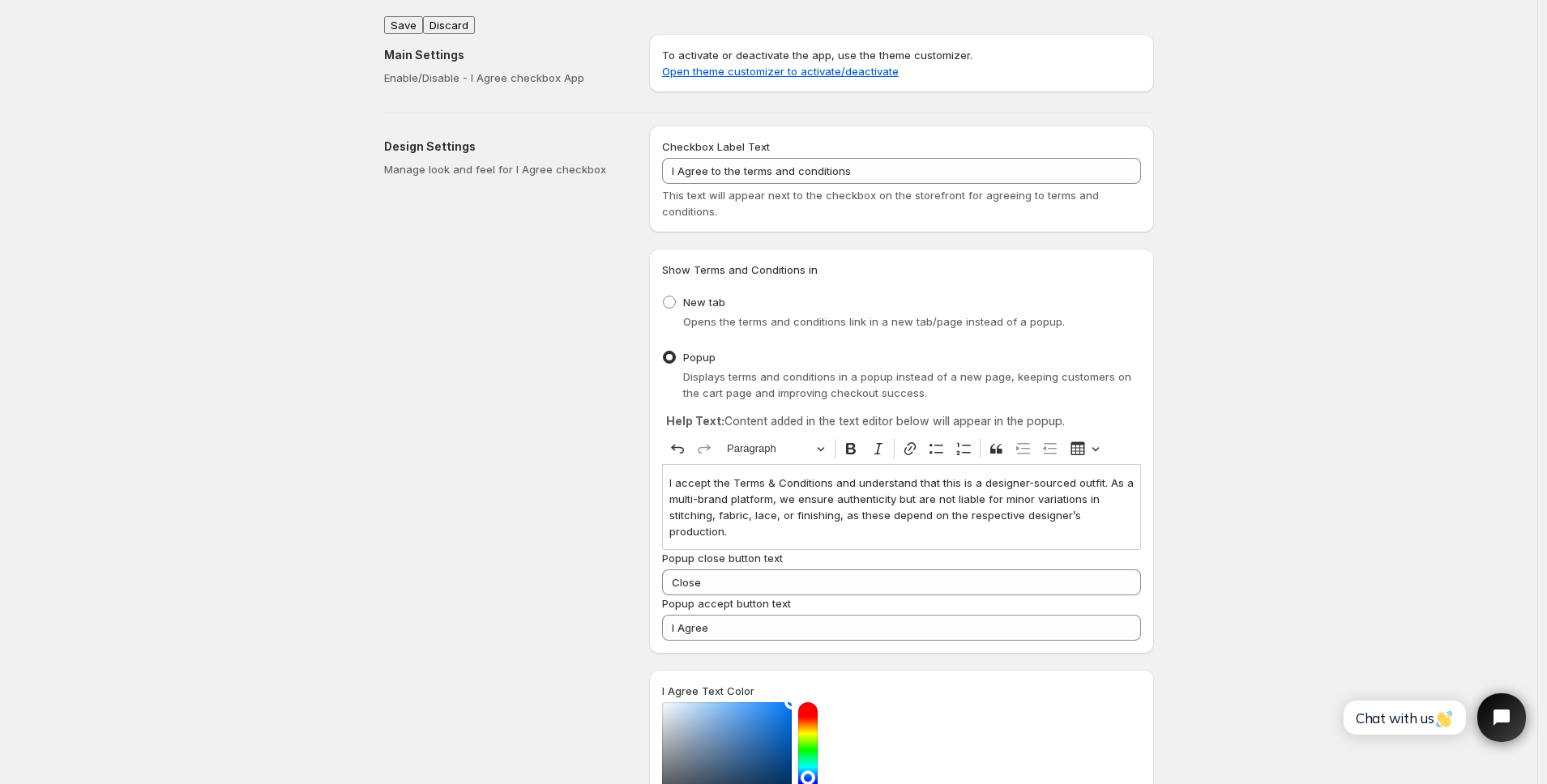
type textarea "// == Terms and Conditions Checkbox - Superior Implementation == (function () {…"
click at [412, 21] on div "Main Settings Enable/Disable - I Agree checkbox App To activate or deactivate t…" at bounding box center [763, 60] width 783 height 78
click at [414, 16] on button "Save" at bounding box center [404, 25] width 39 height 18
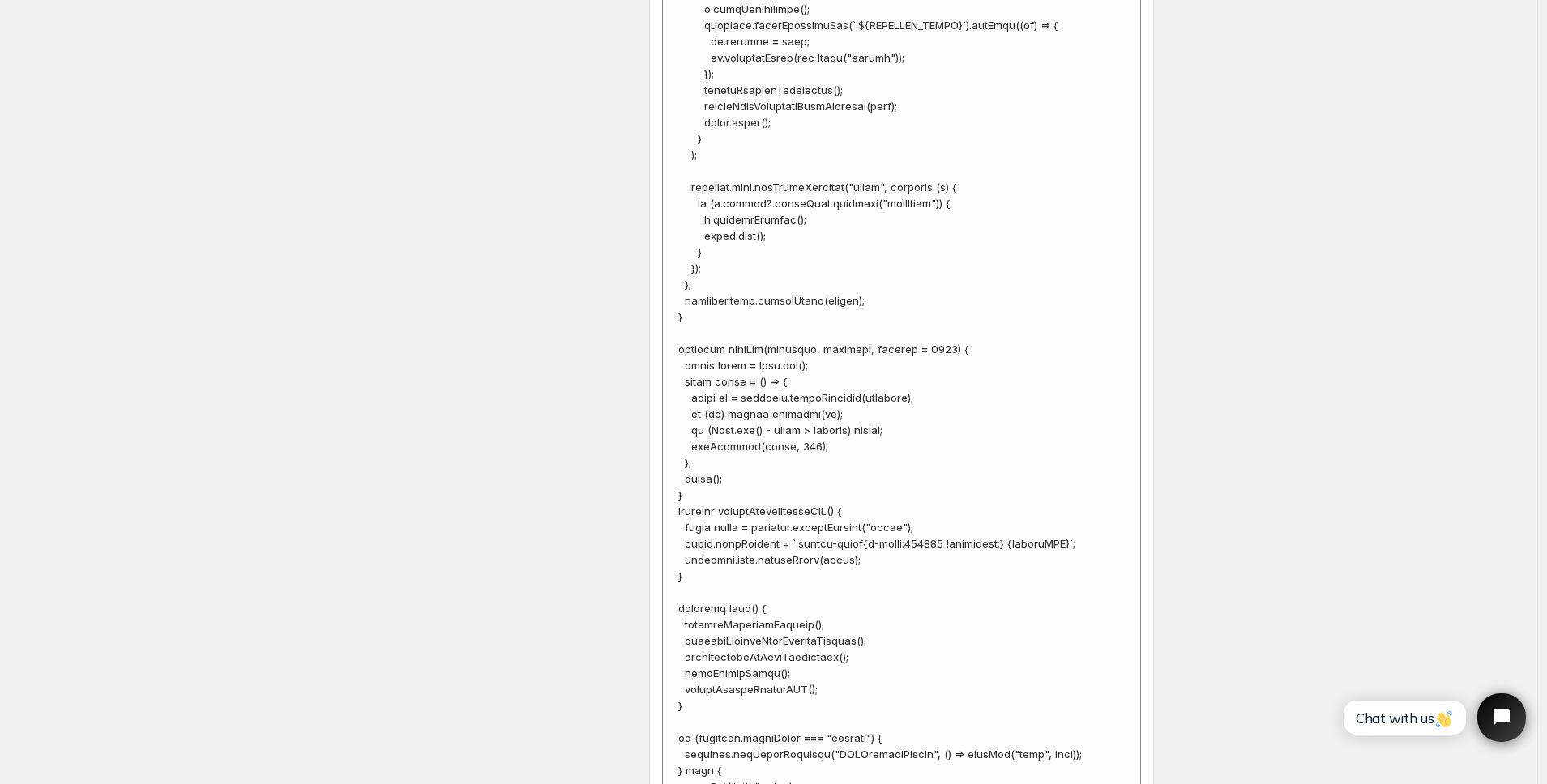
scroll to position [6387, 0]
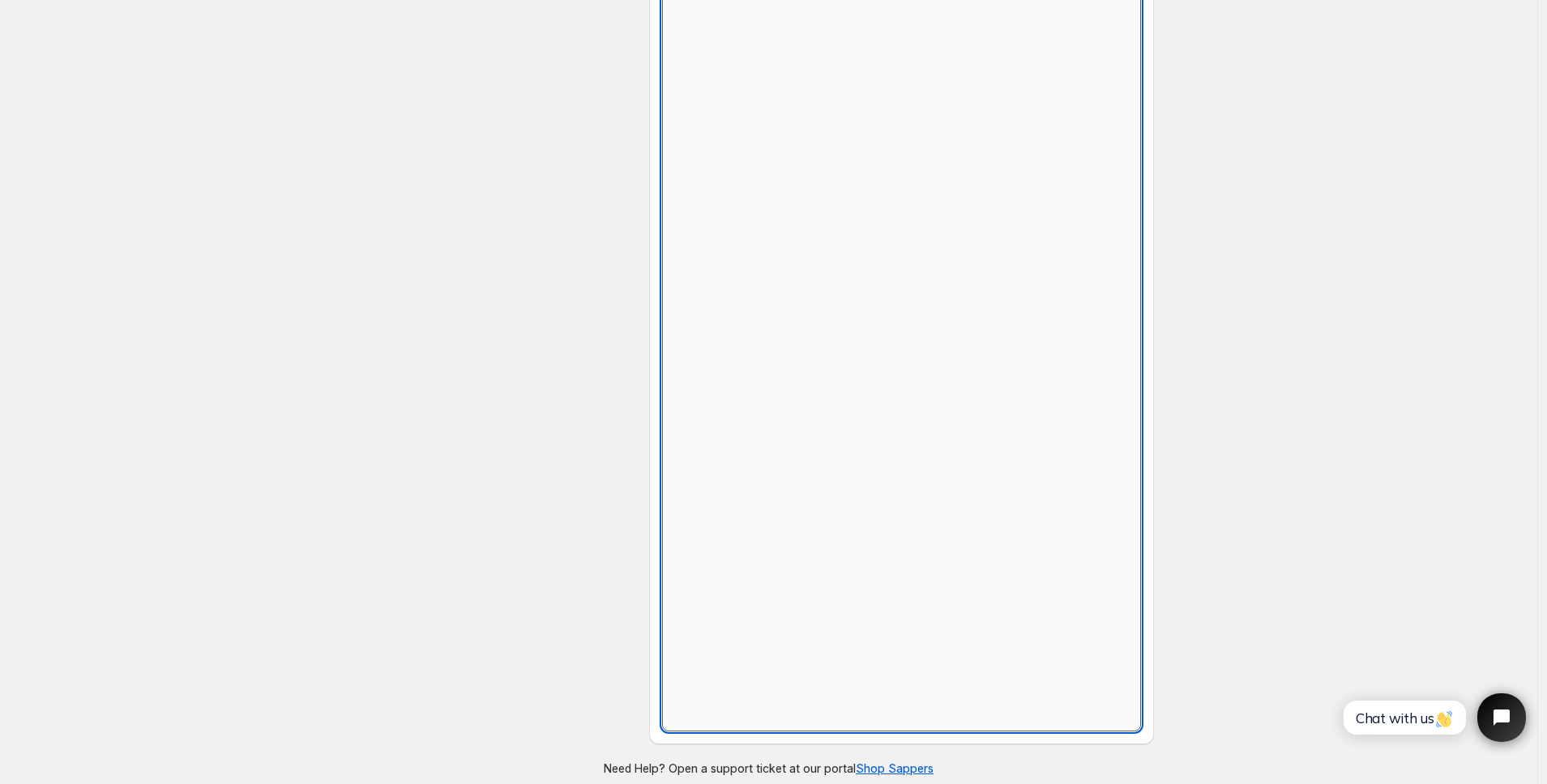
scroll to position [651, 0]
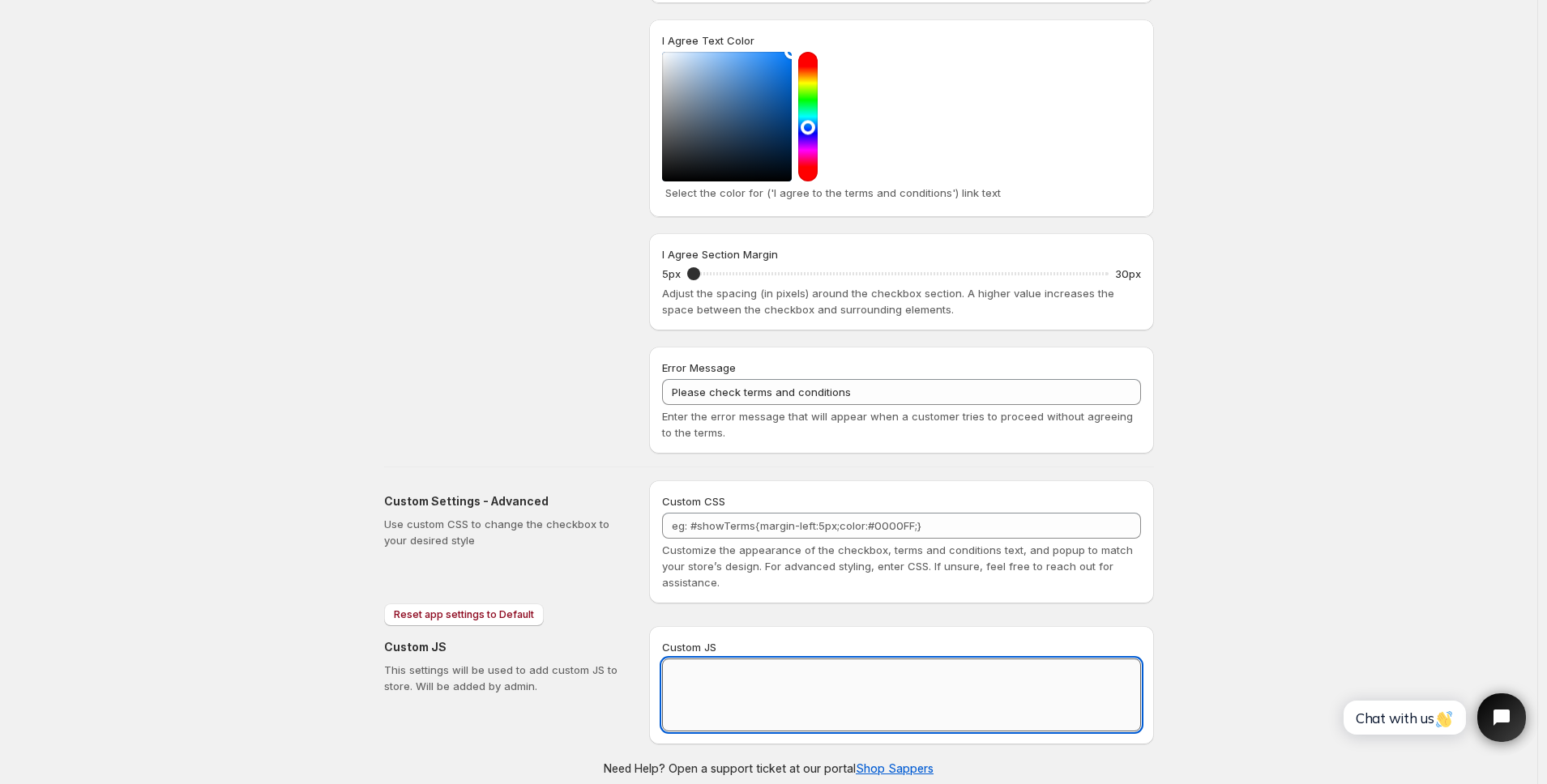
paste textarea "// == Terms and Conditions Checkbox - Superior Implementation == (function () {…"
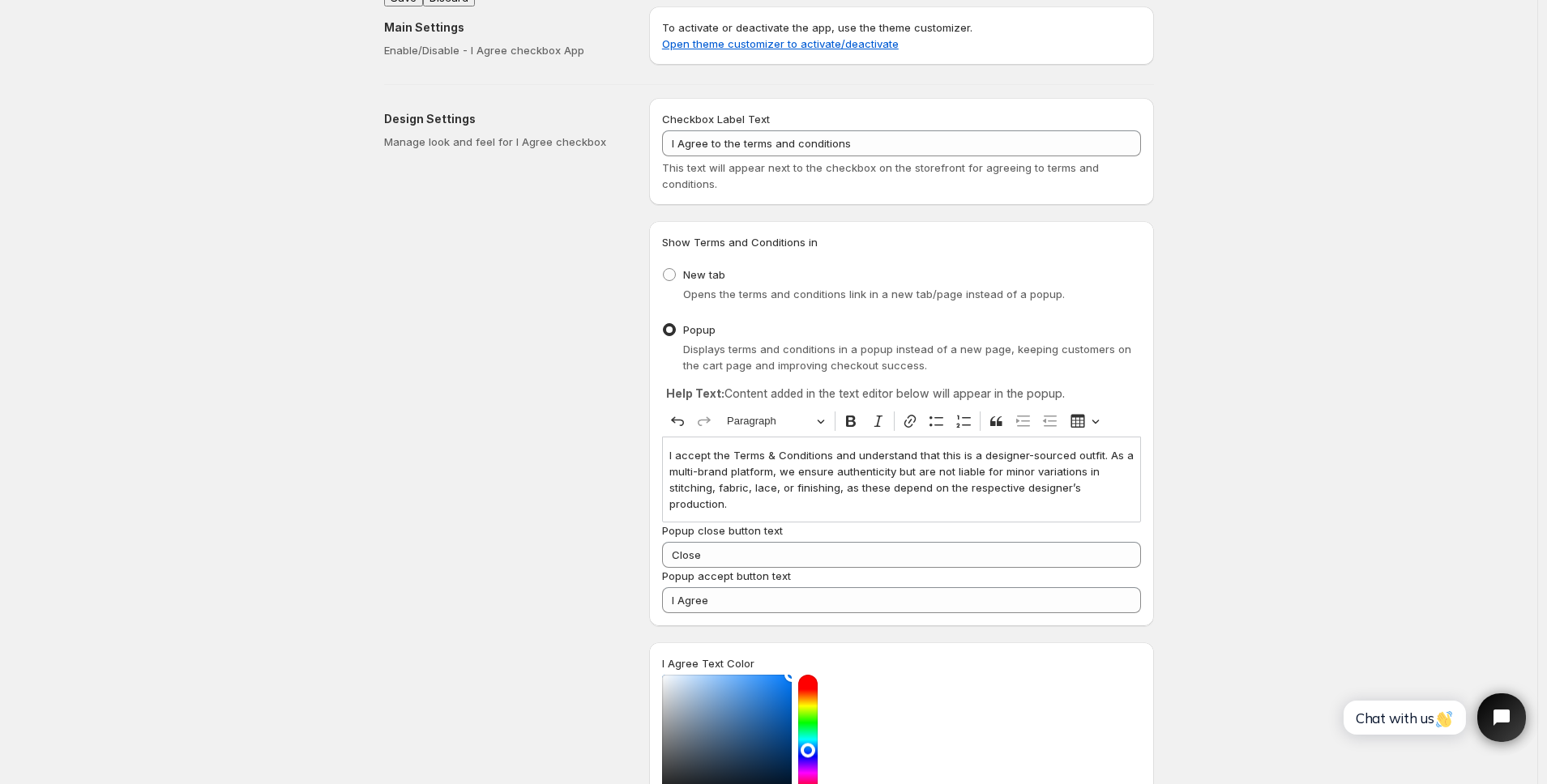
scroll to position [0, 0]
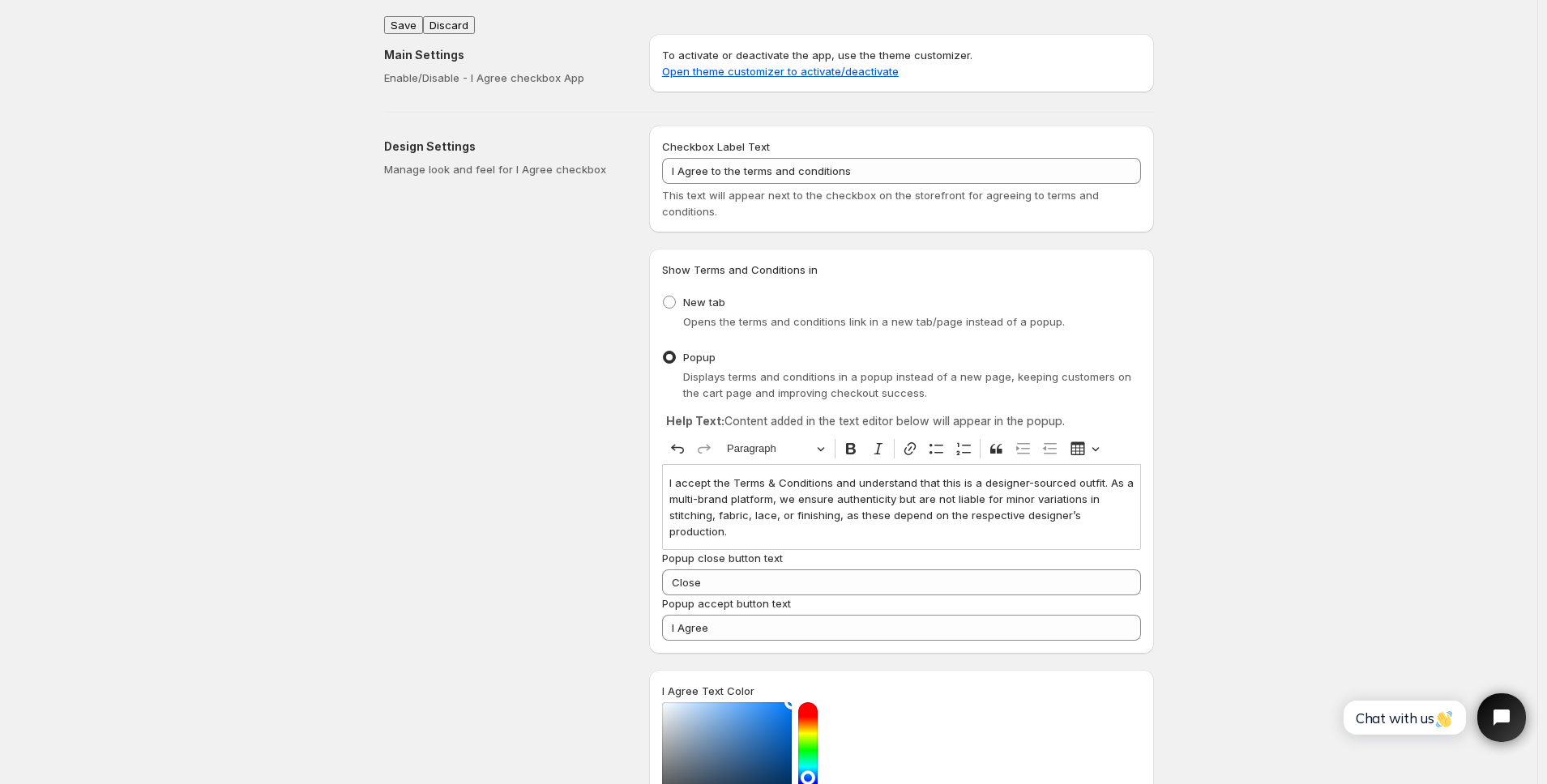
type textarea "// == Terms and Conditions Checkbox - Superior Implementation == (function () {…"
click at [406, 21] on div "Main Settings Enable/Disable - I Agree checkbox App To activate or deactivate t…" at bounding box center [763, 60] width 783 height 78
click at [408, 18] on button "Save" at bounding box center [404, 25] width 39 height 18
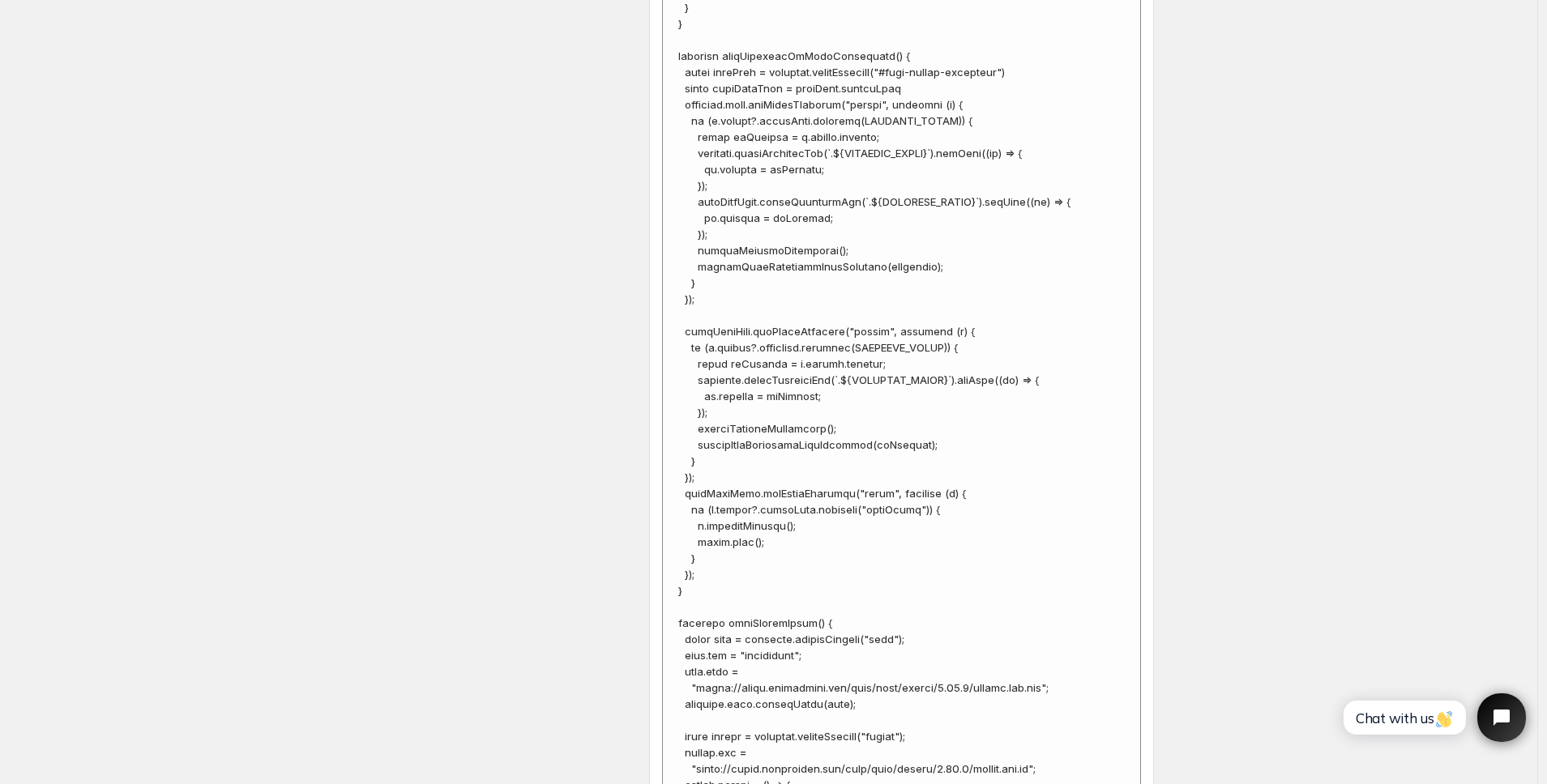
scroll to position [6485, 0]
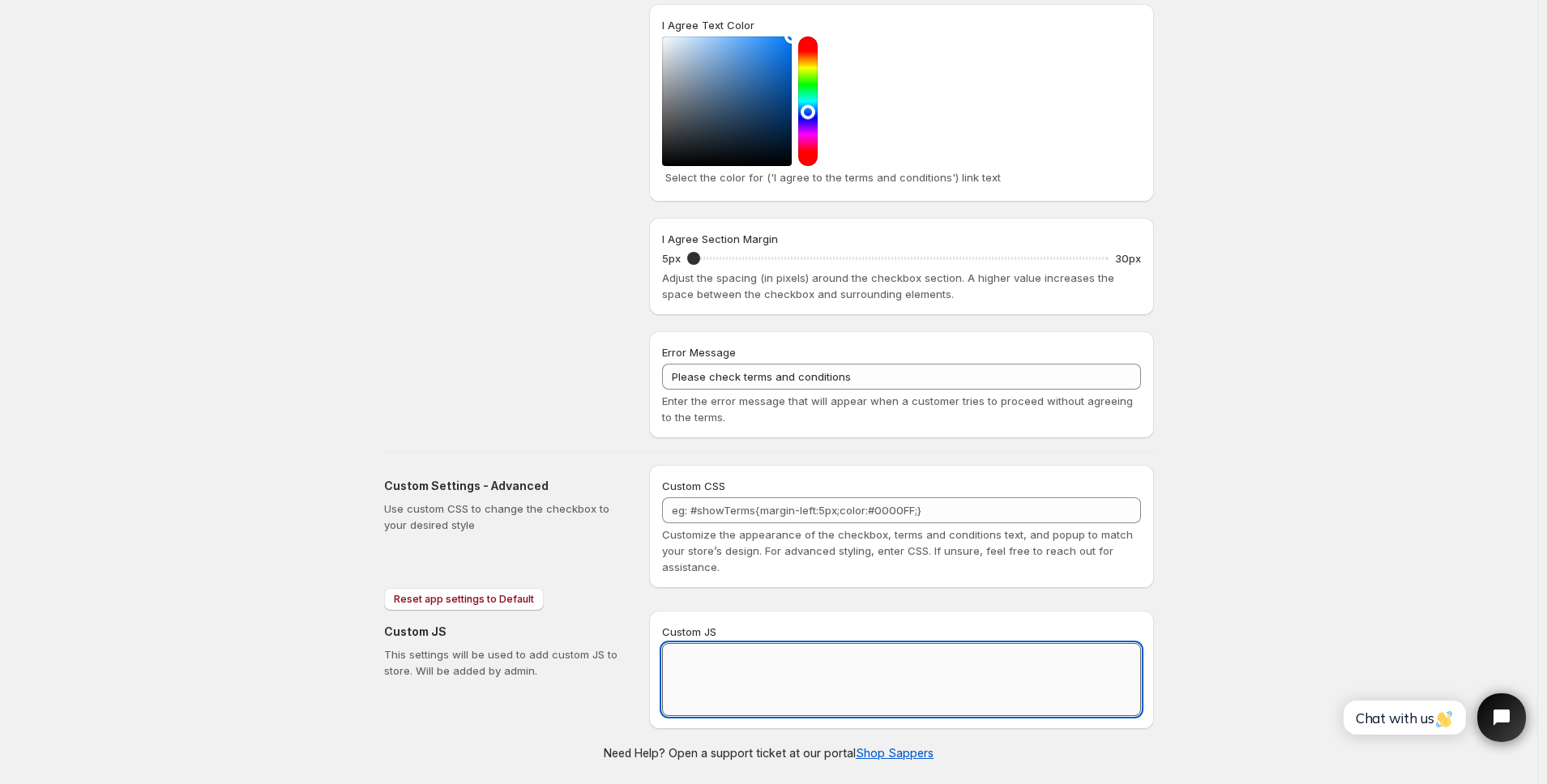
scroll to position [651, 0]
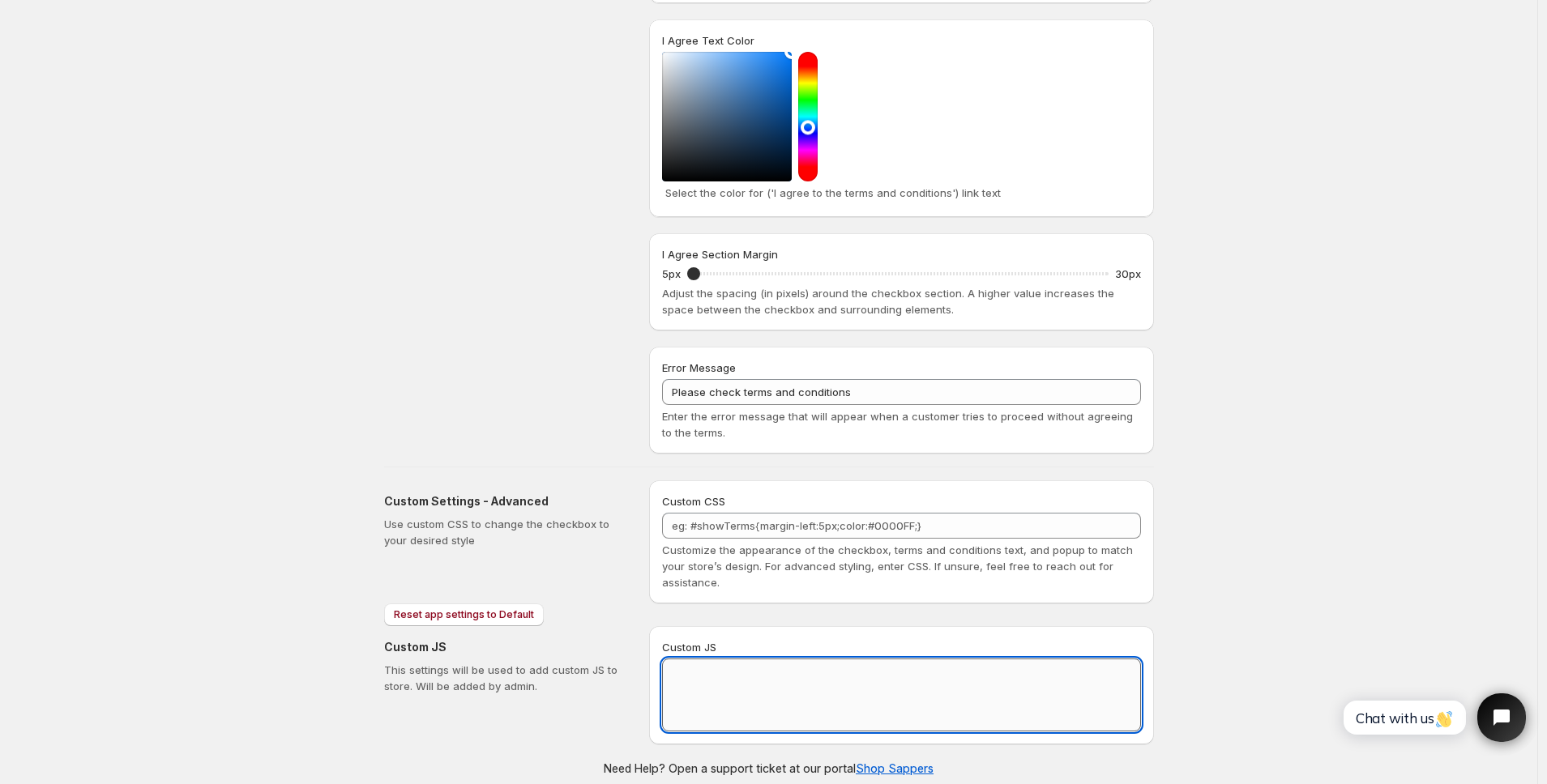
paste textarea "// == Terms and Conditions Checkbox - Superior Implementation == (function () {…"
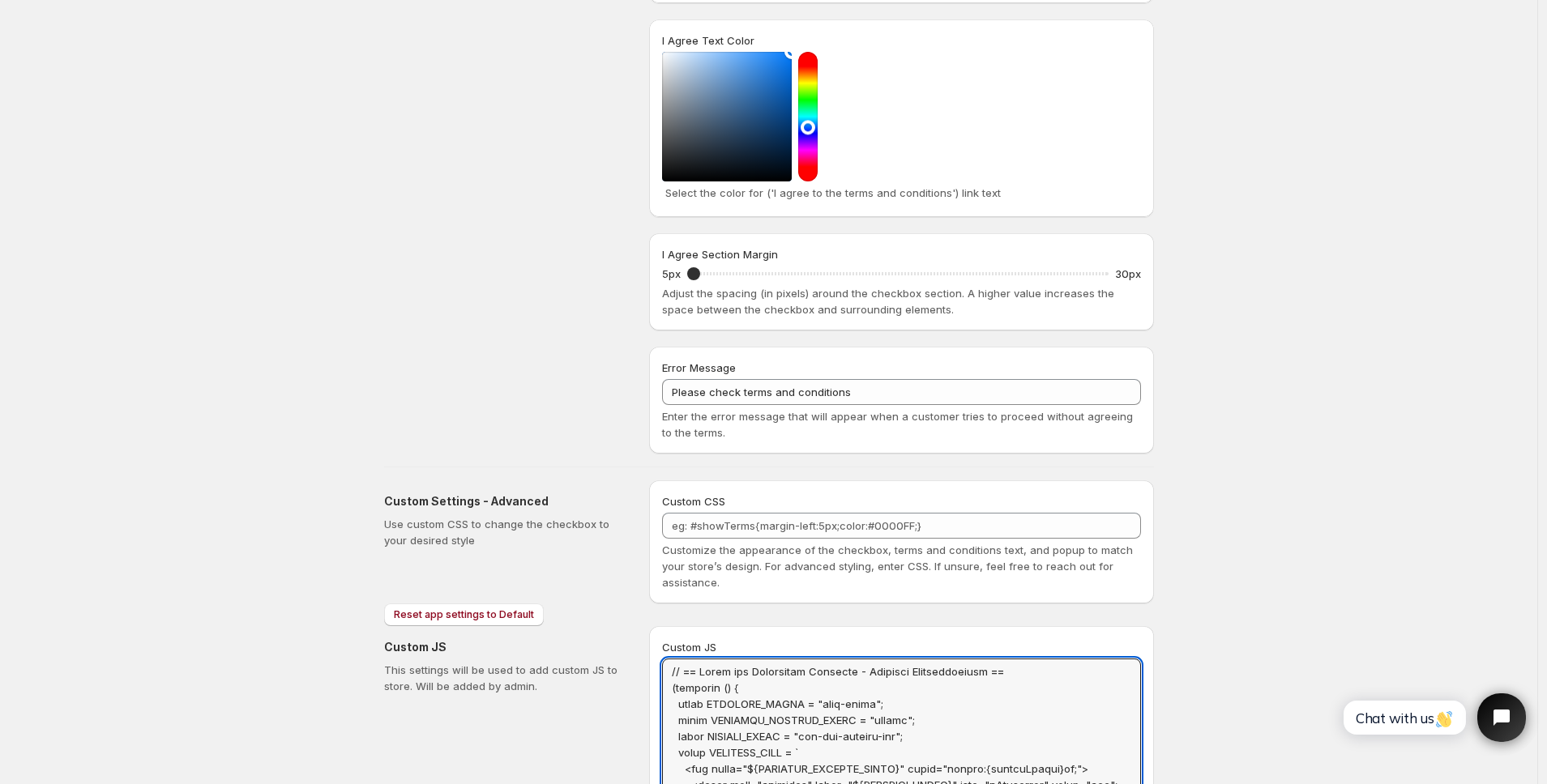
scroll to position [0, 0]
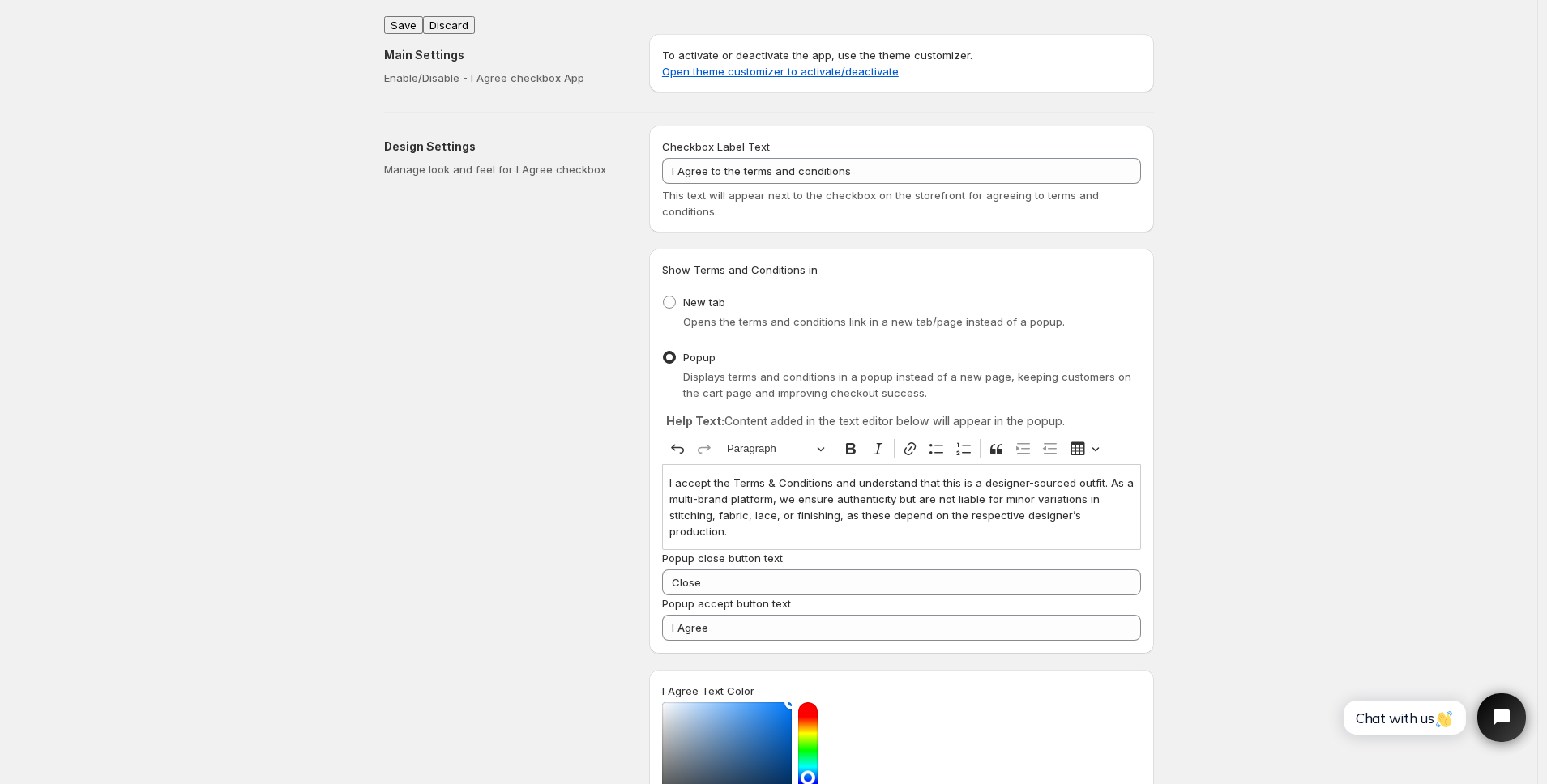
type textarea "// == Terms and Conditions Checkbox - Superior Implementation == (function () {…"
click at [393, 18] on button "Save" at bounding box center [404, 25] width 39 height 18
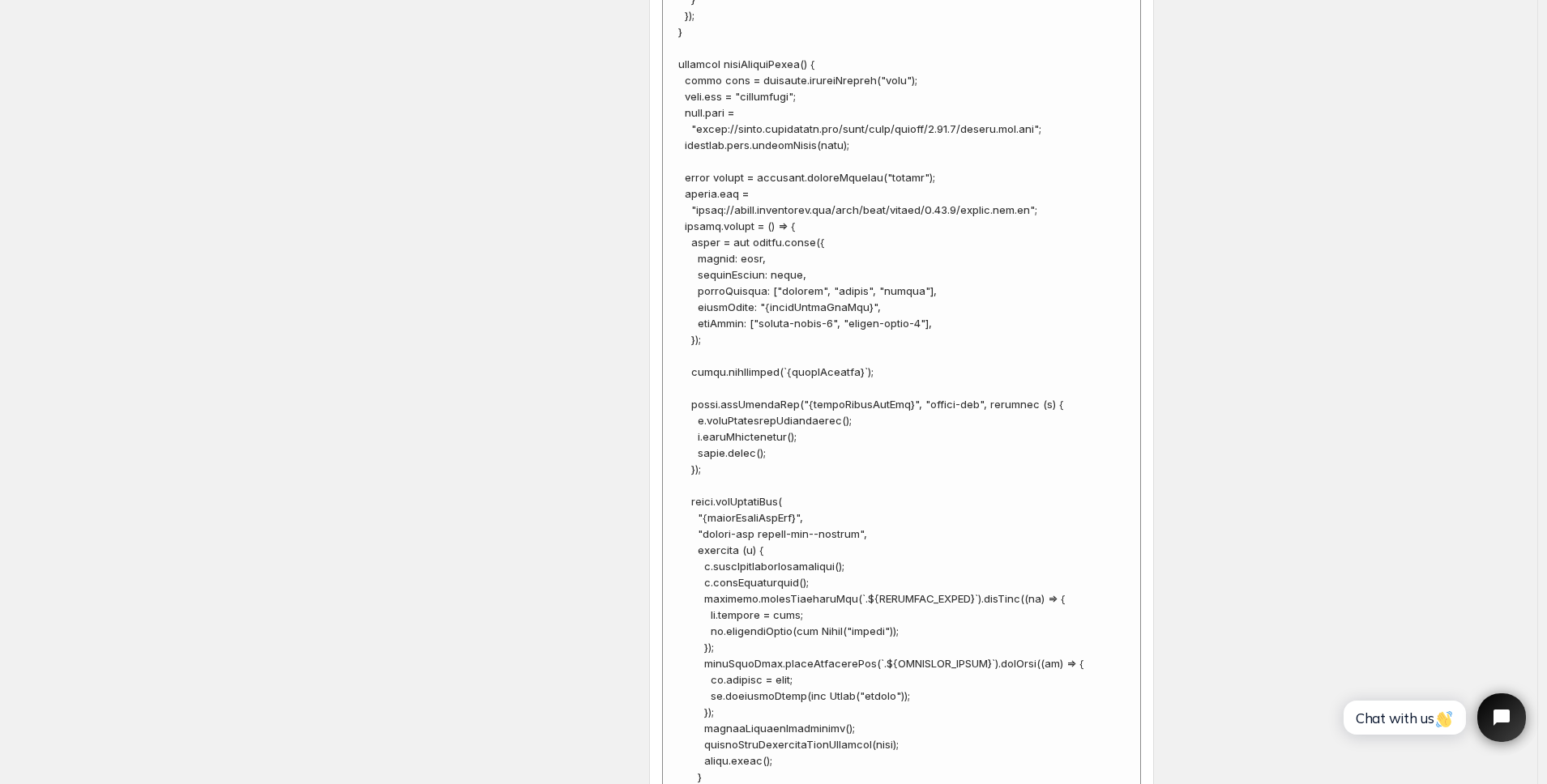
scroll to position [6582, 0]
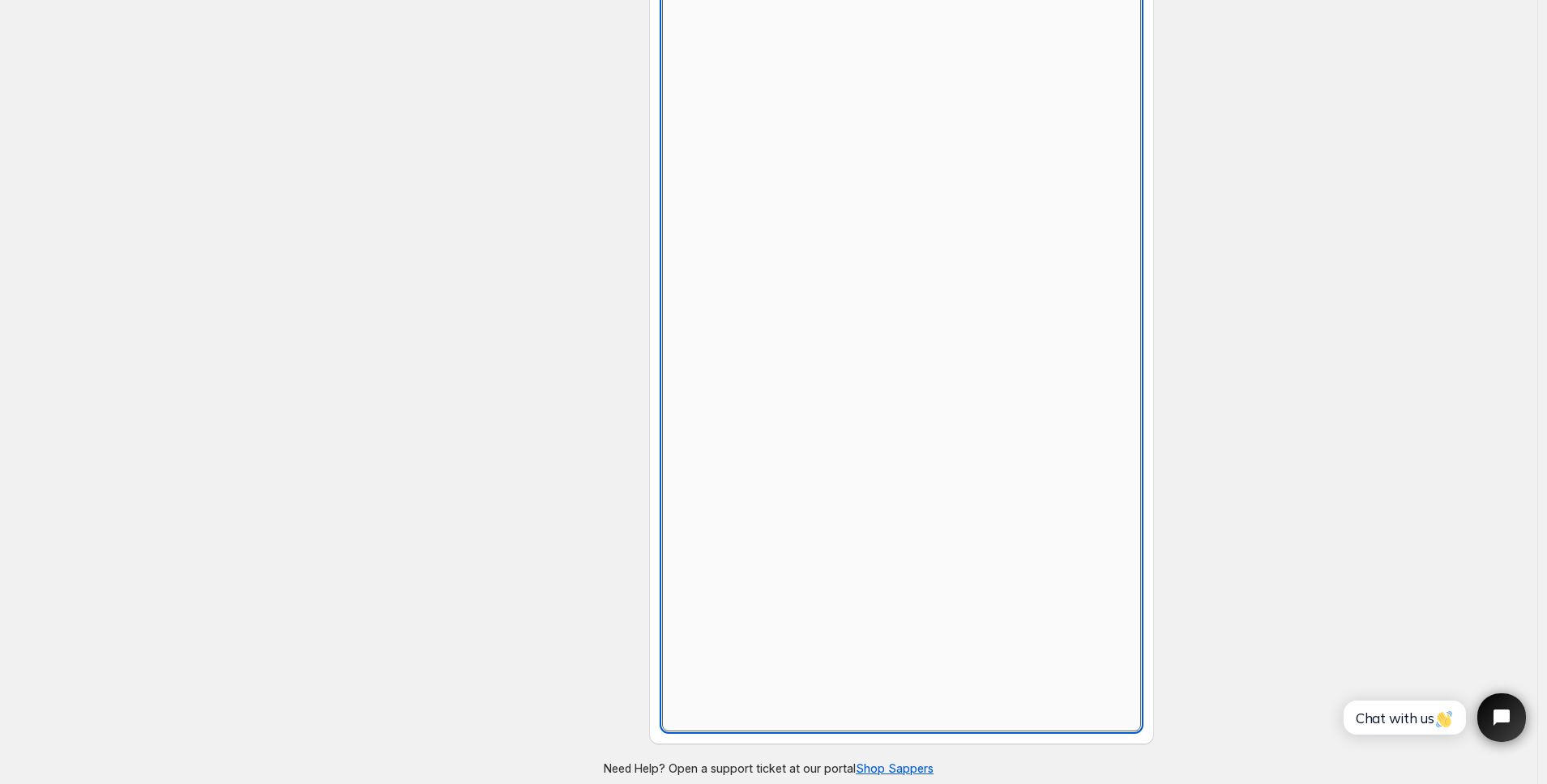
scroll to position [651, 0]
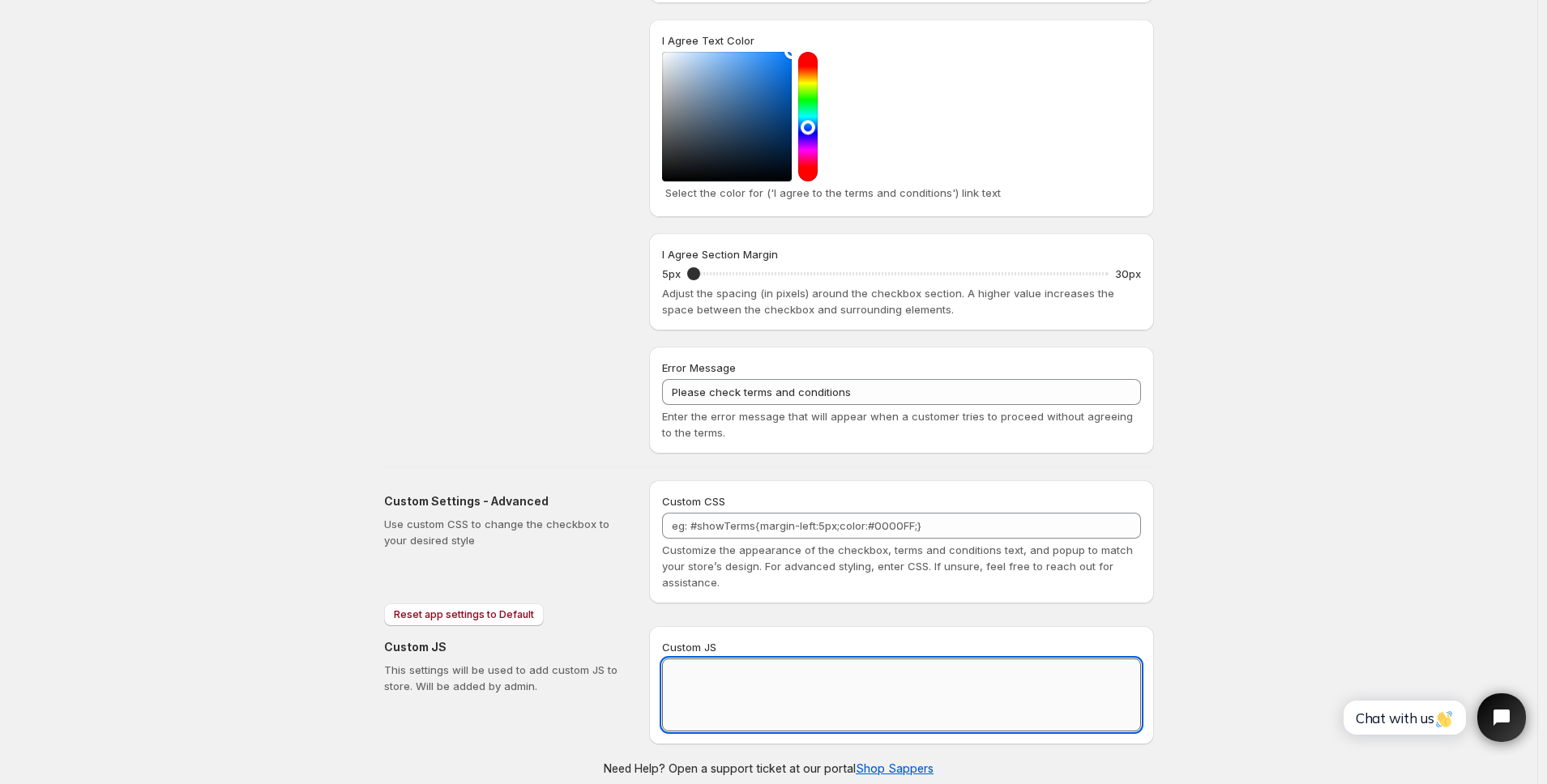
paste textarea "// == Terms and Conditions Checkbox - Superior Implementation == (function () {…"
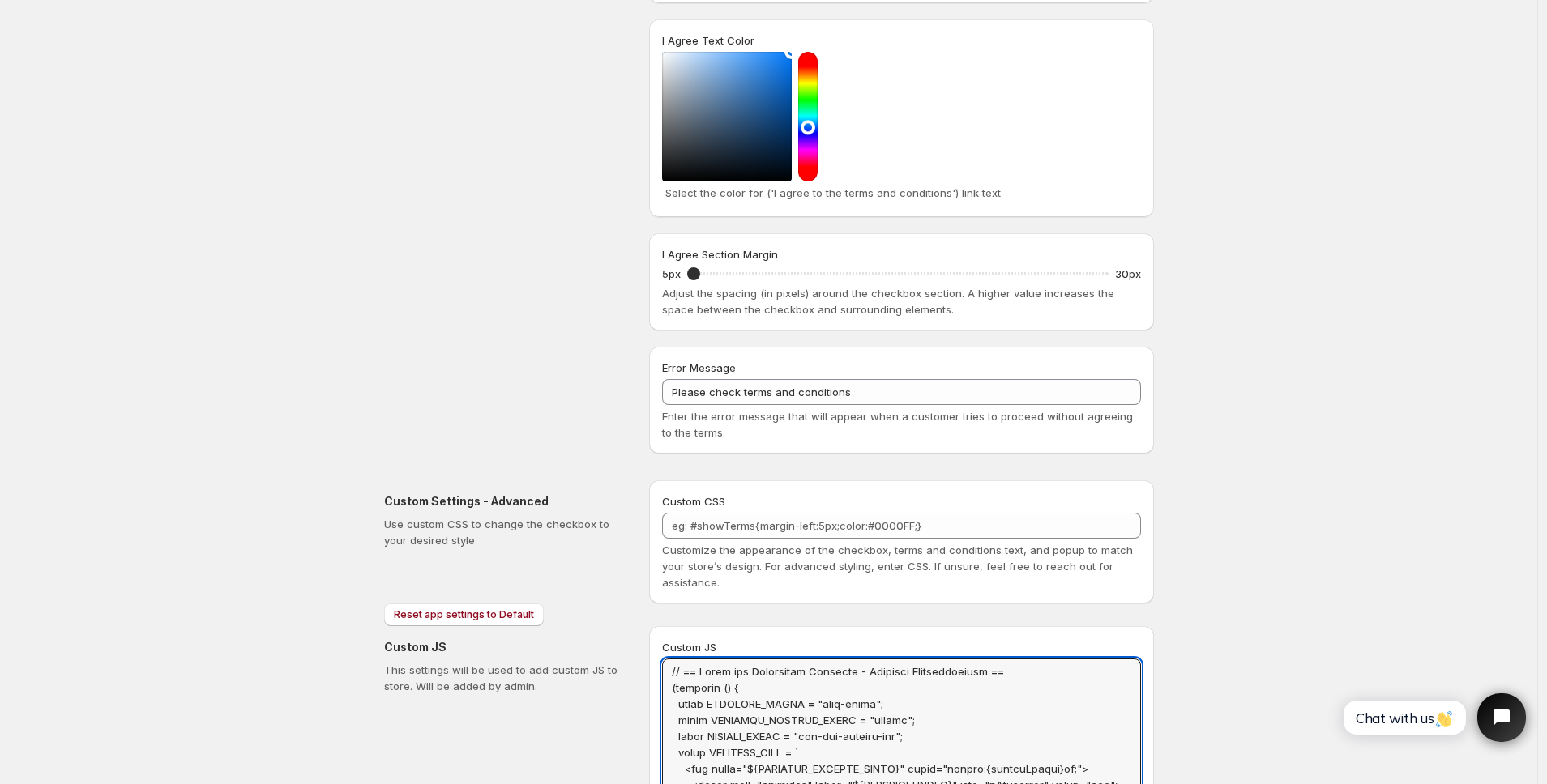
scroll to position [0, 0]
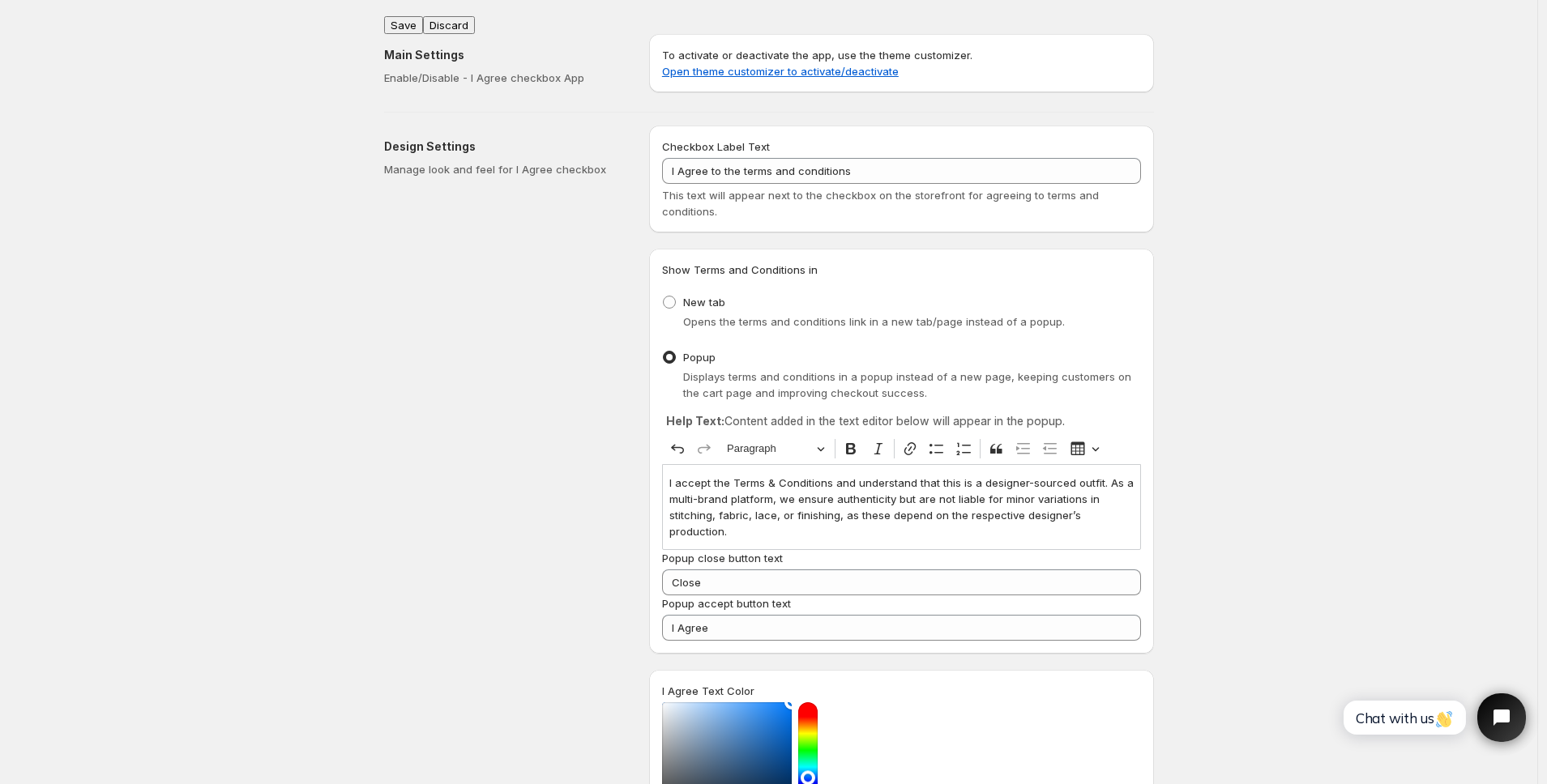
type textarea "// == Terms and Conditions Checkbox - Superior Implementation == (function () {…"
click at [403, 18] on button "Save" at bounding box center [404, 25] width 39 height 18
click at [505, 259] on div "Design Settings Manage look and feel for I Agree checkbox" at bounding box center [511, 614] width 252 height 979
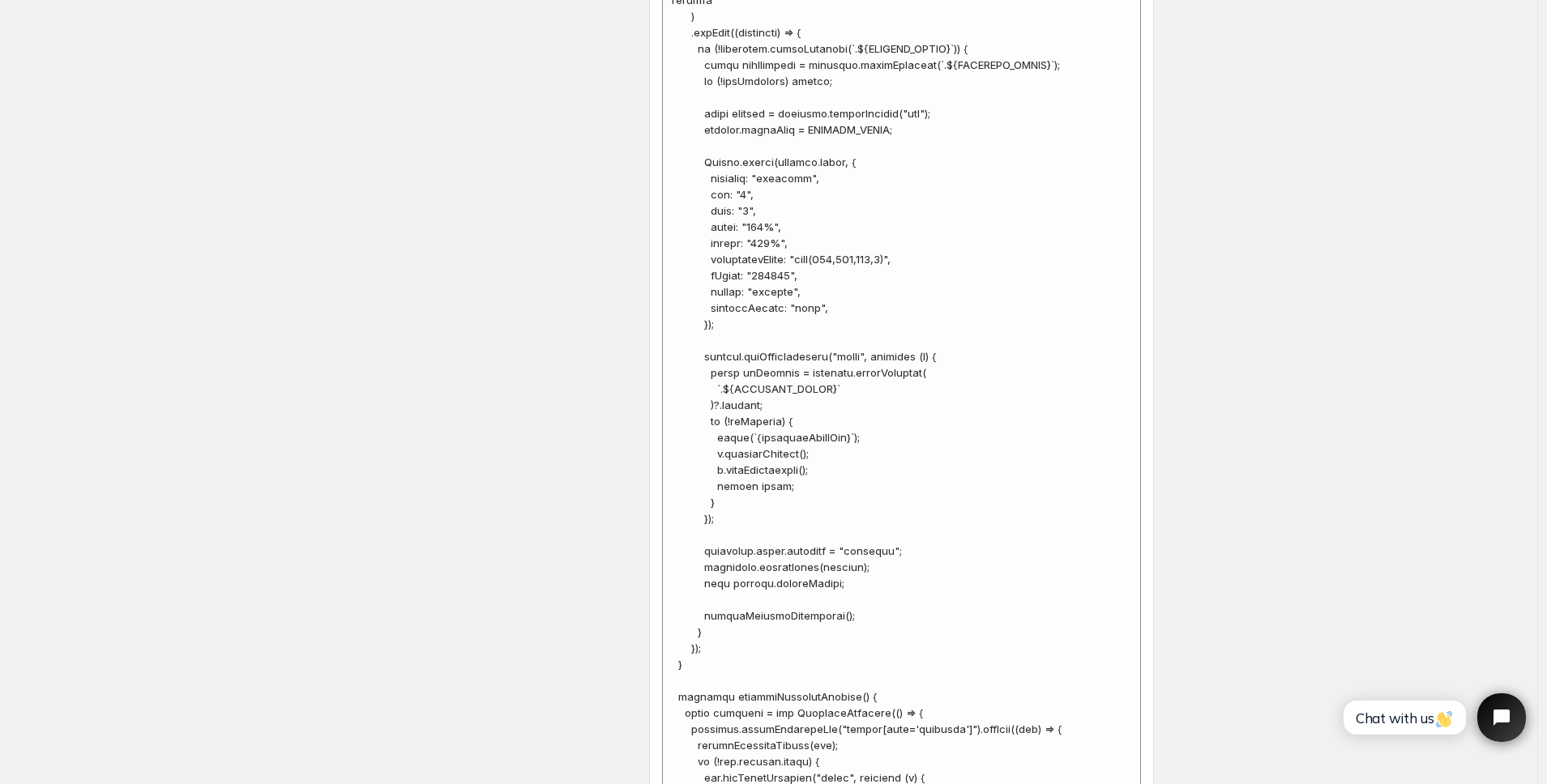
scroll to position [6598, 0]
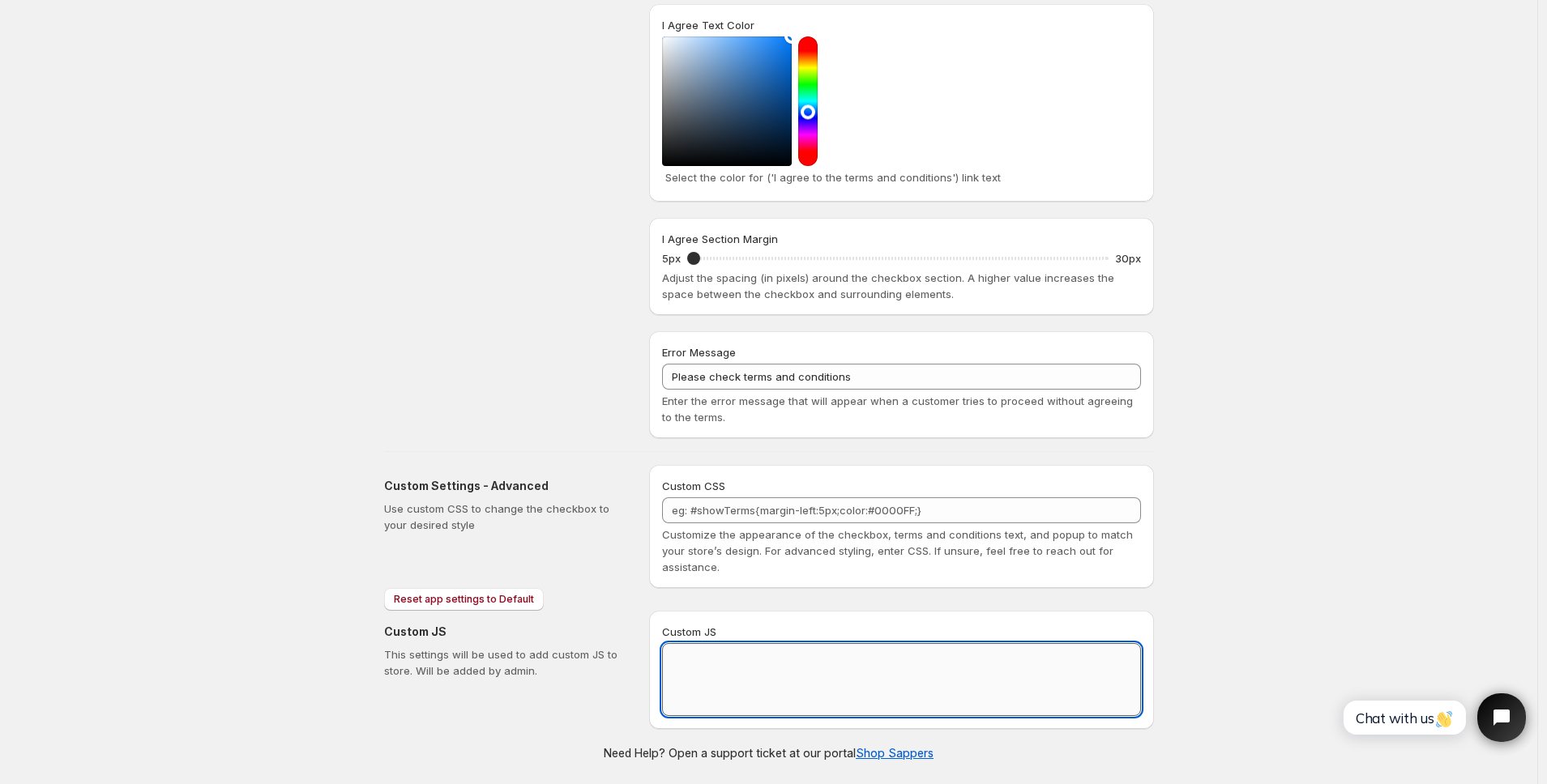
scroll to position [651, 0]
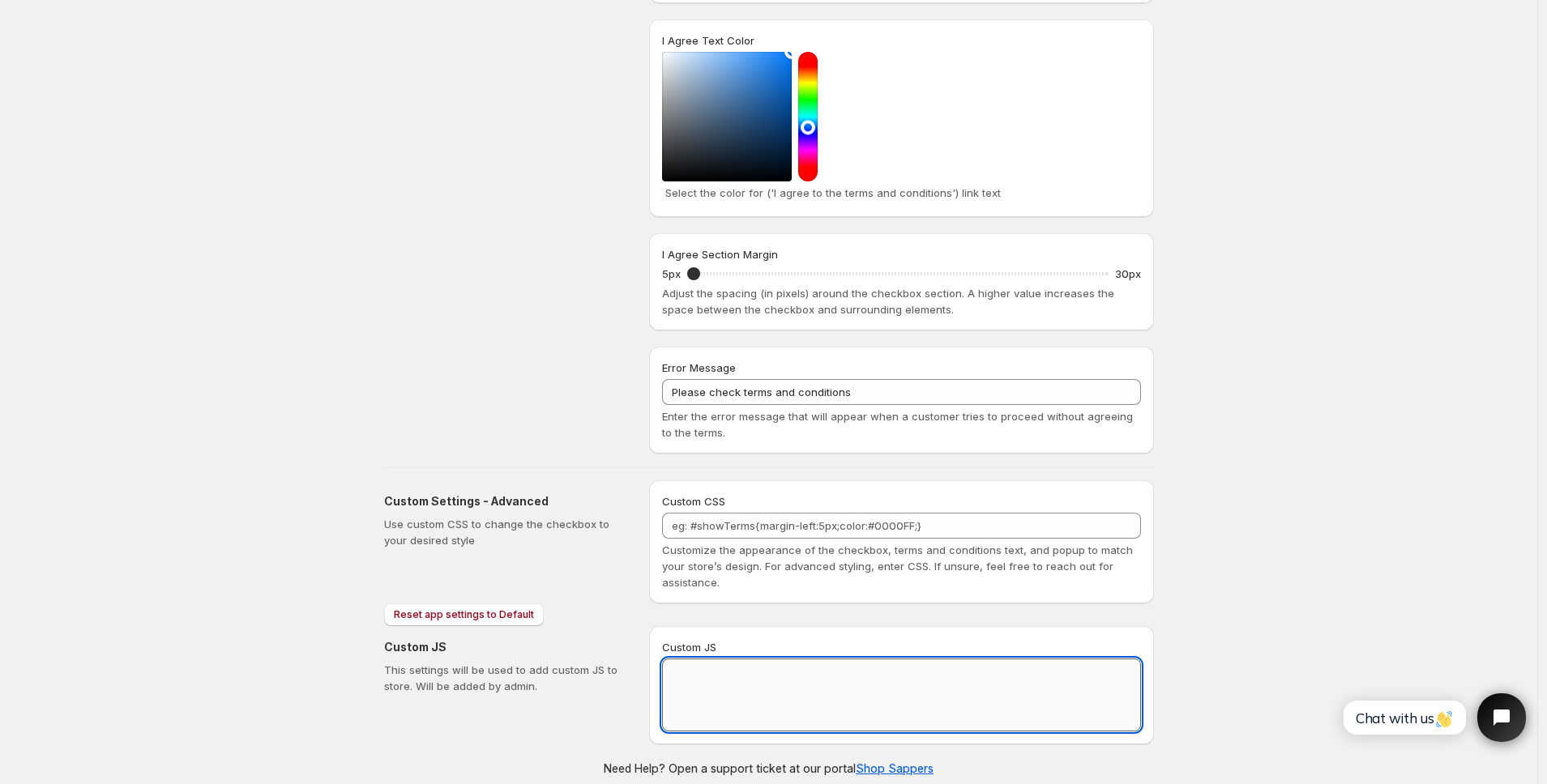
paste textarea "// == Terms and Conditions Checkbox - Superior Implementation == (function () {…"
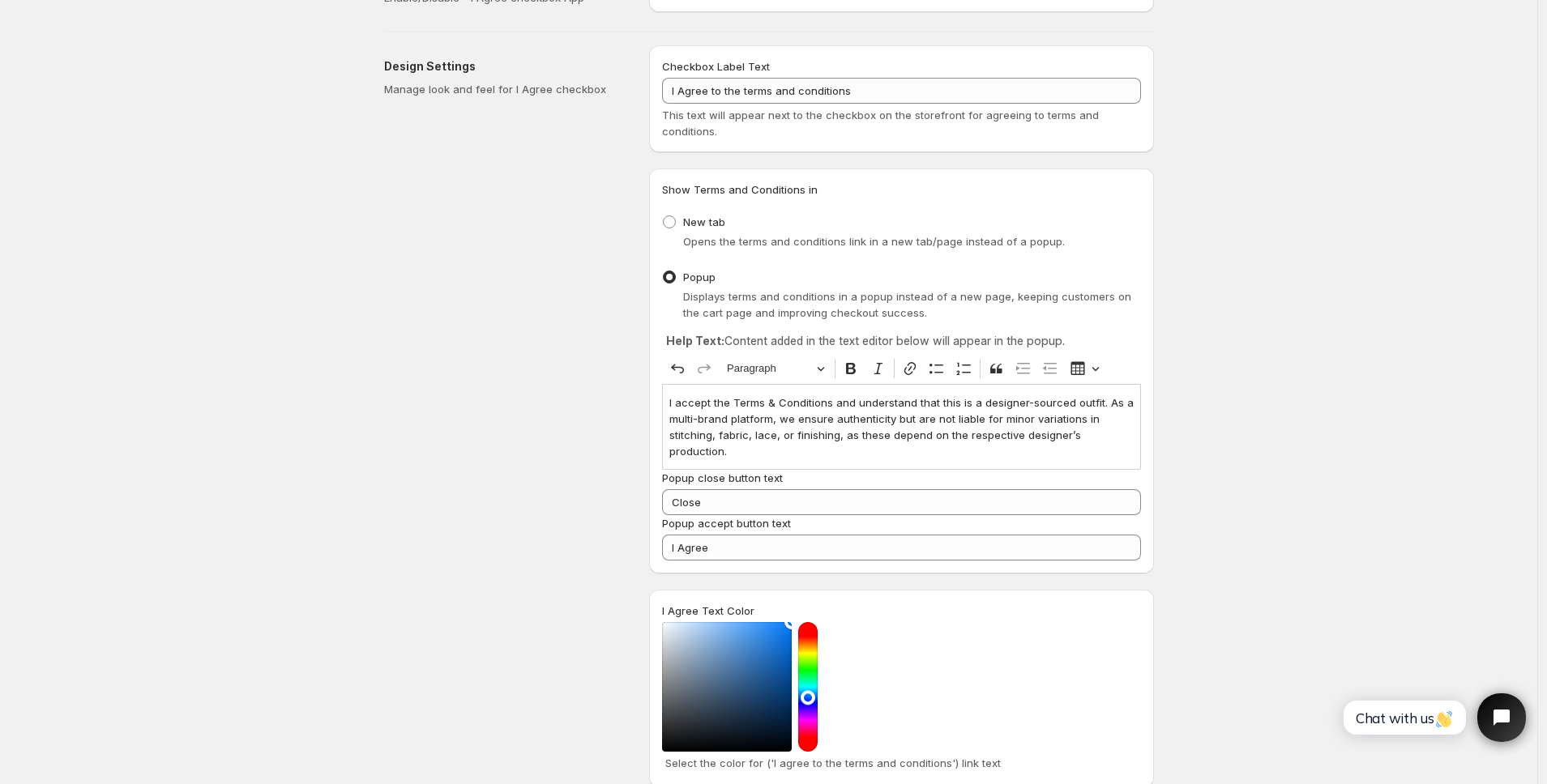
scroll to position [0, 0]
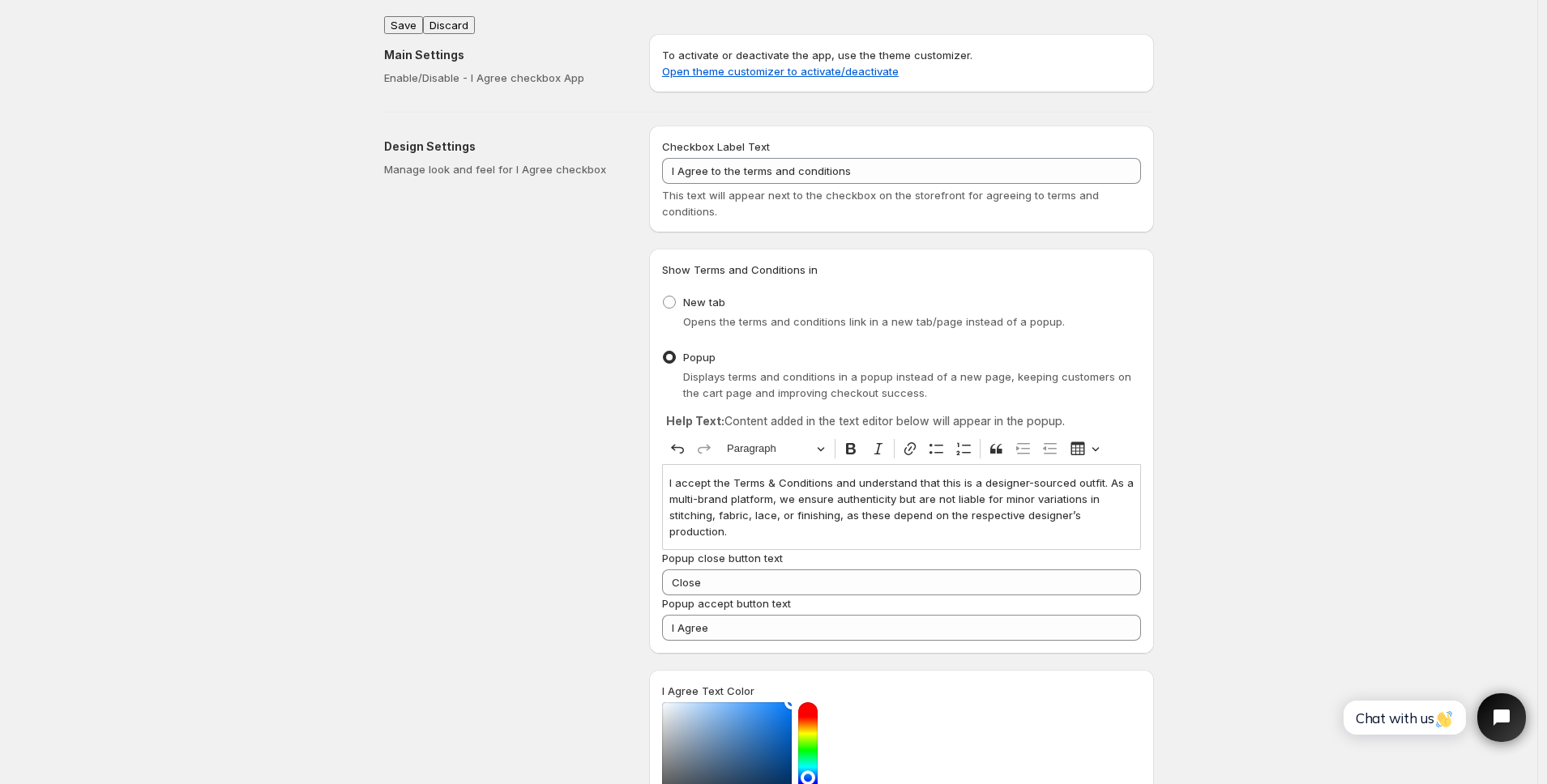
type textarea "// == Terms and Conditions Checkbox - Superior Implementation == (function () {…"
click at [405, 17] on button "Save" at bounding box center [404, 25] width 39 height 18
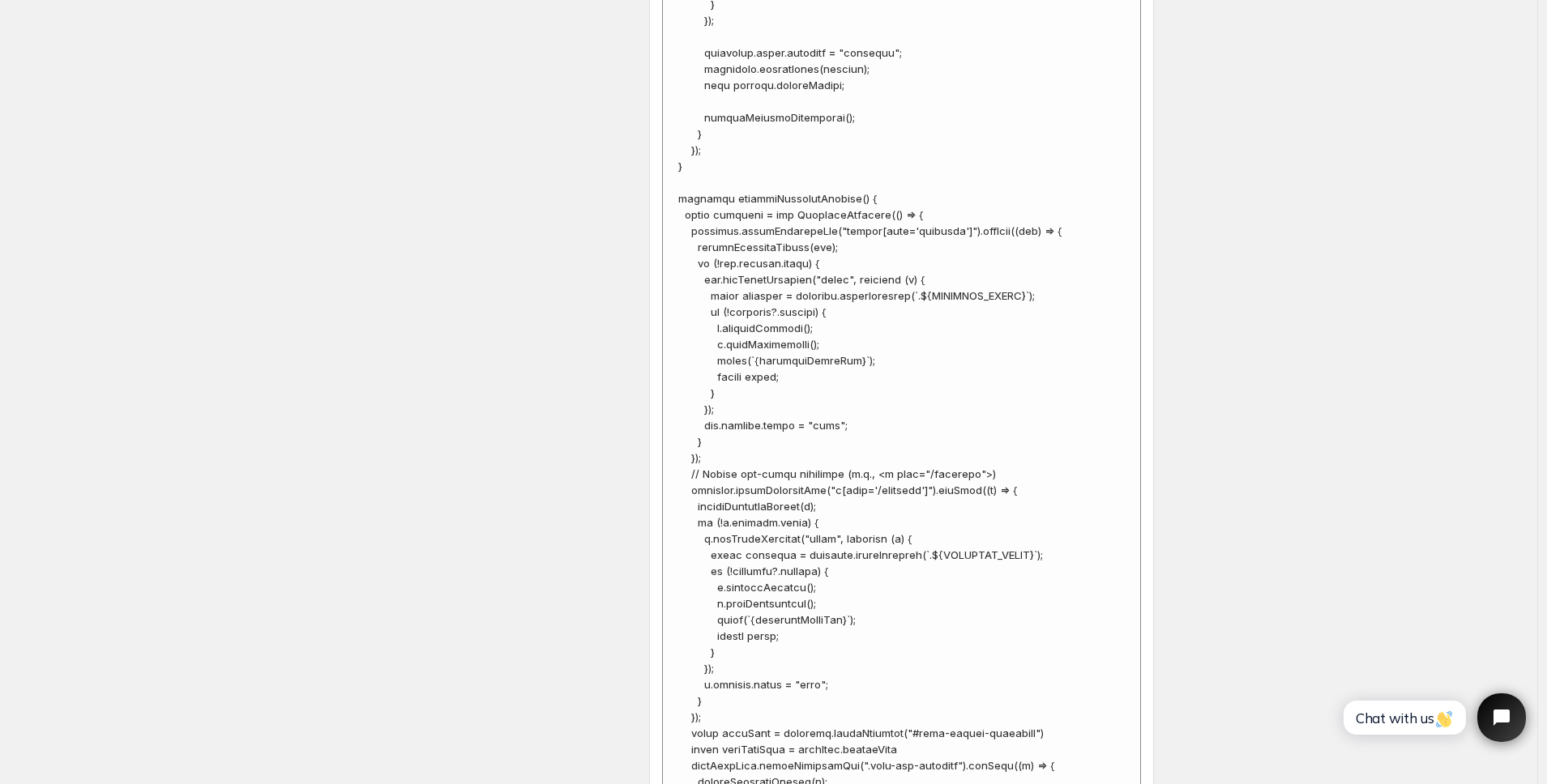
scroll to position [6614, 0]
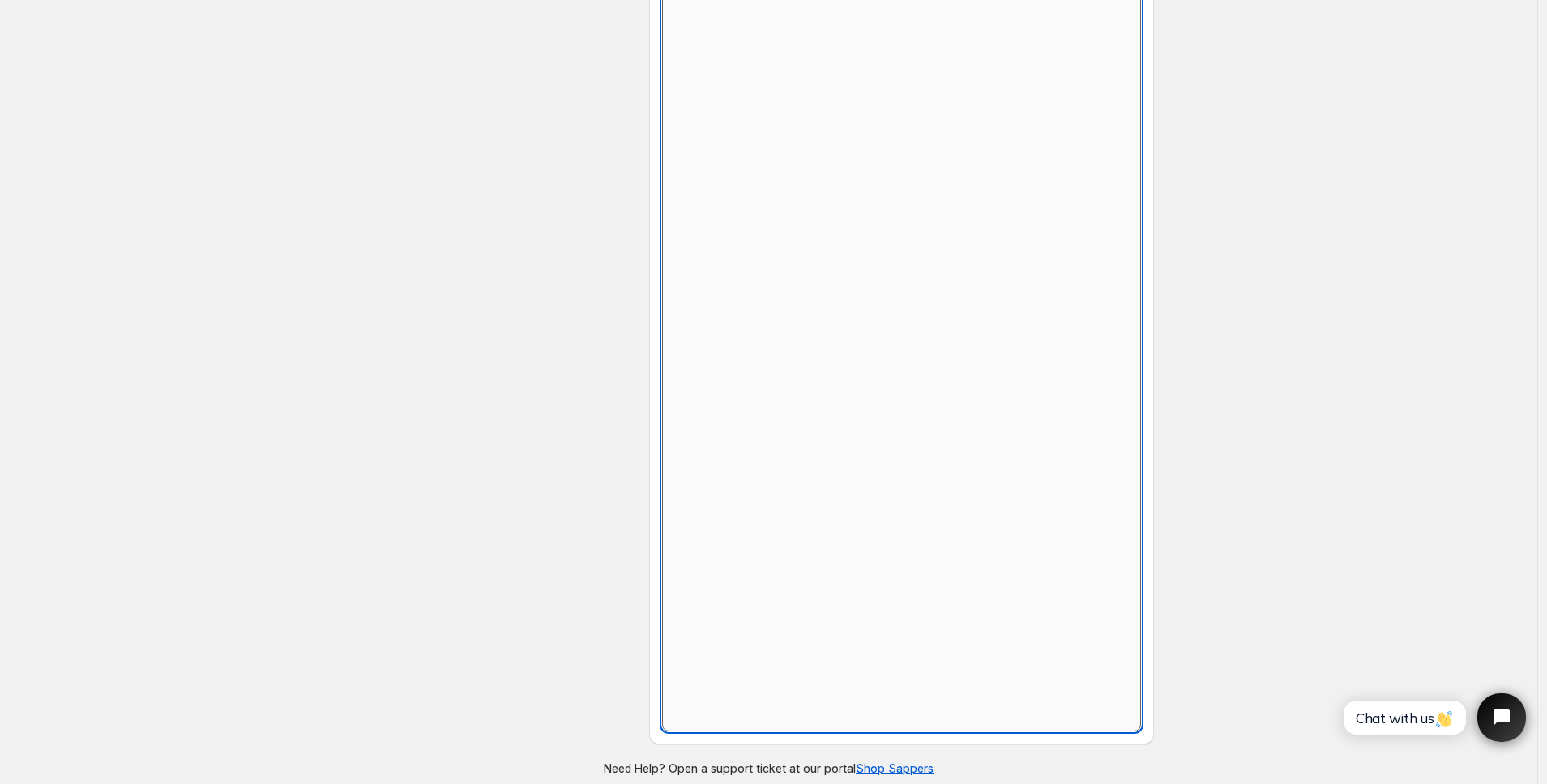
scroll to position [651, 0]
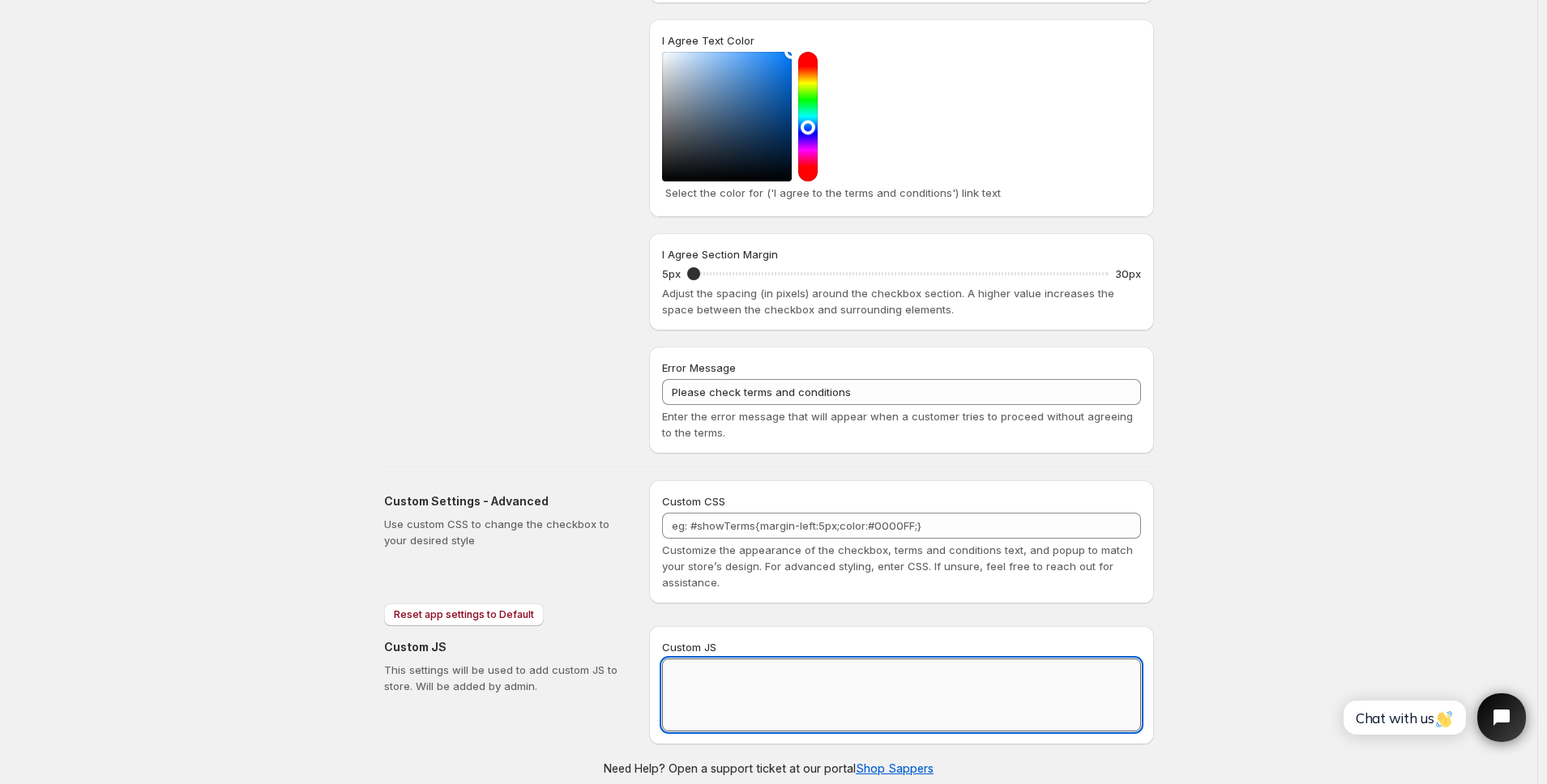
paste textarea "// == Terms and Conditions Checkbox - Superior Implementation == (function () {…"
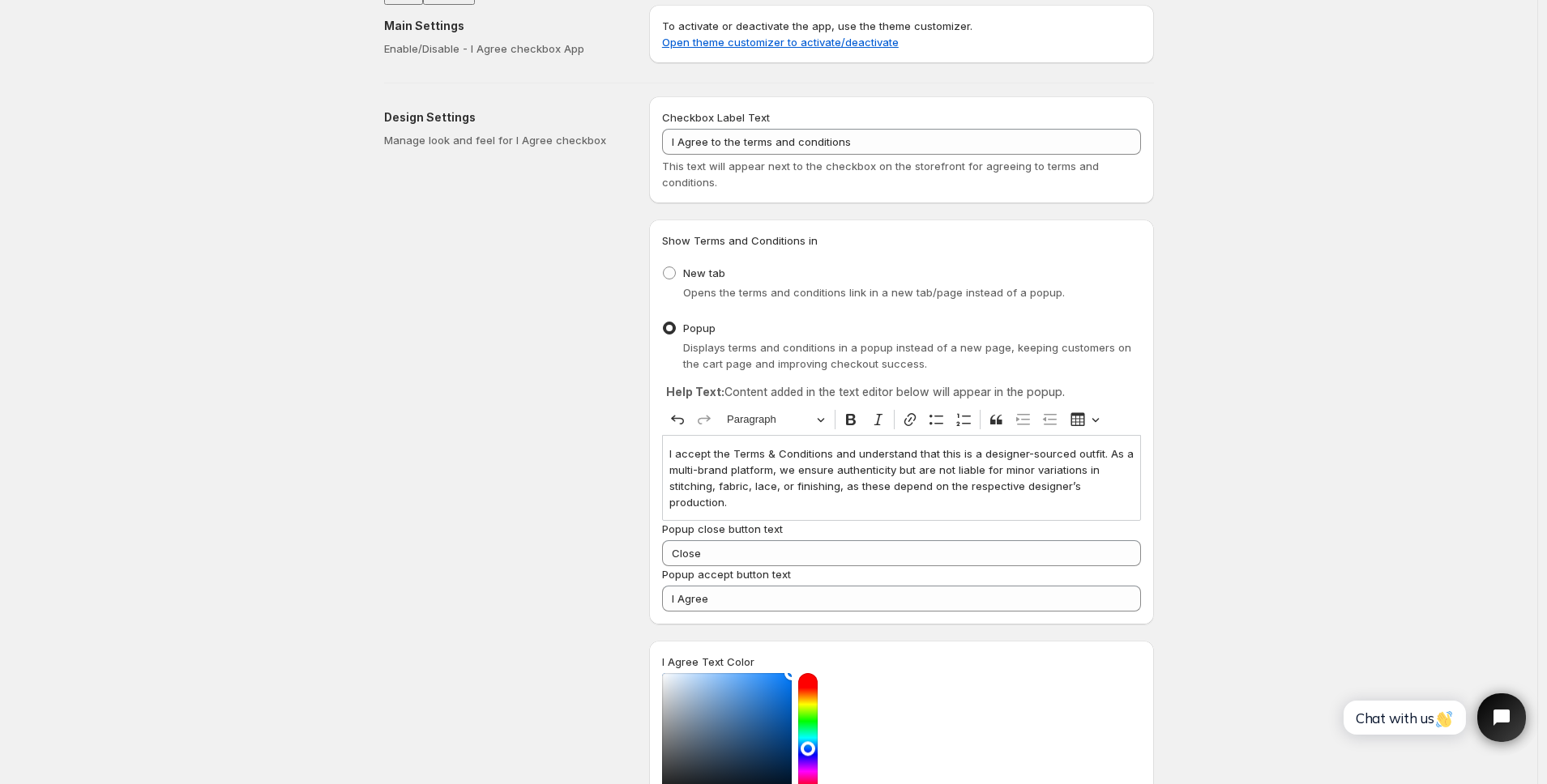
scroll to position [0, 0]
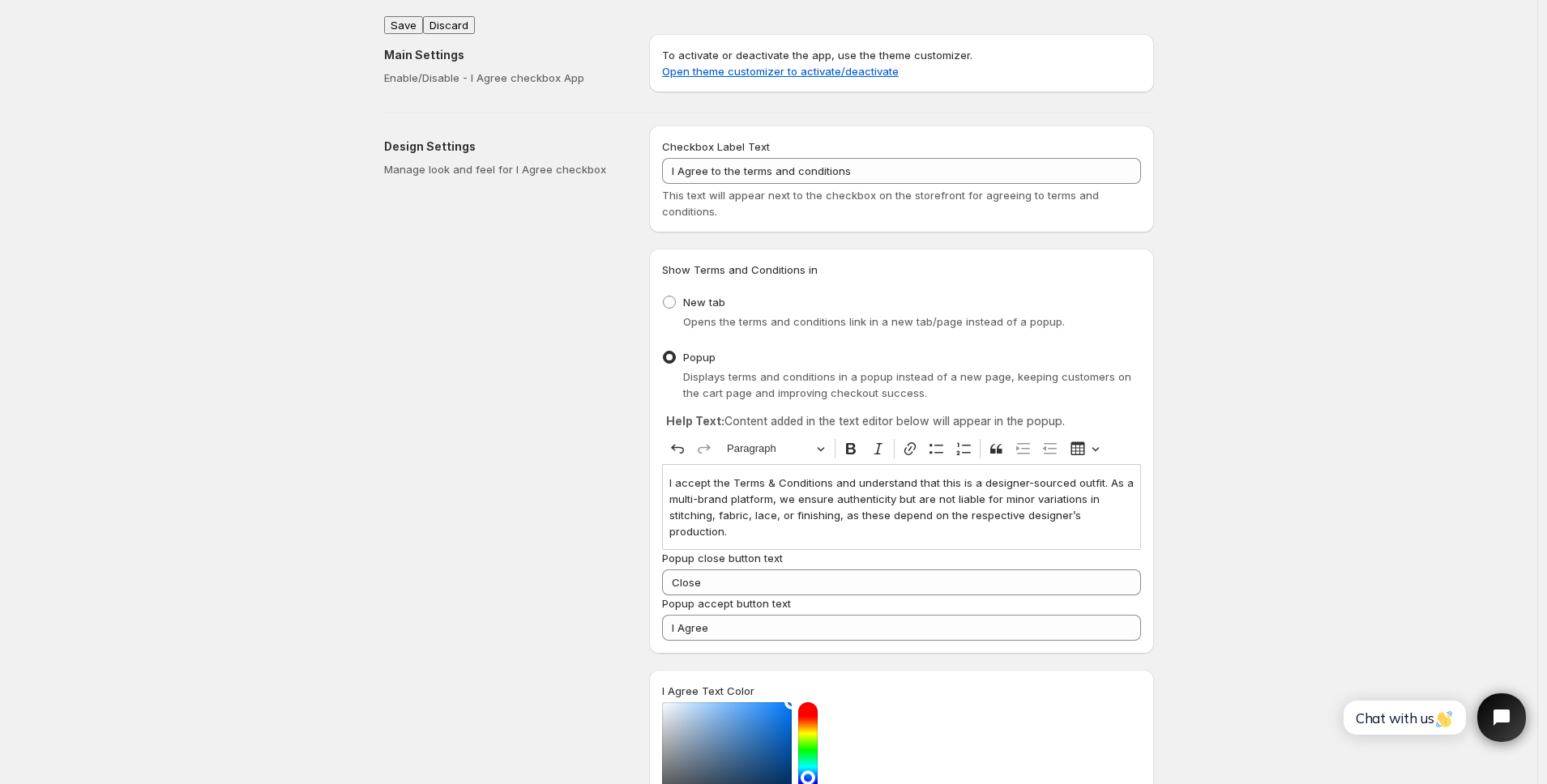
type textarea "// == Terms and Conditions Checkbox - Superior Implementation == (function () {…"
click at [410, 20] on button "Save" at bounding box center [404, 25] width 39 height 18
click at [498, 180] on div "Design Settings Manage look and feel for I Agree checkbox" at bounding box center [511, 614] width 252 height 979
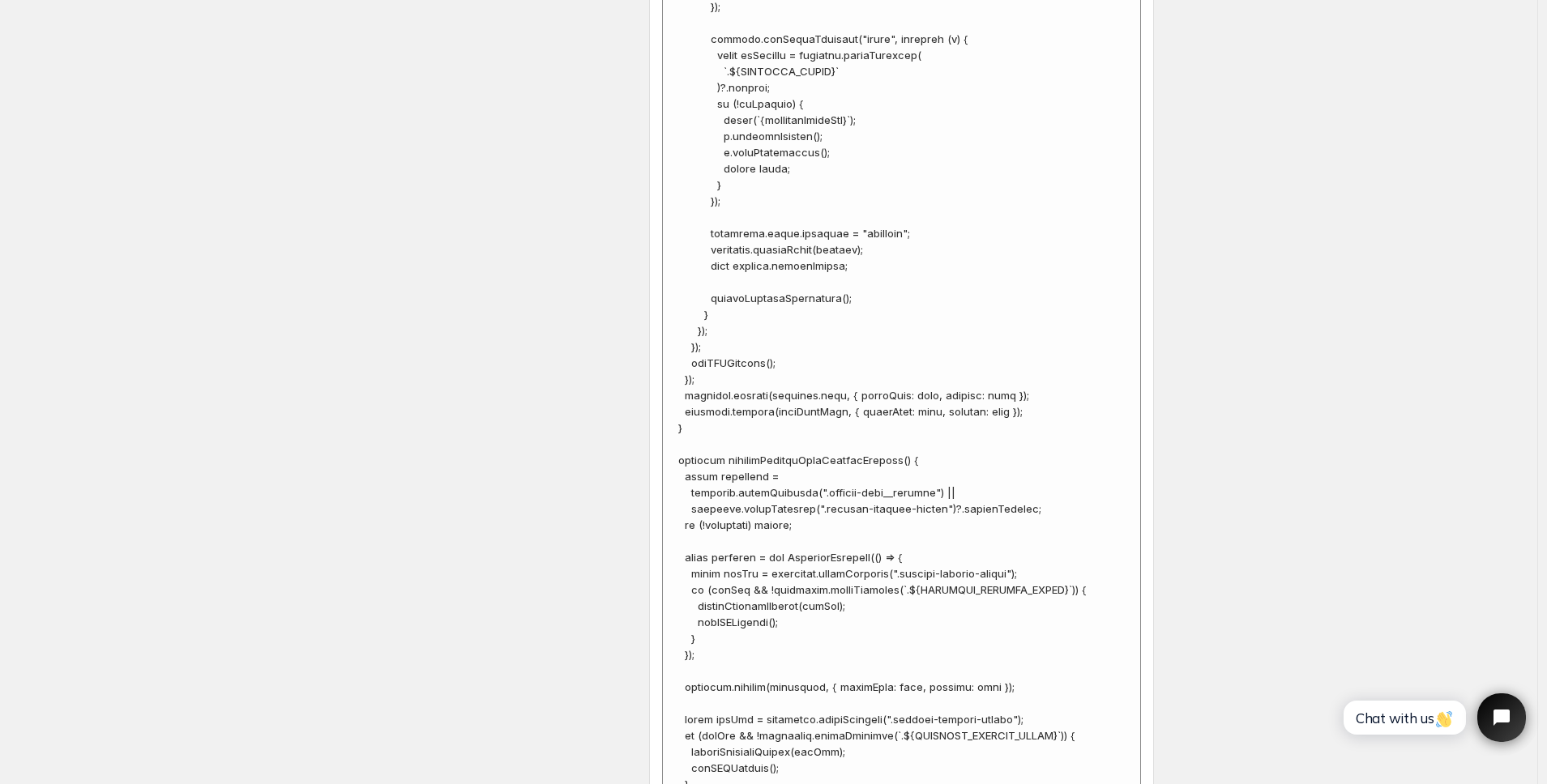
scroll to position [6630, 0]
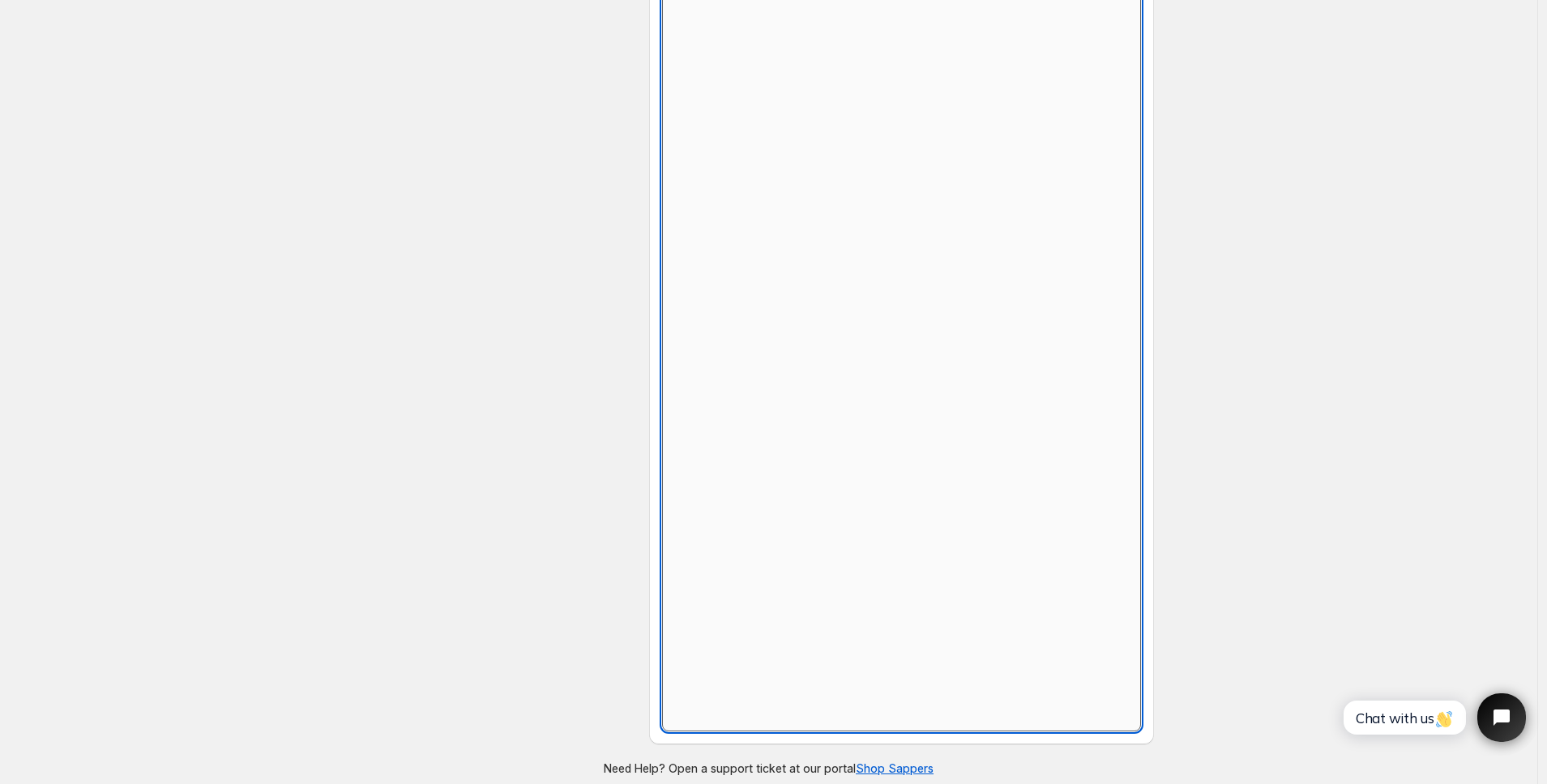
scroll to position [651, 0]
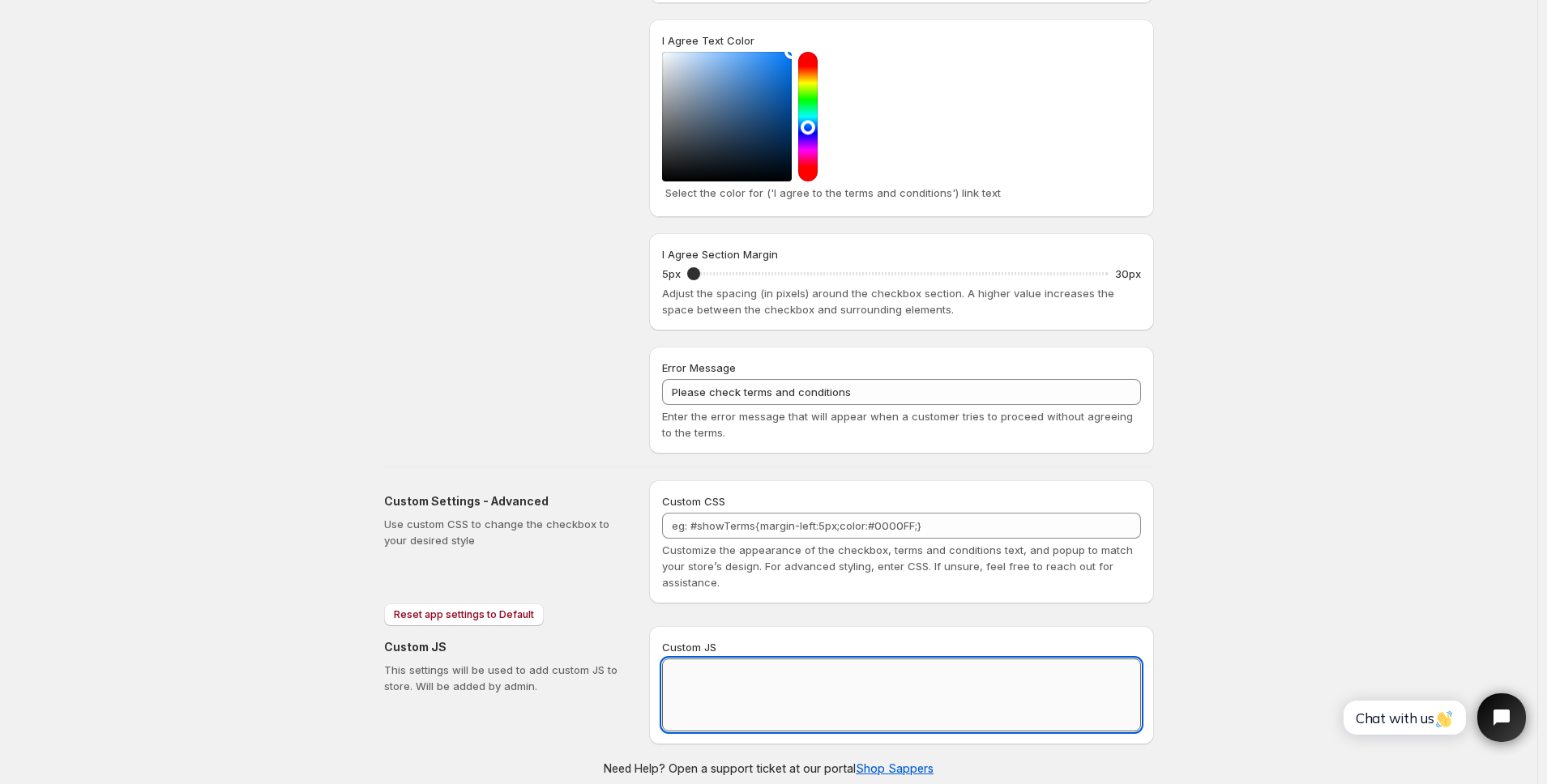
paste textarea "<script> // == Terms and Conditions Checkbox - Superior Implementation (Opus-sa…"
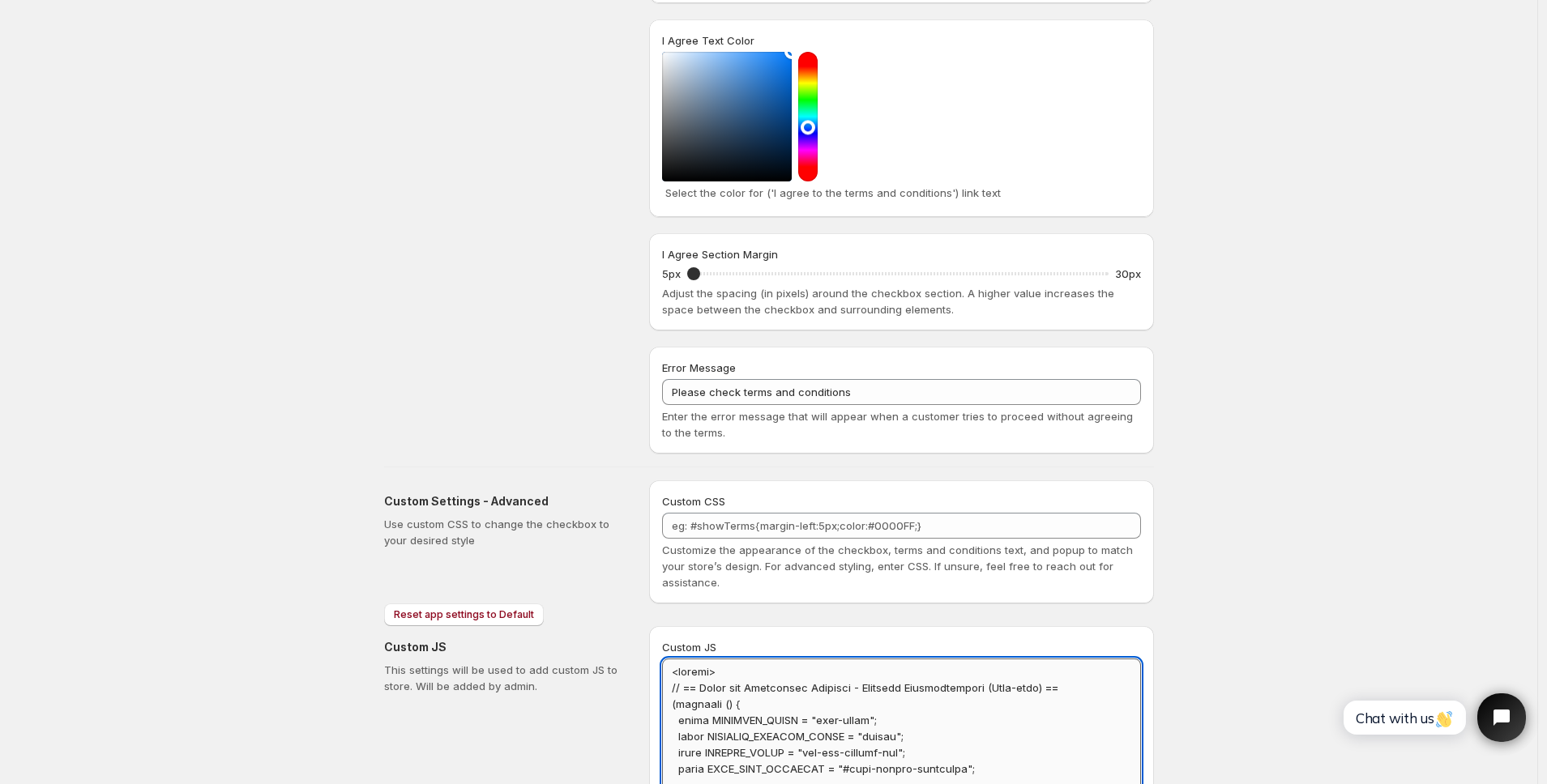
scroll to position [0, 0]
drag, startPoint x: 757, startPoint y: 661, endPoint x: 622, endPoint y: 645, distance: 135.9
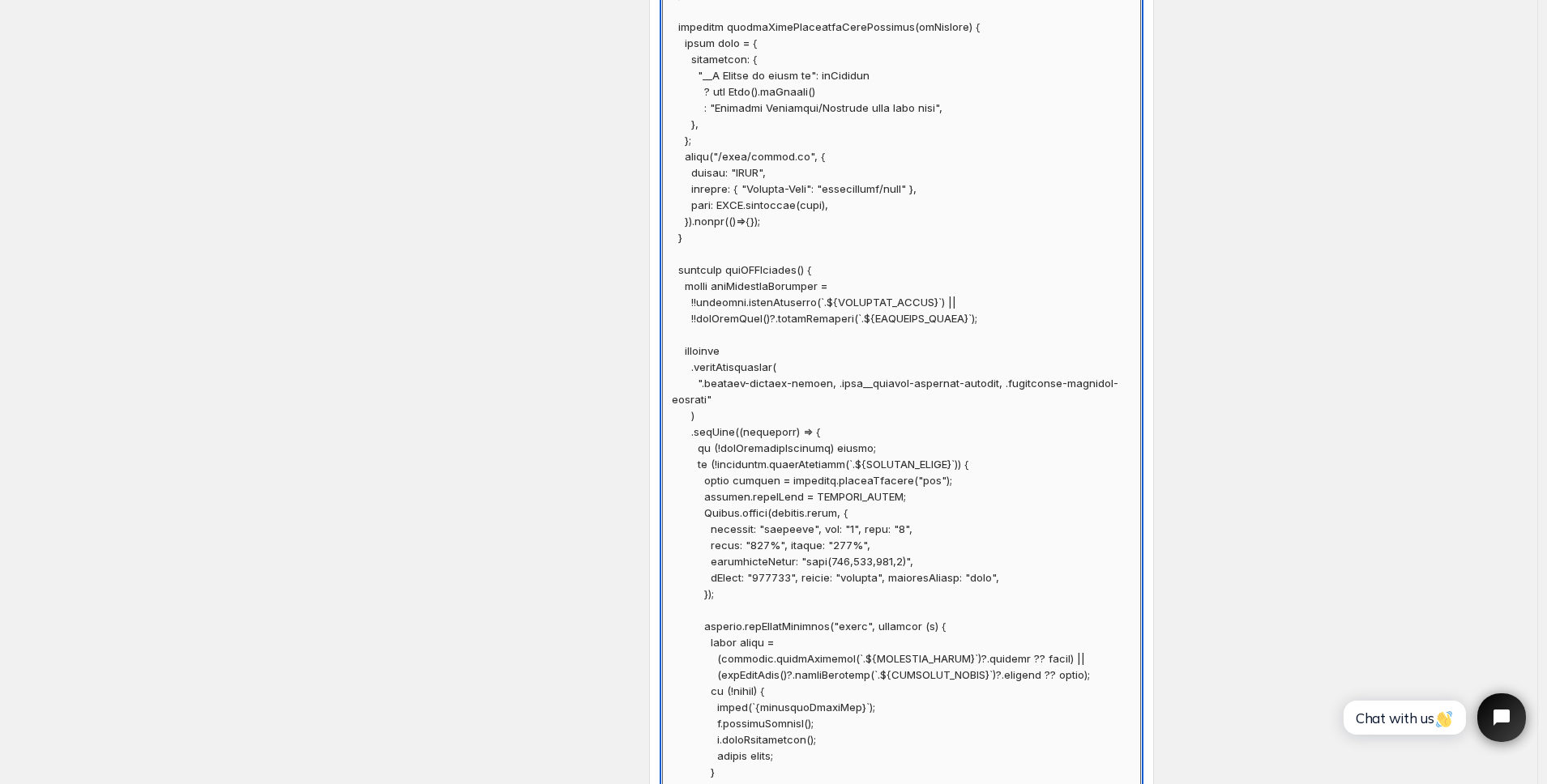
scroll to position [6776, 0]
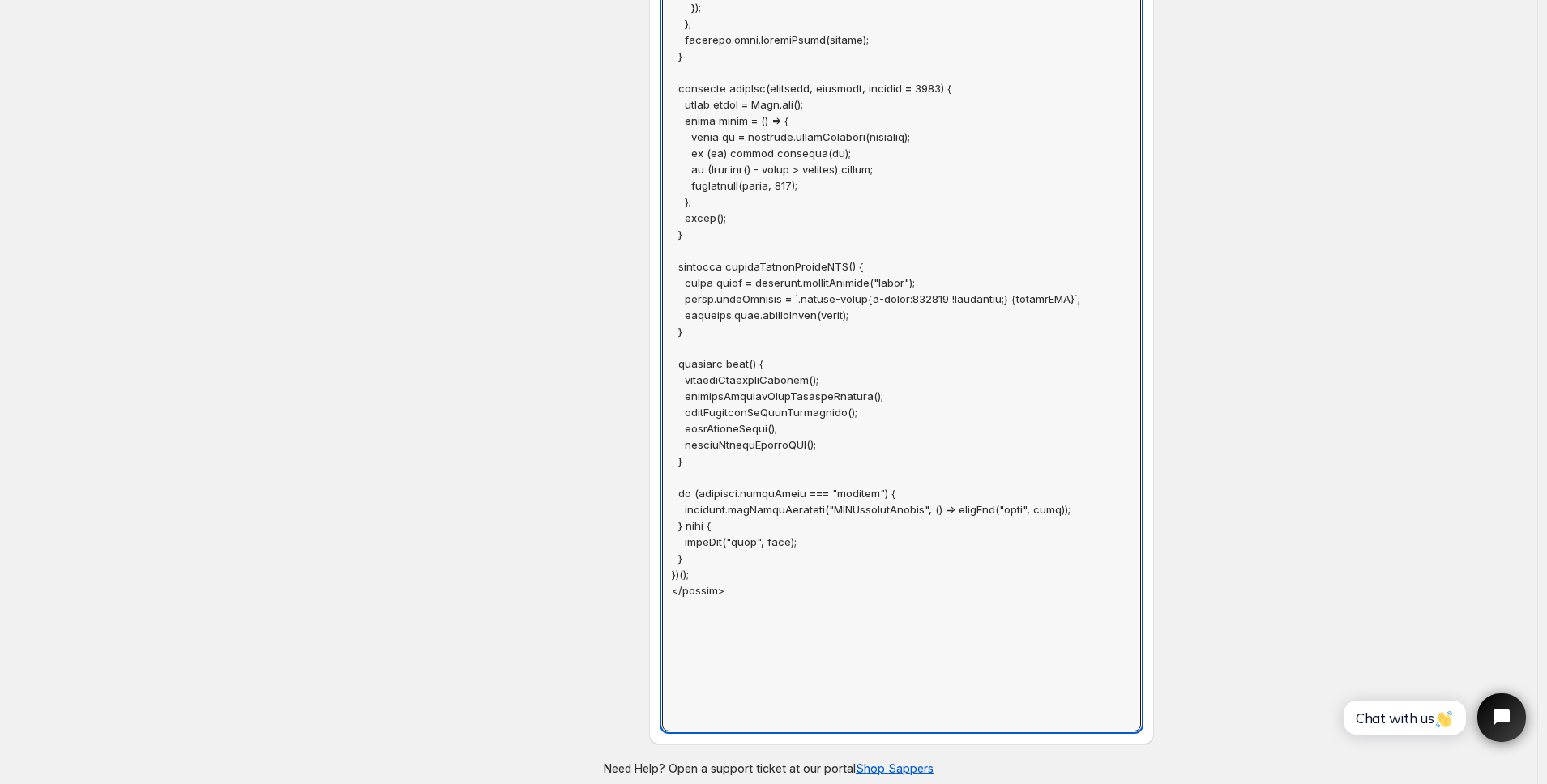
drag, startPoint x: 737, startPoint y: 596, endPoint x: 612, endPoint y: 587, distance: 125.3
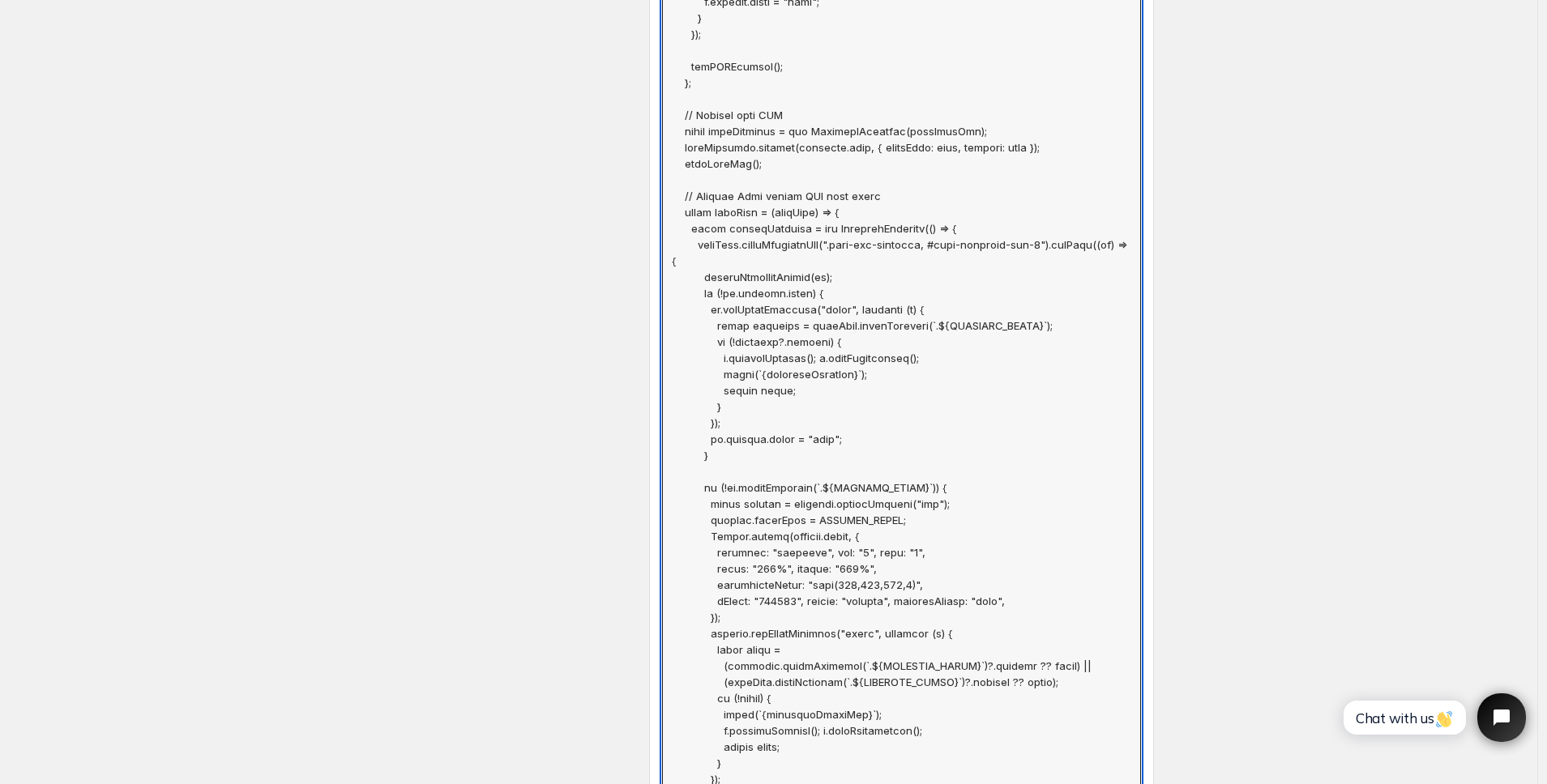
scroll to position [0, 0]
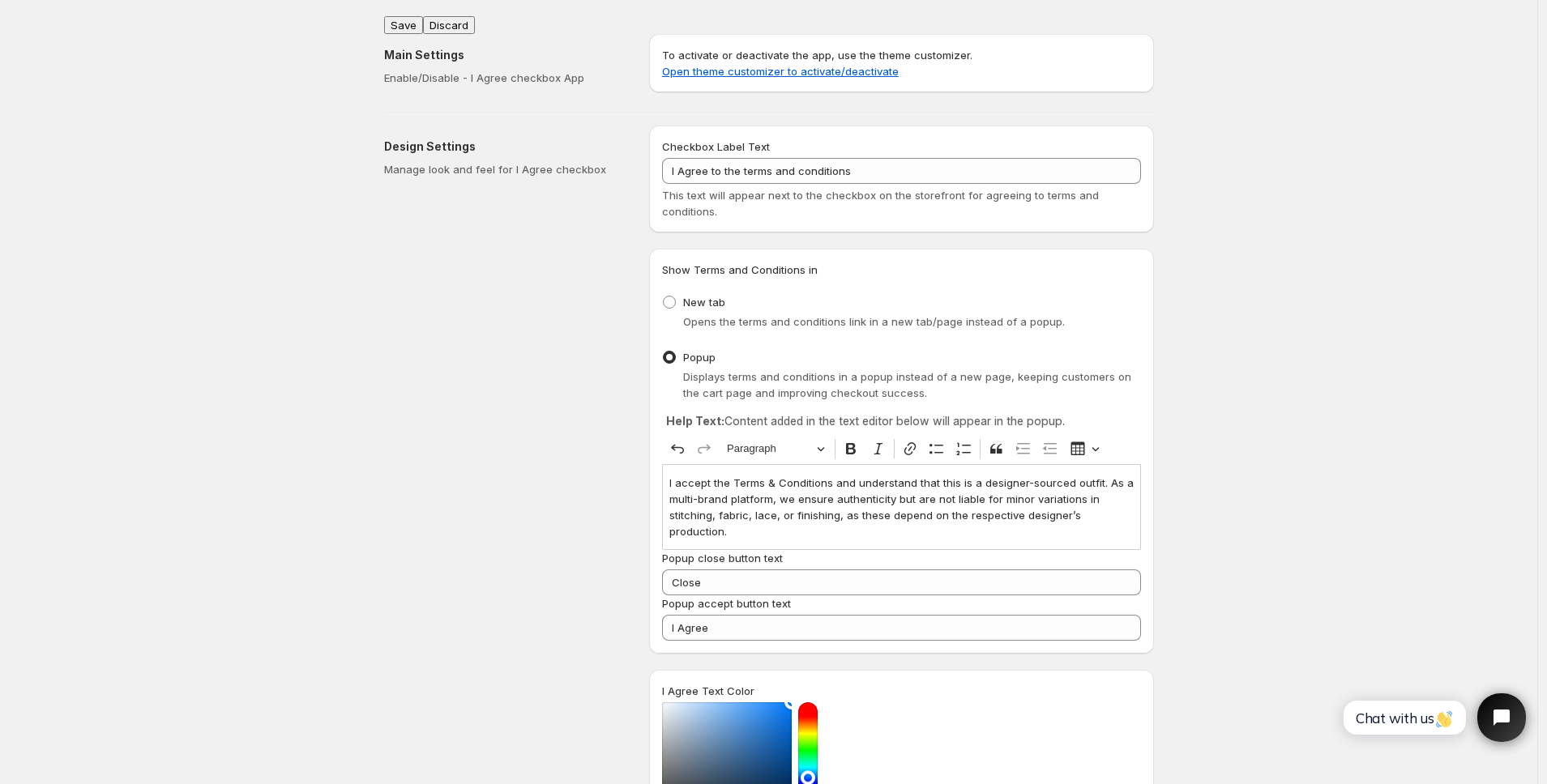
type textarea "// == Terms and Conditions Checkbox - Superior Implementation (Opus-safe) == (f…"
click at [408, 19] on button "Save" at bounding box center [404, 25] width 39 height 18
click at [543, 322] on div "Design Settings Manage look and feel for I Agree checkbox" at bounding box center [511, 614] width 252 height 979
